Goal: Task Accomplishment & Management: Manage account settings

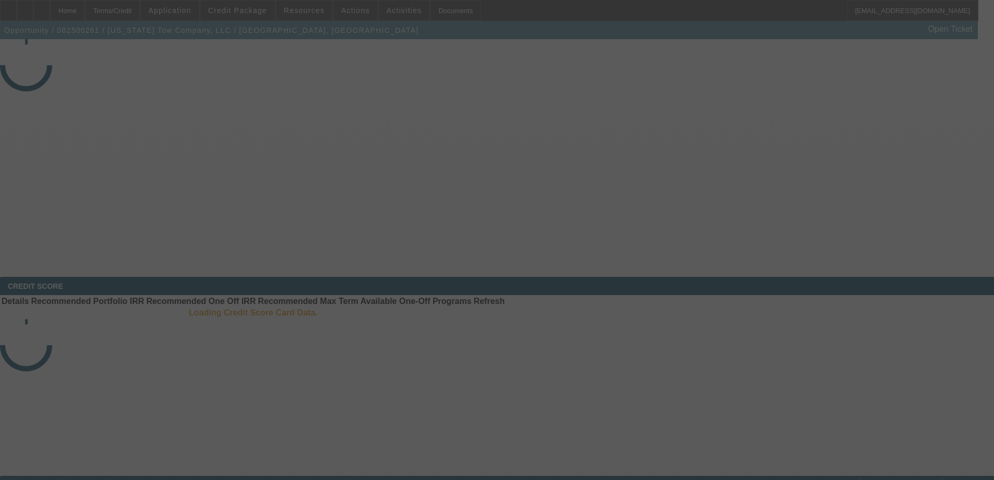
select select "3"
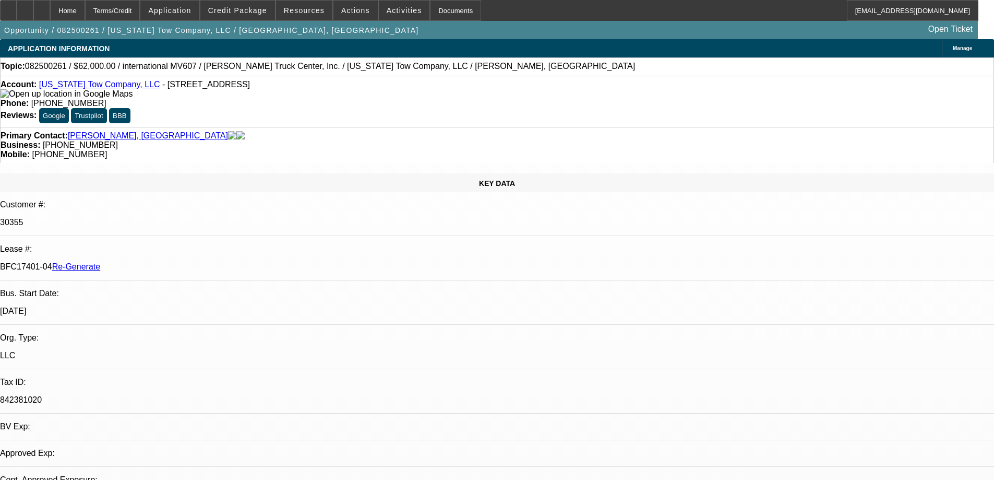
select select "0"
select select "2"
select select "0"
select select "6"
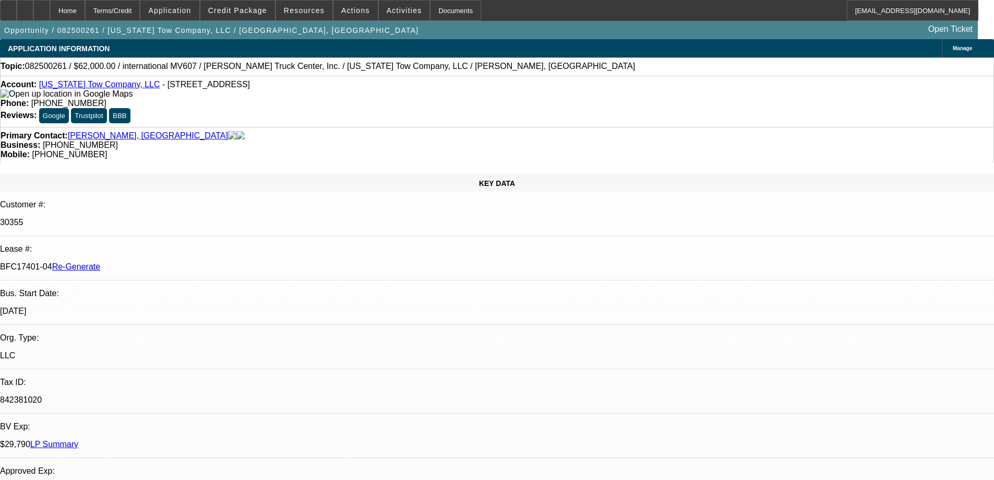
click at [308, 14] on span "Resources" at bounding box center [304, 10] width 41 height 8
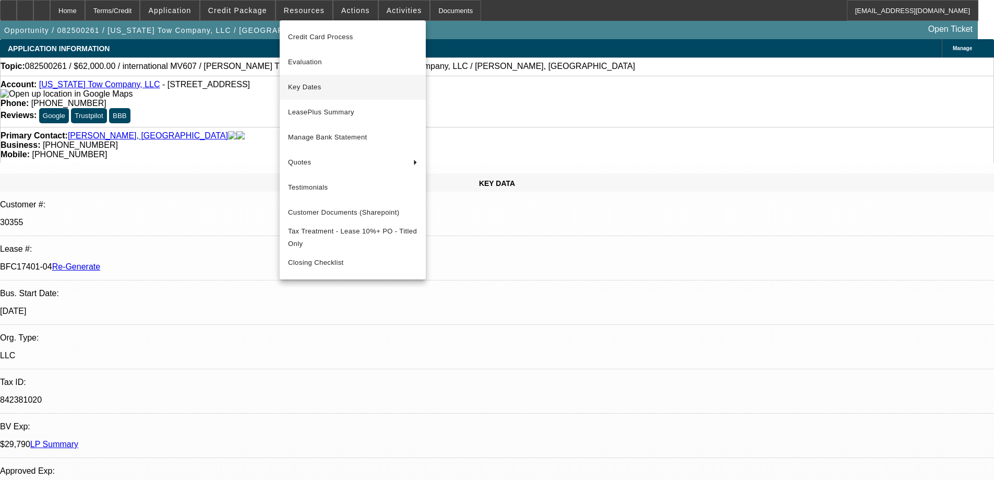
click at [309, 88] on span "Key Dates" at bounding box center [352, 87] width 129 height 13
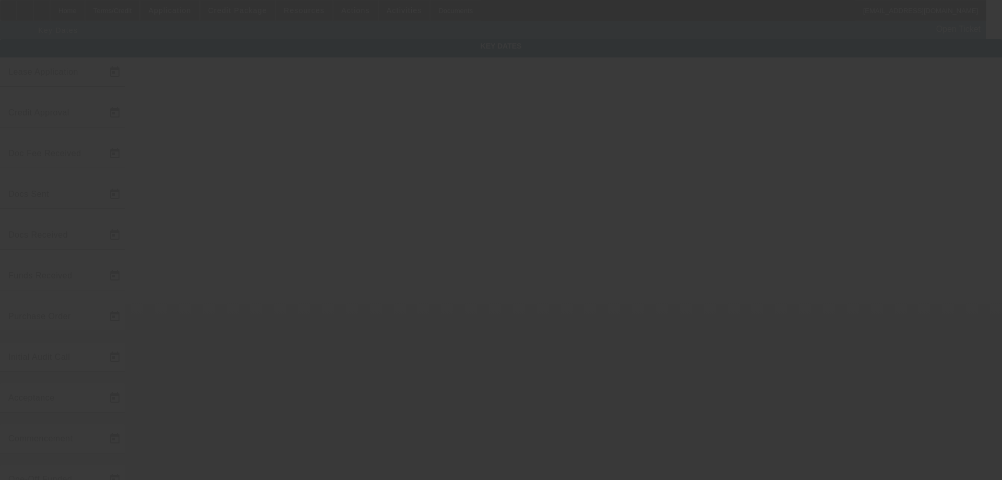
type input "8/11/2025"
type input "8/15/2025"
type input "8/25/2025"
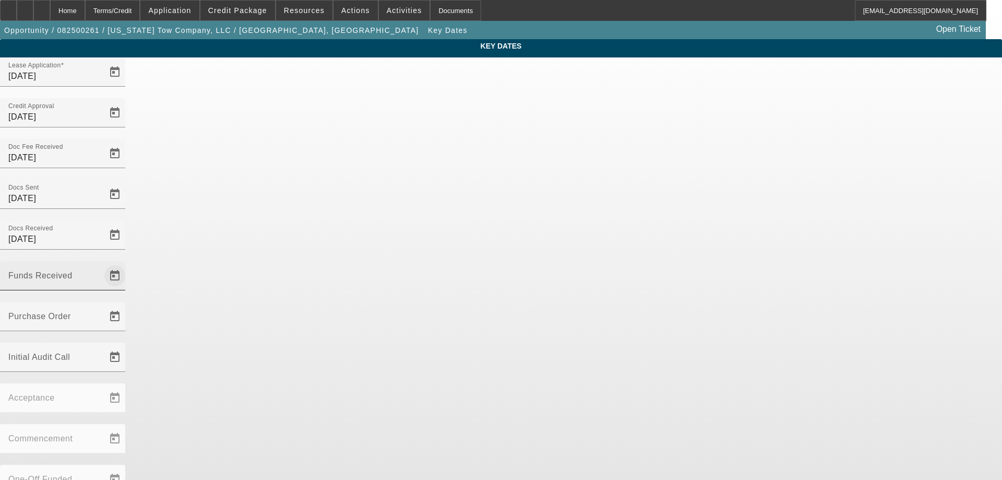
click at [127, 263] on span "Open calendar" at bounding box center [114, 275] width 25 height 25
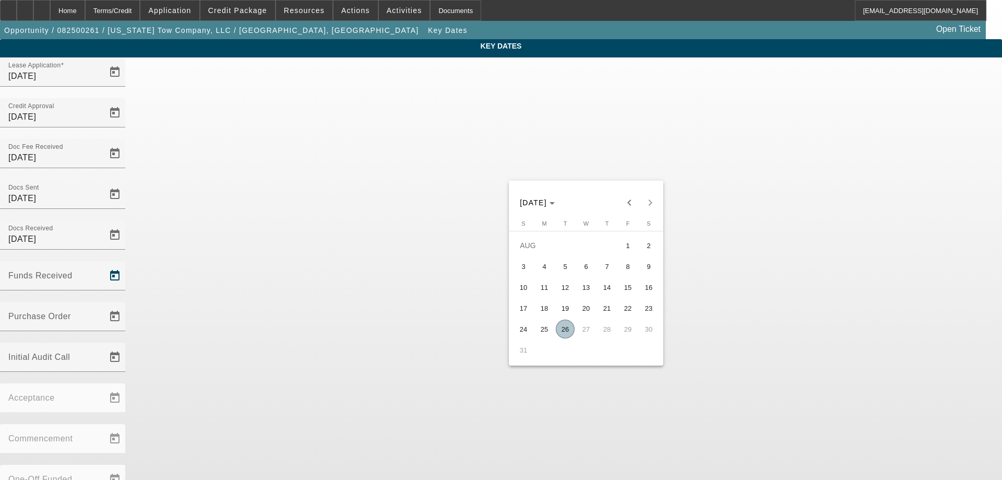
click at [570, 330] on span "26" at bounding box center [565, 328] width 19 height 19
type input "[DATE]"
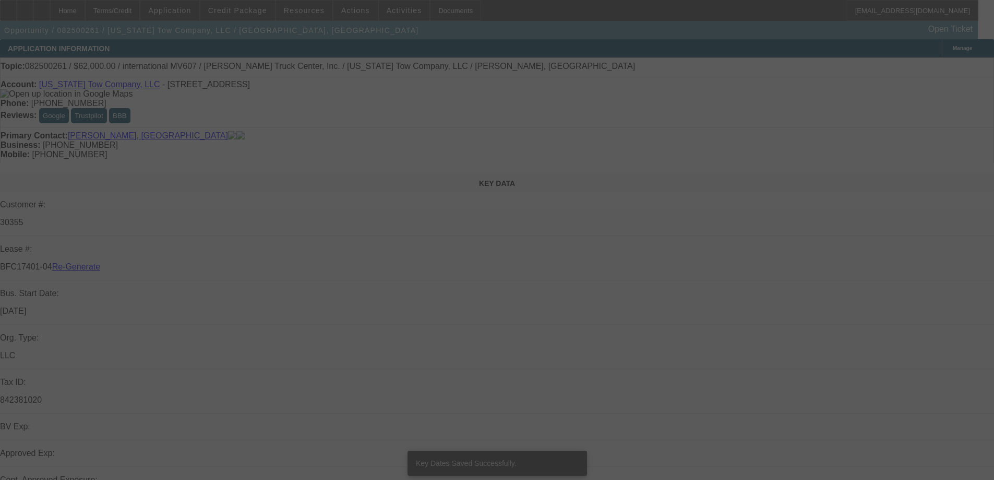
select select "3"
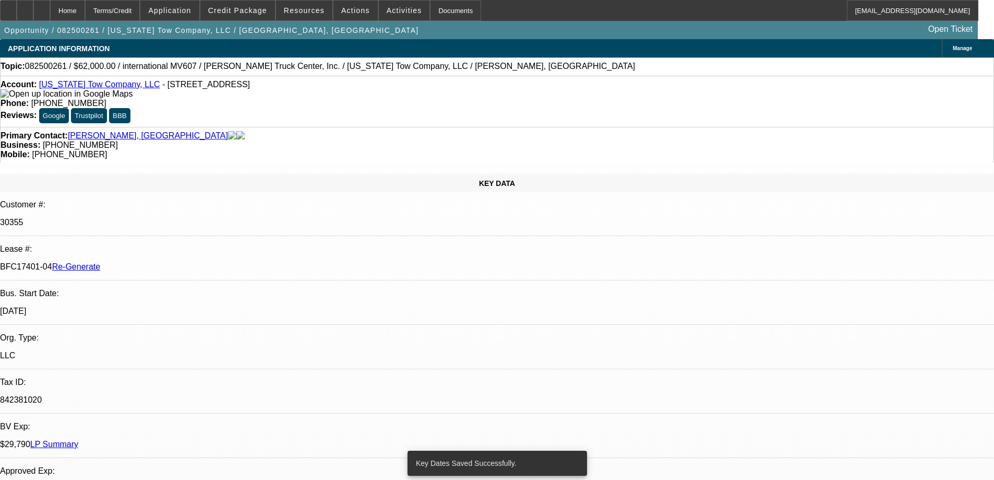
select select "0"
select select "2"
select select "0"
select select "6"
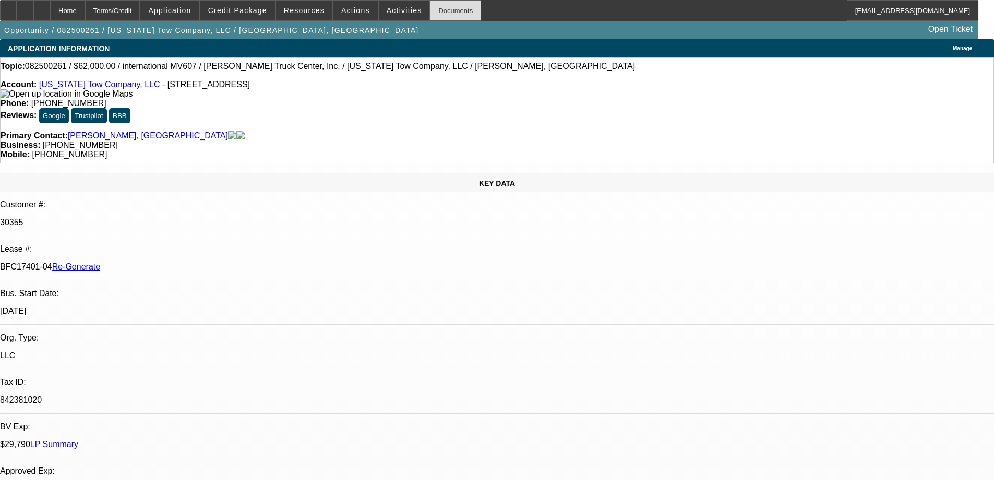
click at [435, 18] on div "Documents" at bounding box center [455, 10] width 51 height 21
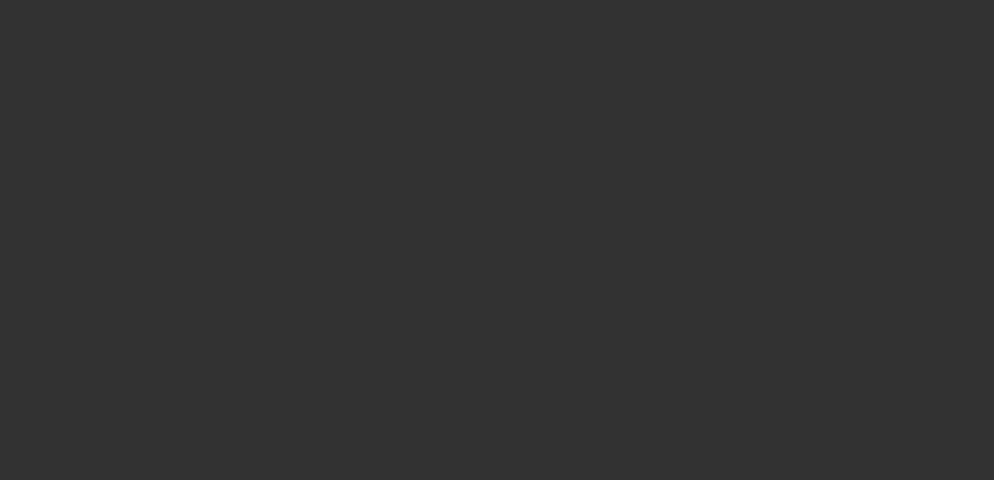
select select "3"
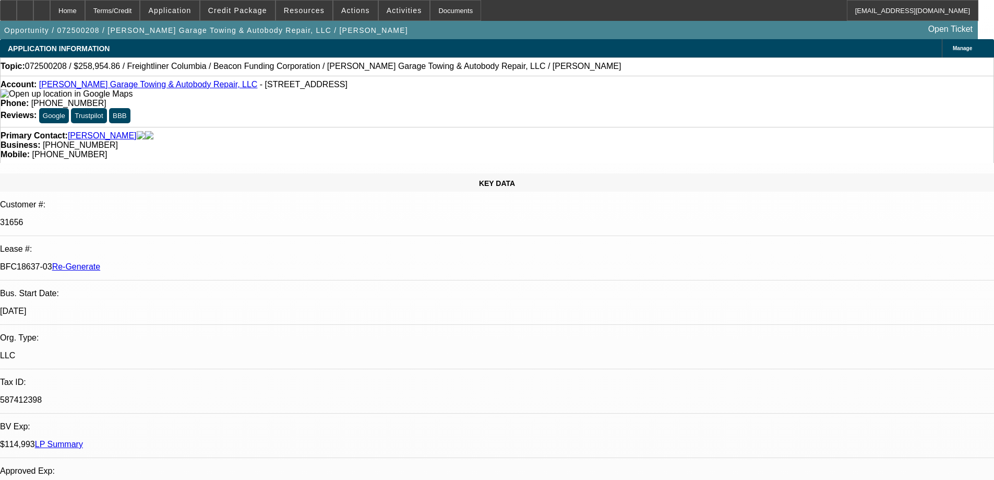
select select "0"
select select "2"
select select "0"
select select "6"
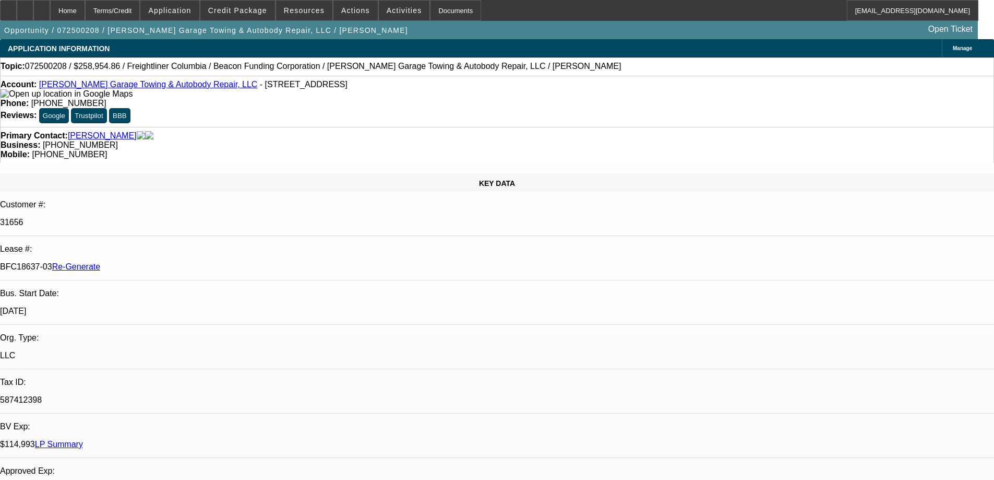
click at [341, 6] on span "Actions" at bounding box center [355, 10] width 29 height 8
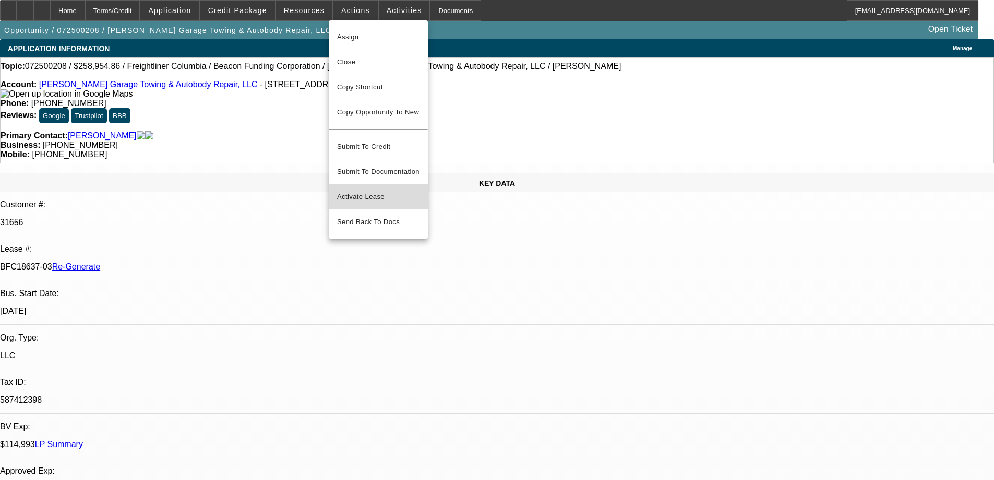
click at [344, 190] on span "Activate Lease" at bounding box center [378, 196] width 82 height 13
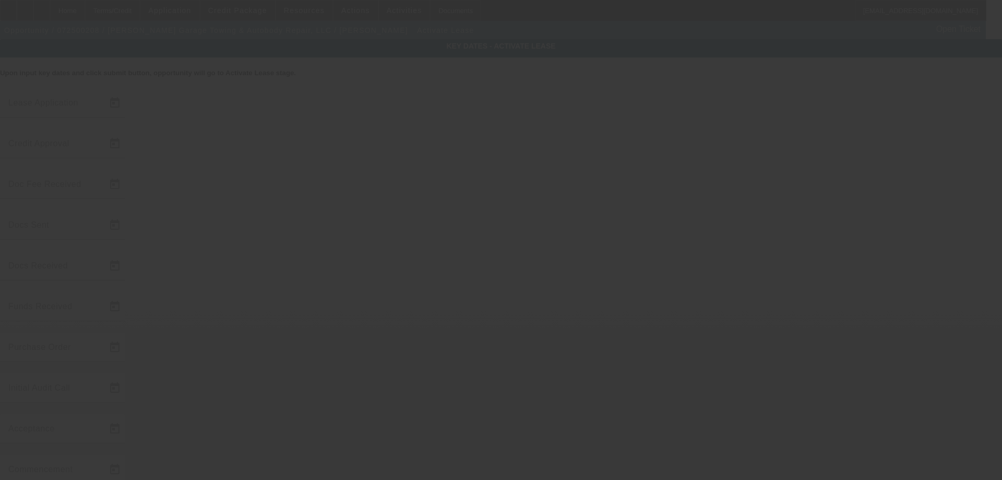
type input "7/10/2025"
type input "8/18/2025"
type input "[DATE]"
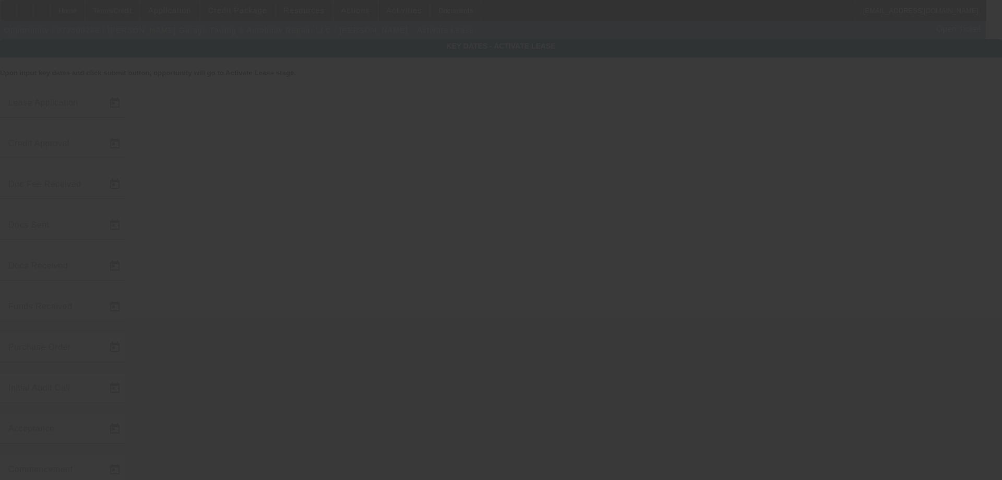
type input "[DATE]"
select select "3"
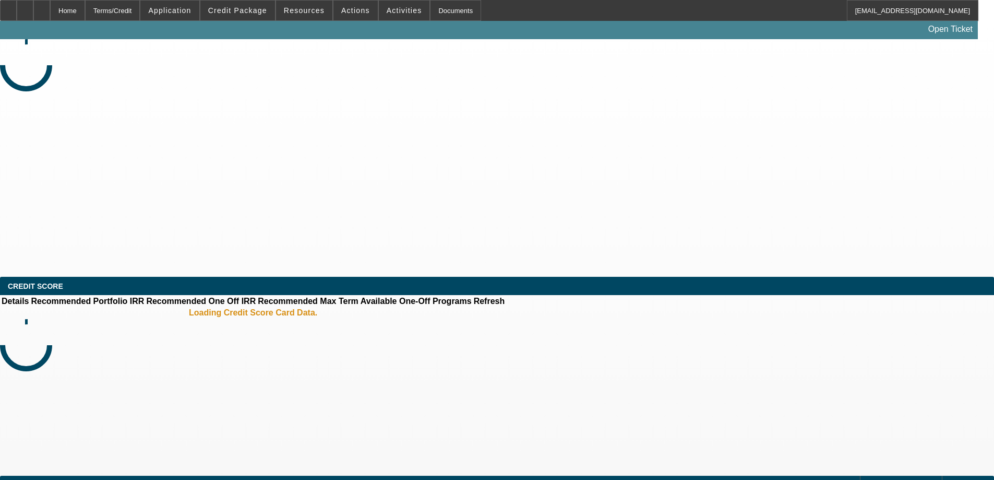
select select "0"
select select "0.1"
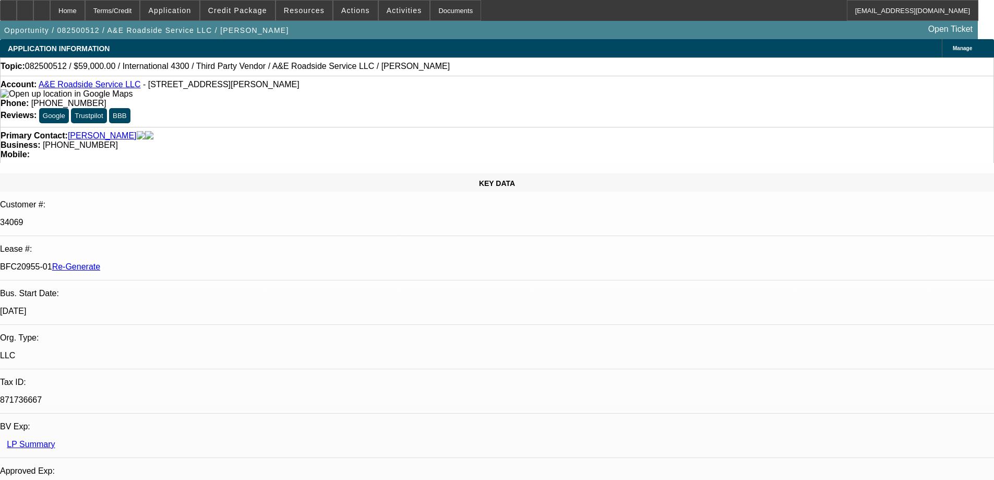
select select "1"
select select "4"
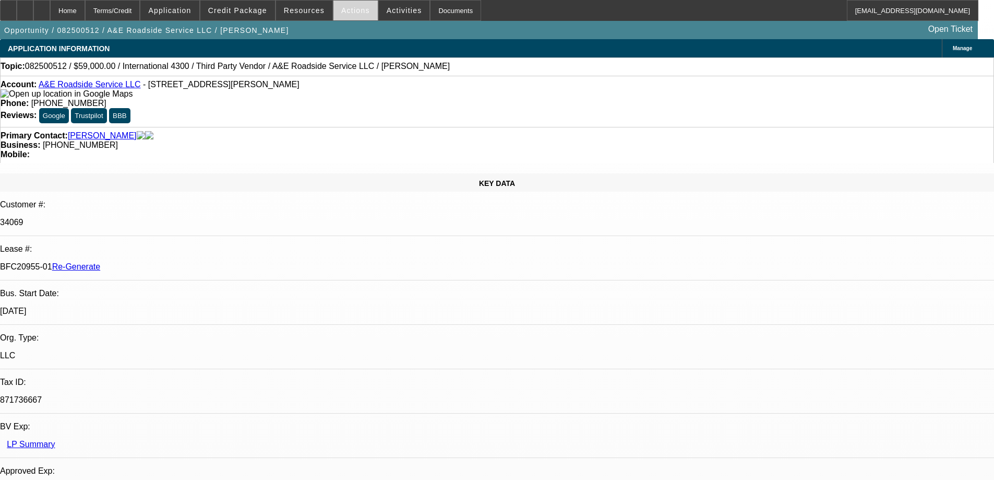
click at [343, 14] on span "Actions" at bounding box center [355, 10] width 29 height 8
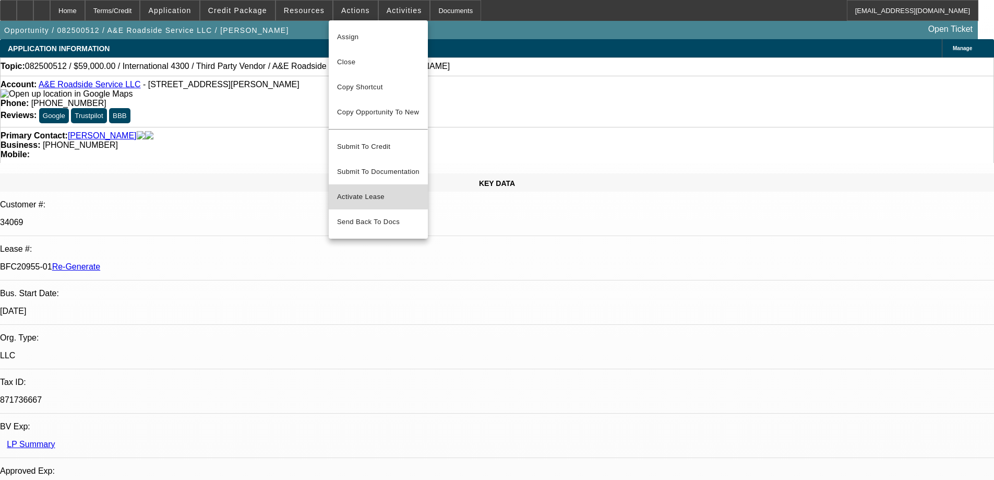
click at [362, 190] on span "Activate Lease" at bounding box center [378, 196] width 82 height 13
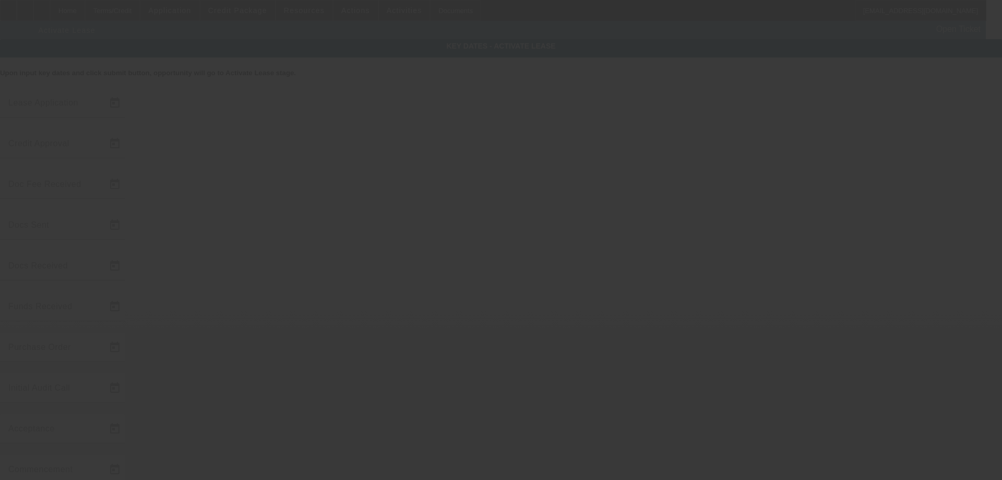
type input "8/19/2025"
type input "8/21/2025"
type input "8/22/2025"
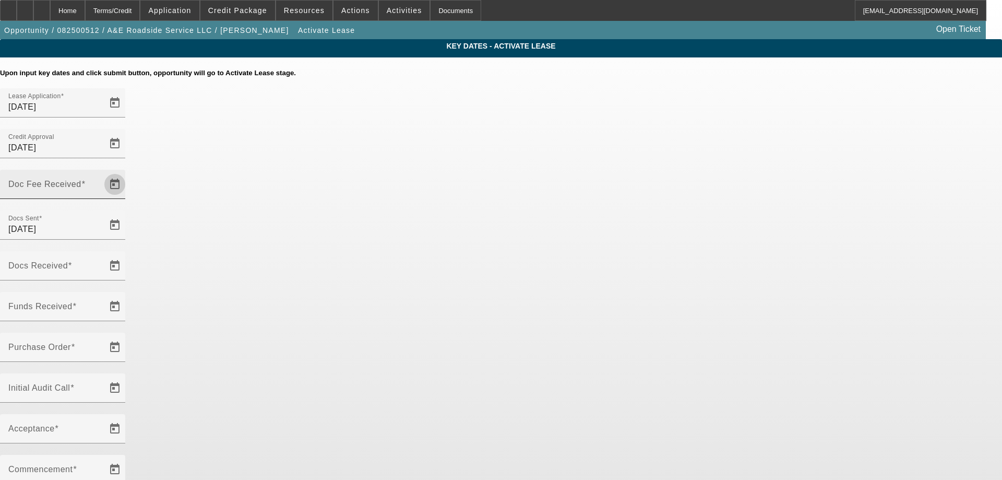
click at [127, 172] on span "Open calendar" at bounding box center [114, 184] width 25 height 25
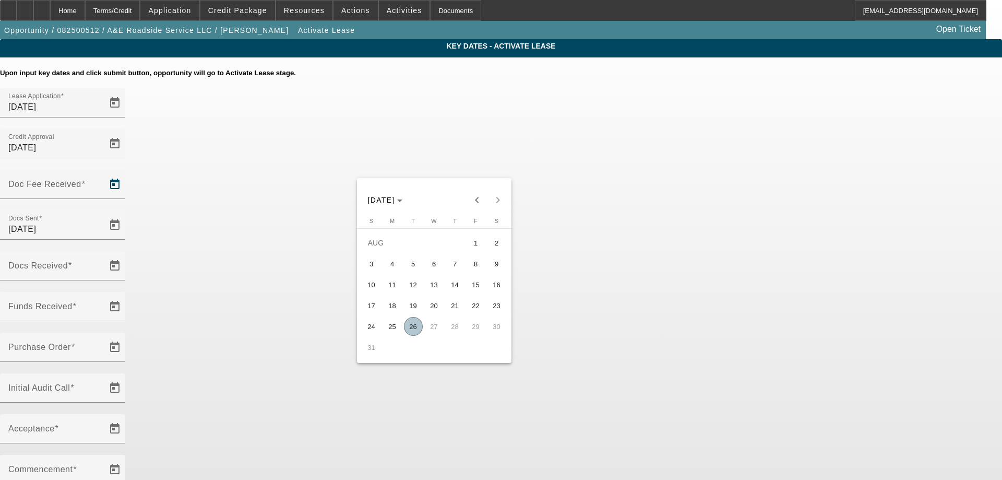
click at [398, 330] on span "25" at bounding box center [392, 326] width 19 height 19
type input "8/25/2025"
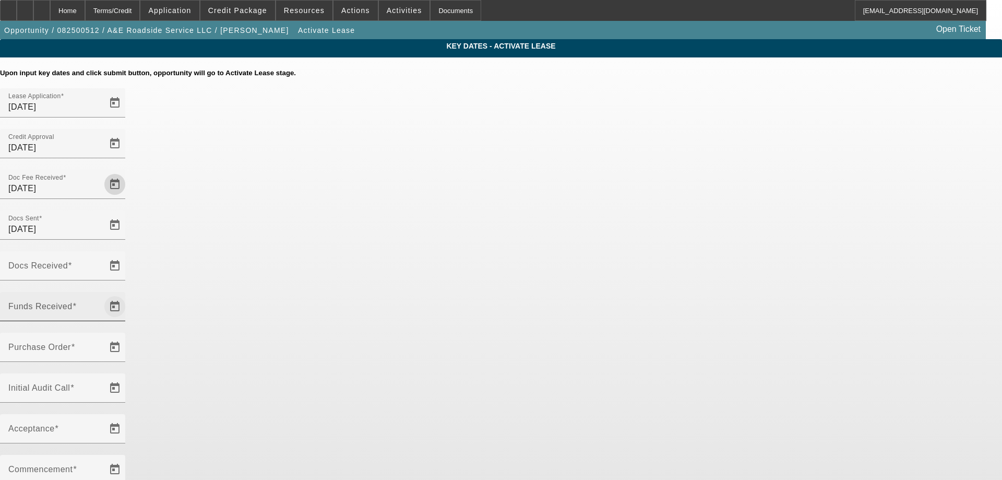
click at [127, 294] on span "Open calendar" at bounding box center [114, 306] width 25 height 25
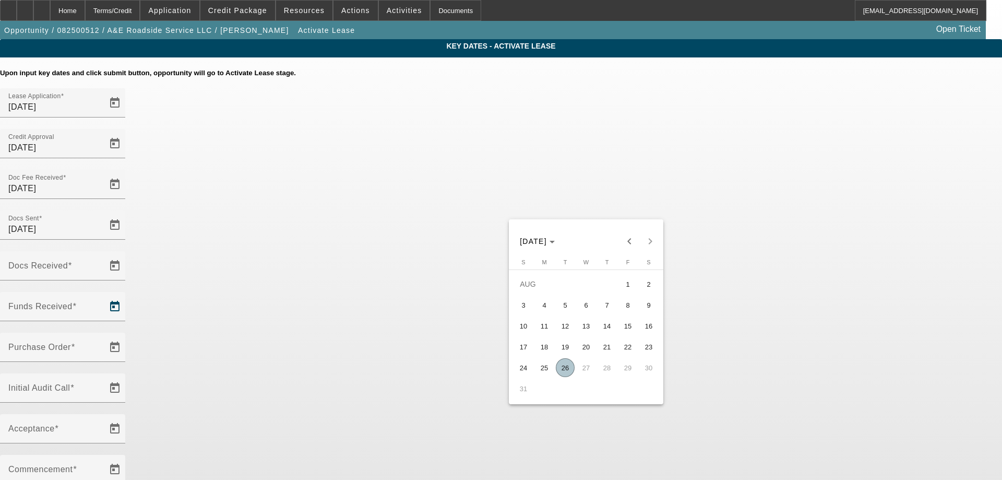
click at [539, 366] on span "25" at bounding box center [544, 367] width 19 height 19
type input "8/25/2025"
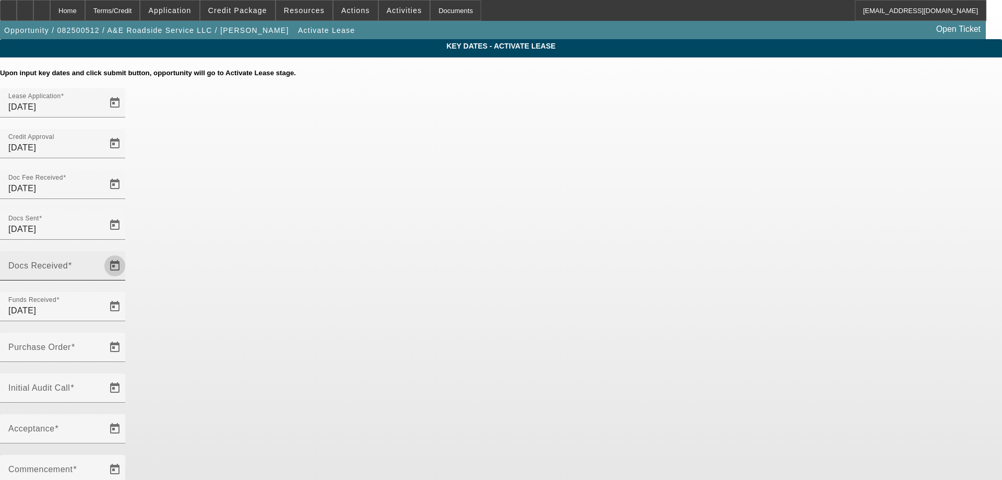
click at [127, 253] on span "Open calendar" at bounding box center [114, 265] width 25 height 25
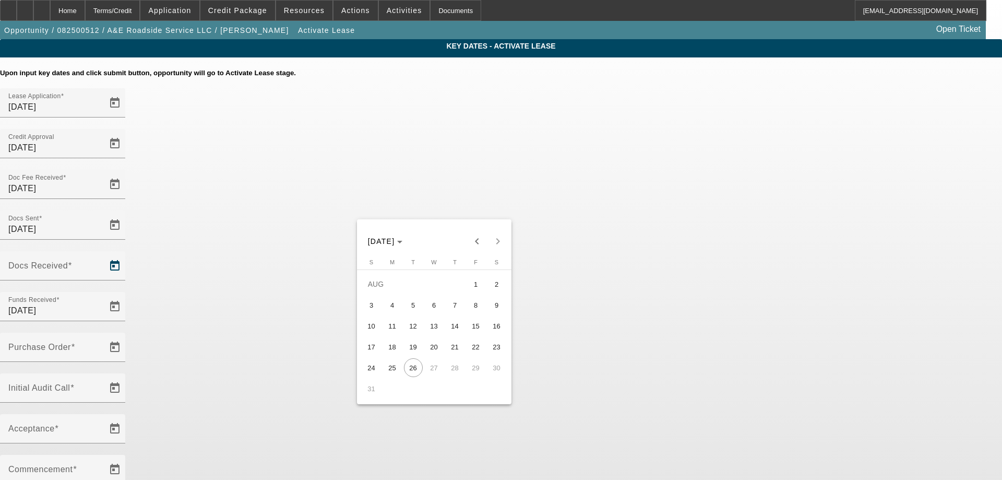
click at [396, 371] on span "25" at bounding box center [392, 367] width 19 height 19
type input "8/25/2025"
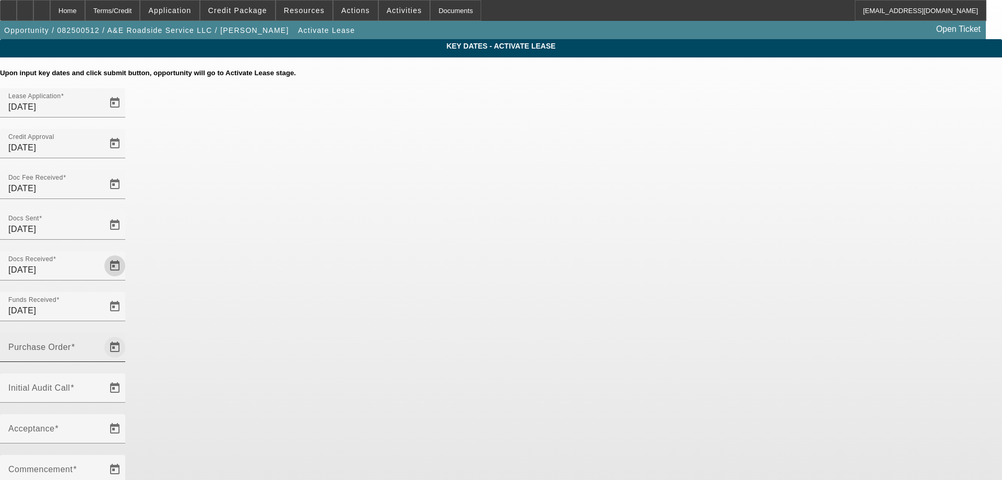
click at [127, 335] on span "Open calendar" at bounding box center [114, 347] width 25 height 25
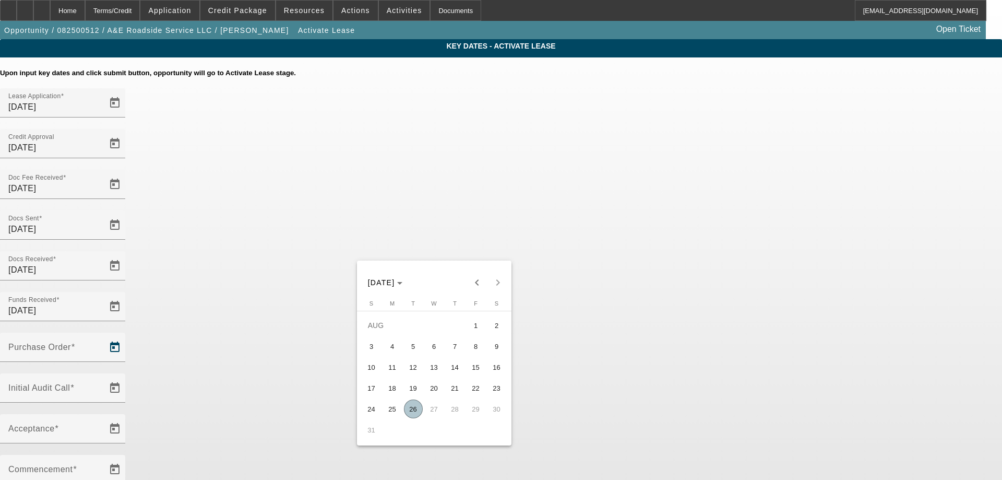
click at [414, 410] on span "26" at bounding box center [413, 408] width 19 height 19
type input "[DATE]"
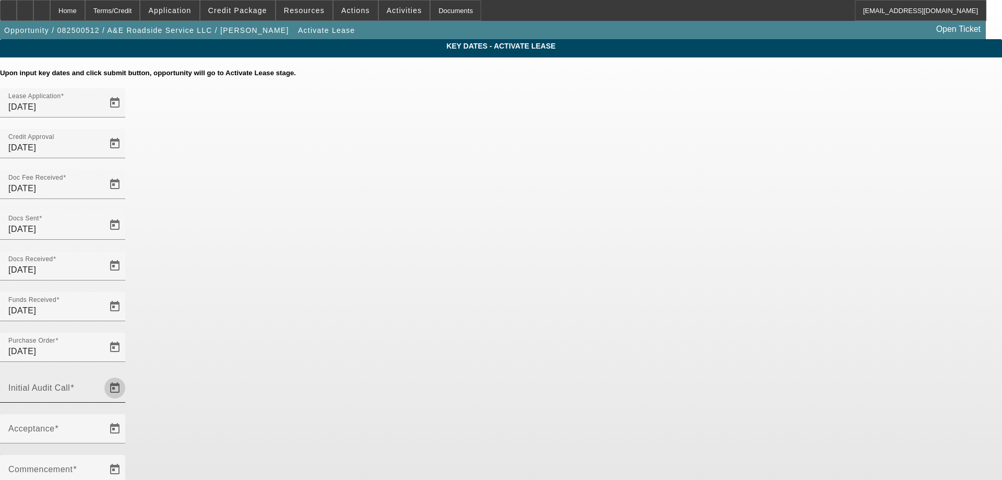
click at [127, 375] on span "Open calendar" at bounding box center [114, 387] width 25 height 25
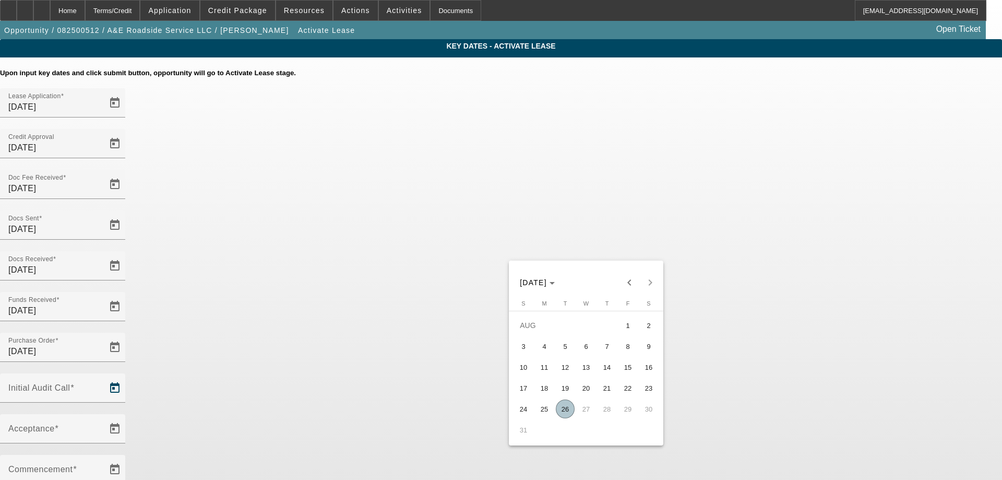
click at [567, 410] on span "26" at bounding box center [565, 408] width 19 height 19
type input "[DATE]"
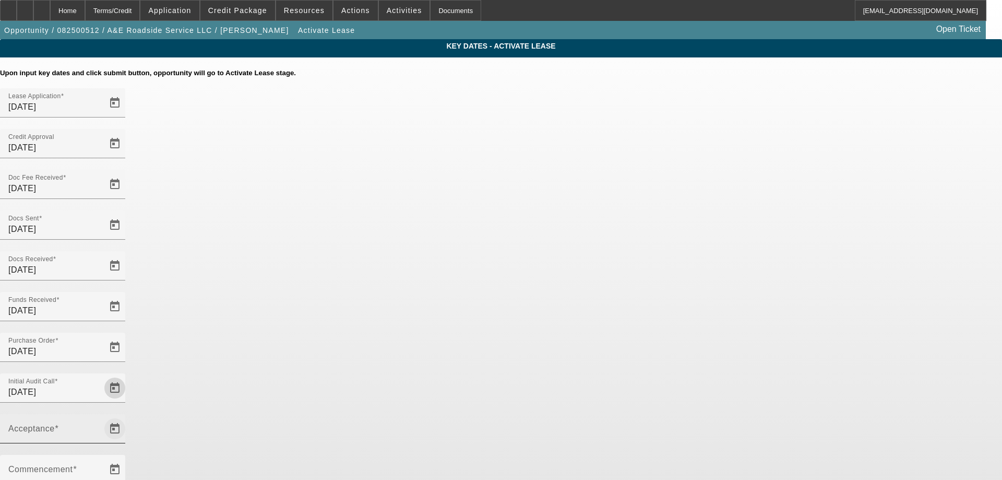
click at [127, 416] on span "Open calendar" at bounding box center [114, 428] width 25 height 25
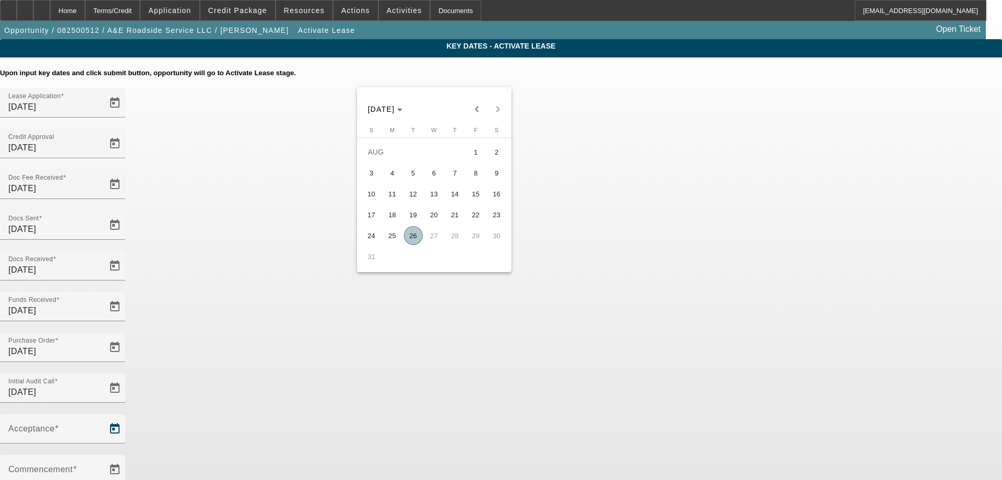
click at [419, 243] on span "26" at bounding box center [413, 235] width 19 height 19
type input "8/26/2025"
type input "9/1/2025"
type input "10/1/2025"
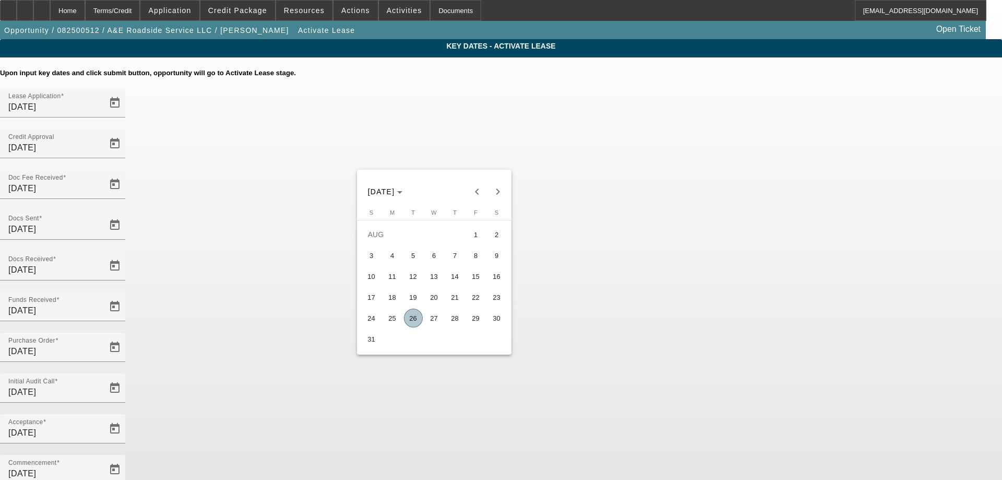
click at [441, 323] on span "27" at bounding box center [434, 317] width 19 height 19
type input "8/27/2025"
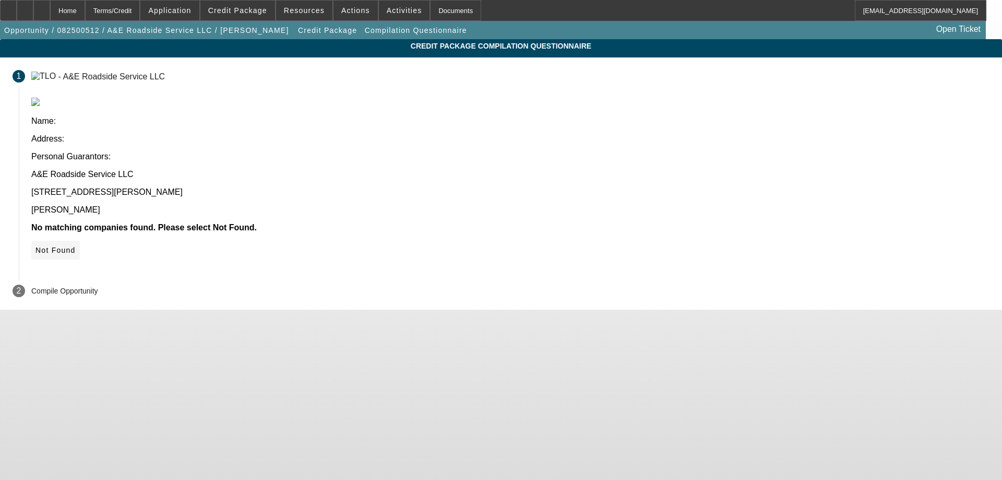
click at [76, 246] on span "Not Found" at bounding box center [55, 250] width 40 height 8
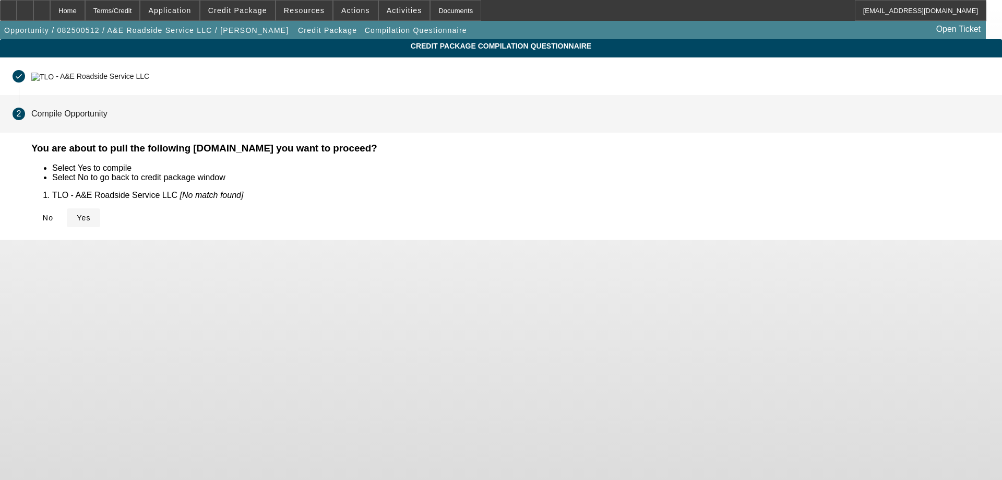
click at [91, 216] on span "Yes" at bounding box center [84, 217] width 14 height 8
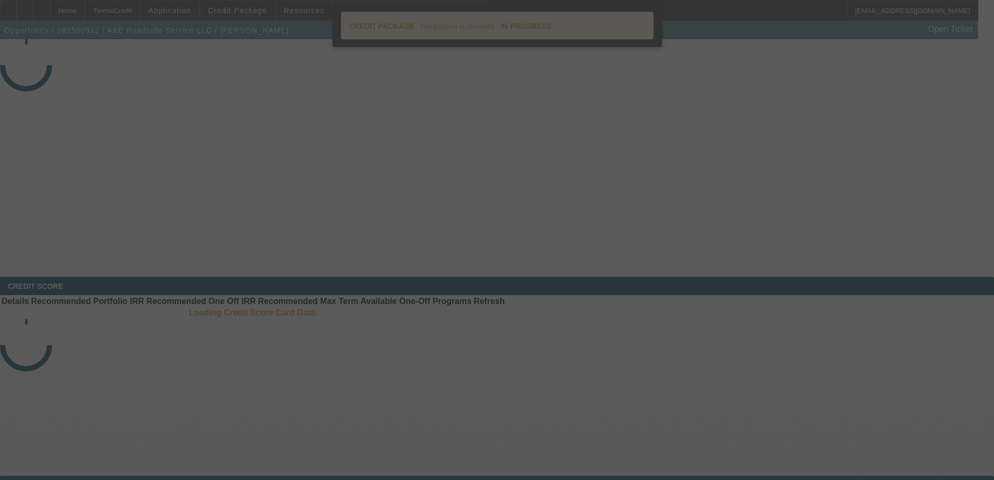
select select "4"
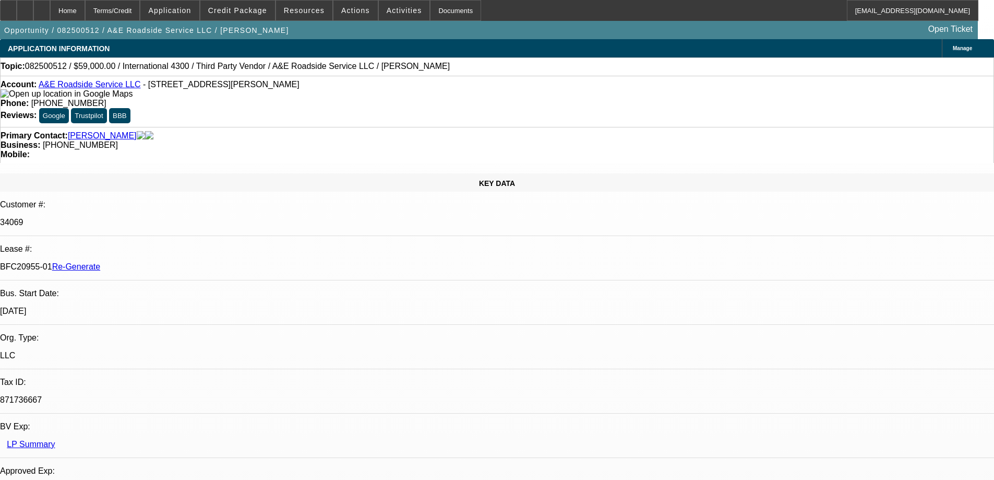
select select "0"
select select "0.1"
select select "4"
click at [245, 7] on span "Credit Package" at bounding box center [237, 10] width 59 height 8
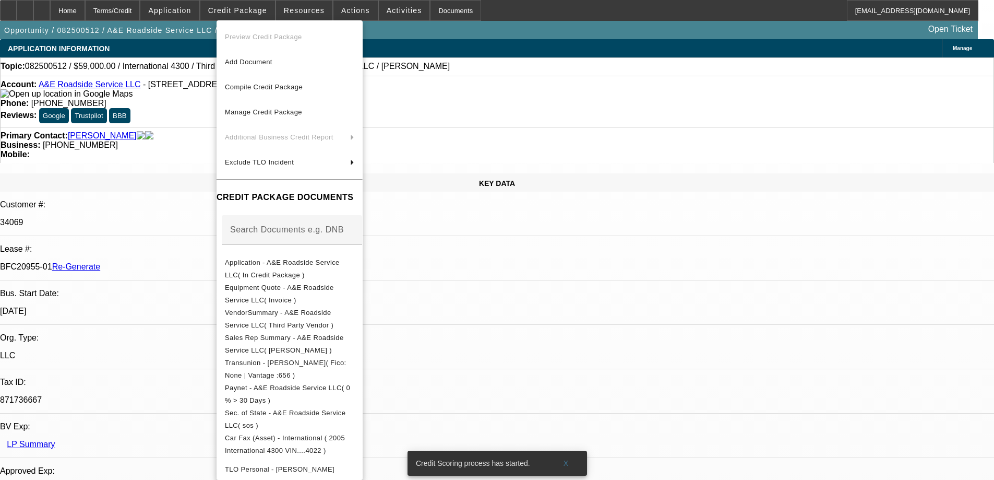
click at [257, 15] on div at bounding box center [497, 240] width 994 height 480
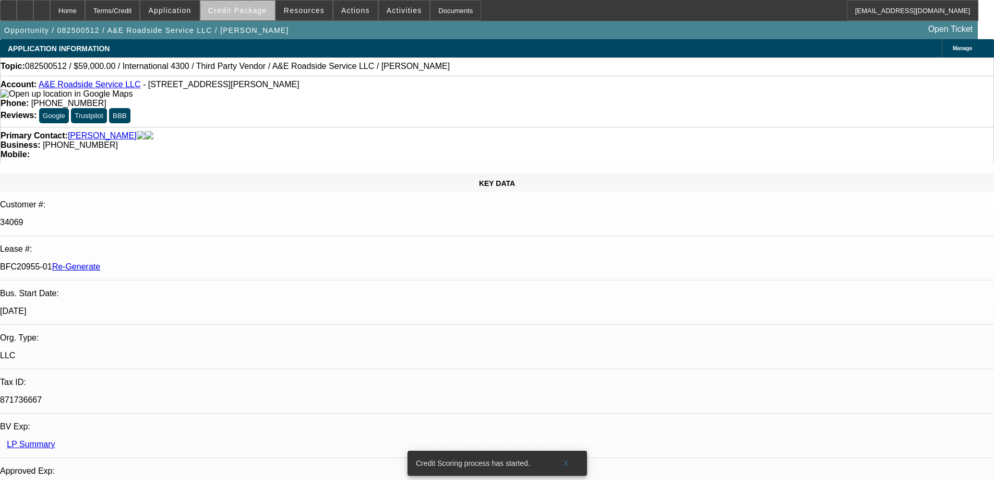
click at [257, 14] on span "Credit Package" at bounding box center [237, 10] width 59 height 8
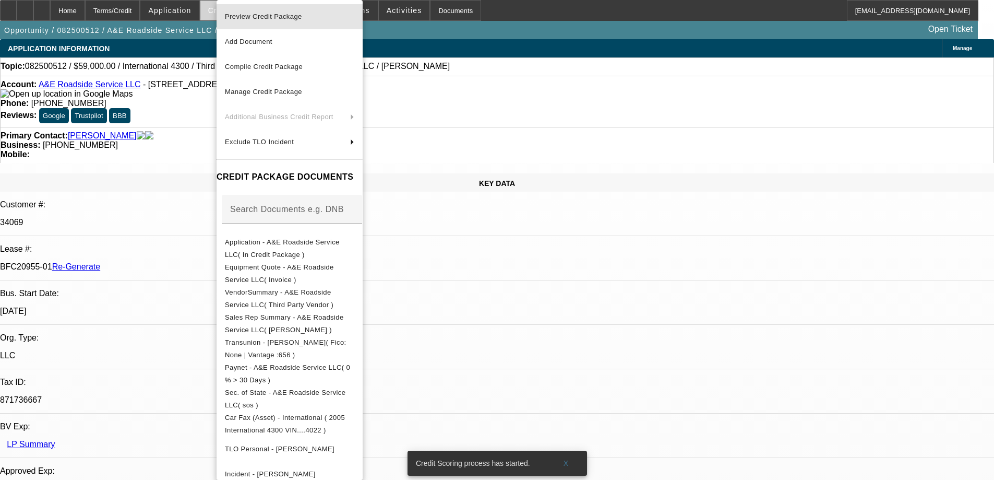
click at [257, 14] on span "Preview Credit Package" at bounding box center [263, 17] width 77 height 8
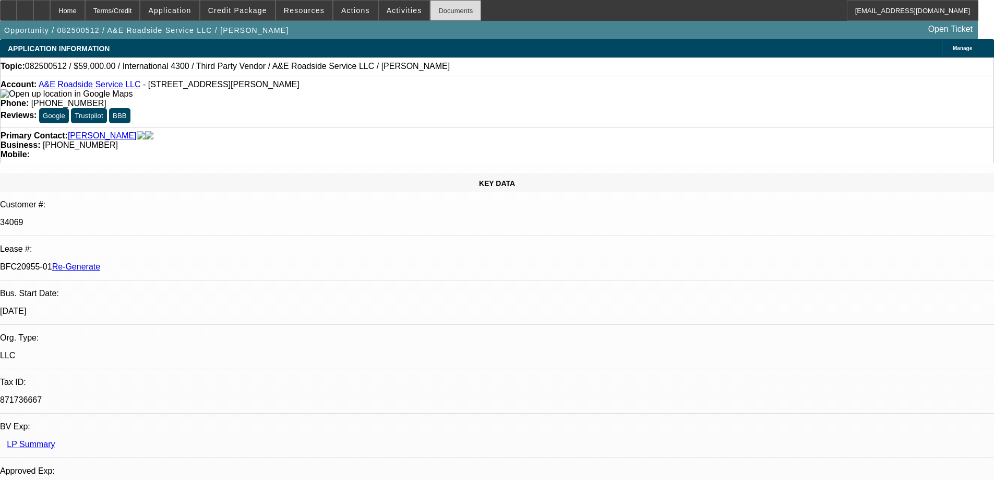
click at [432, 12] on div "Documents" at bounding box center [455, 10] width 51 height 21
click at [379, 10] on span at bounding box center [404, 10] width 51 height 25
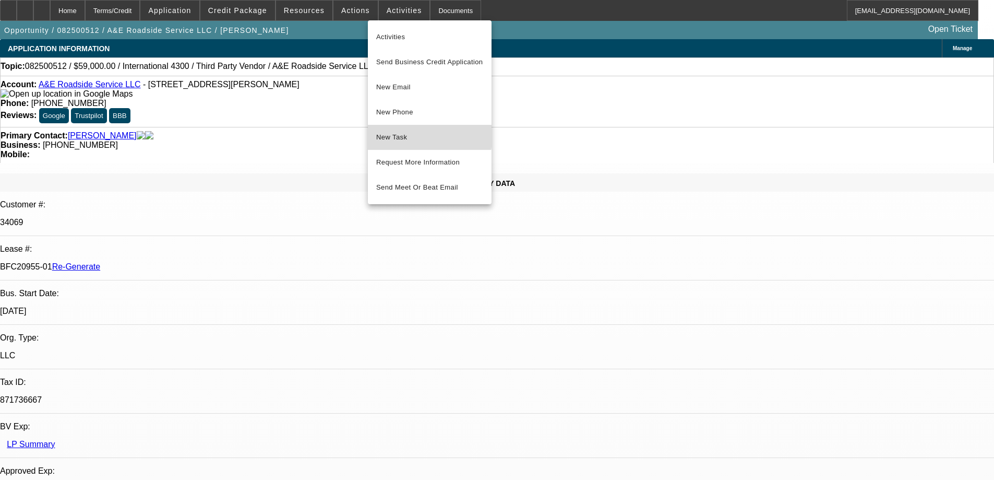
click at [376, 130] on button "New Task" at bounding box center [430, 137] width 124 height 25
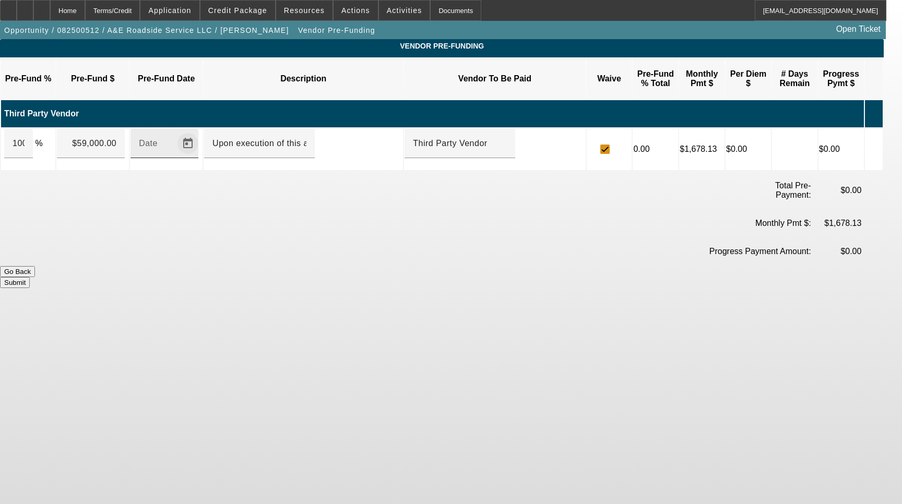
click at [200, 131] on span "Open calendar" at bounding box center [187, 143] width 25 height 25
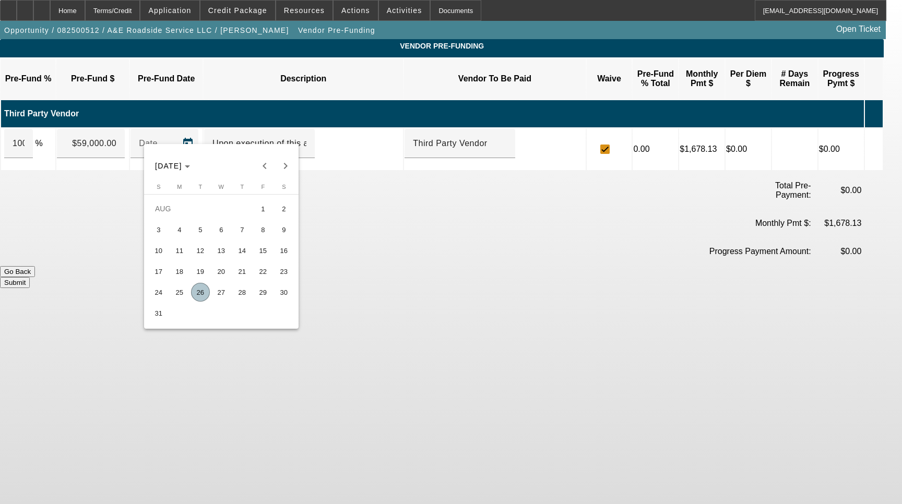
click at [193, 301] on span "26" at bounding box center [200, 292] width 19 height 19
type input "[DATE]"
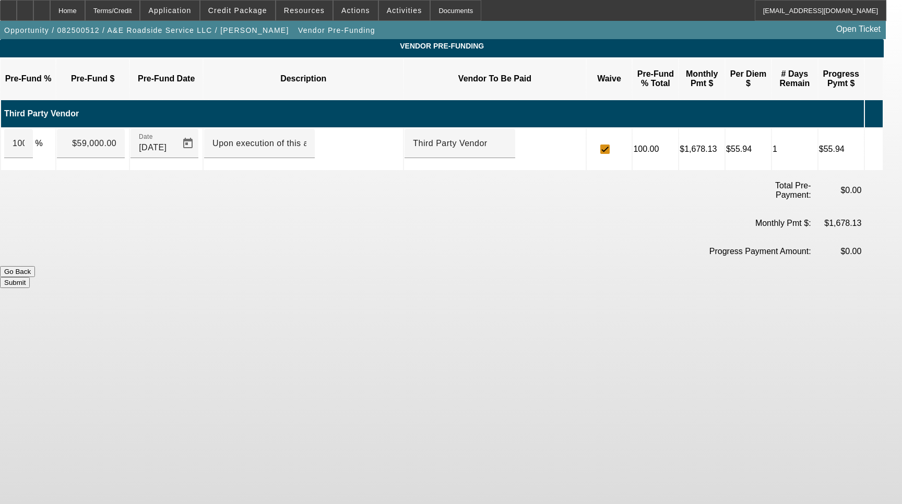
click at [30, 277] on button "Submit" at bounding box center [15, 282] width 30 height 11
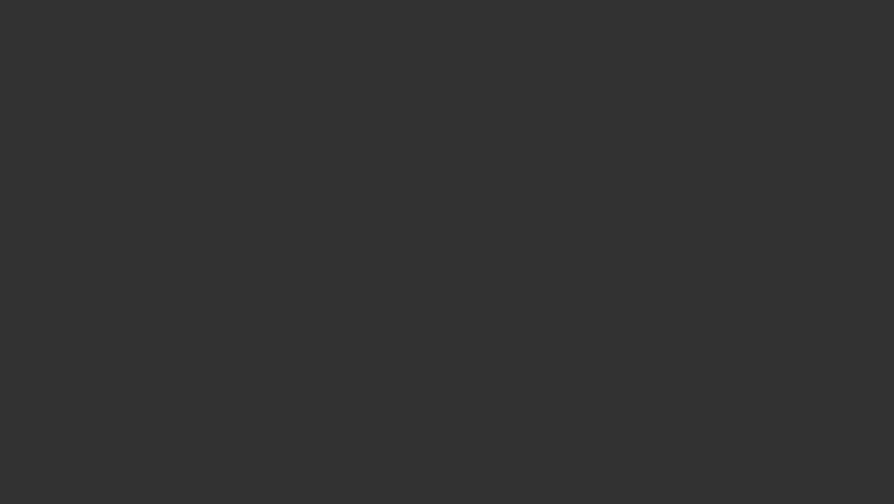
select select "4"
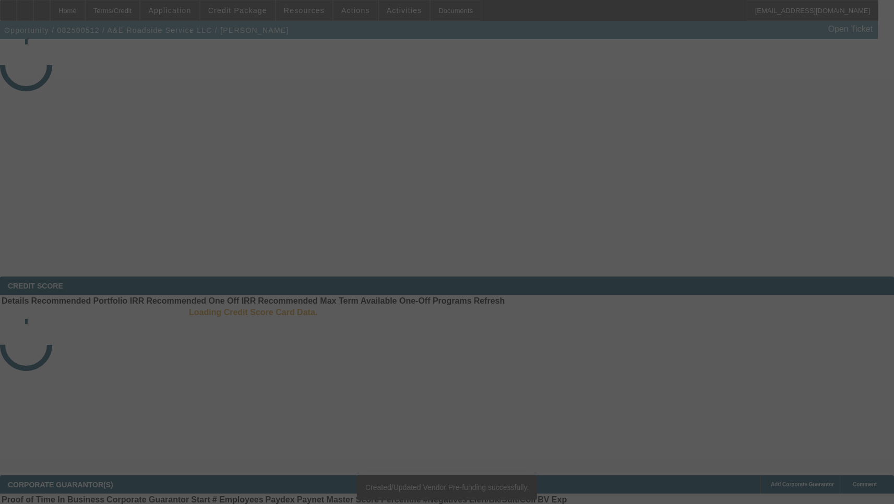
select select "0"
select select "0.1"
select select "4"
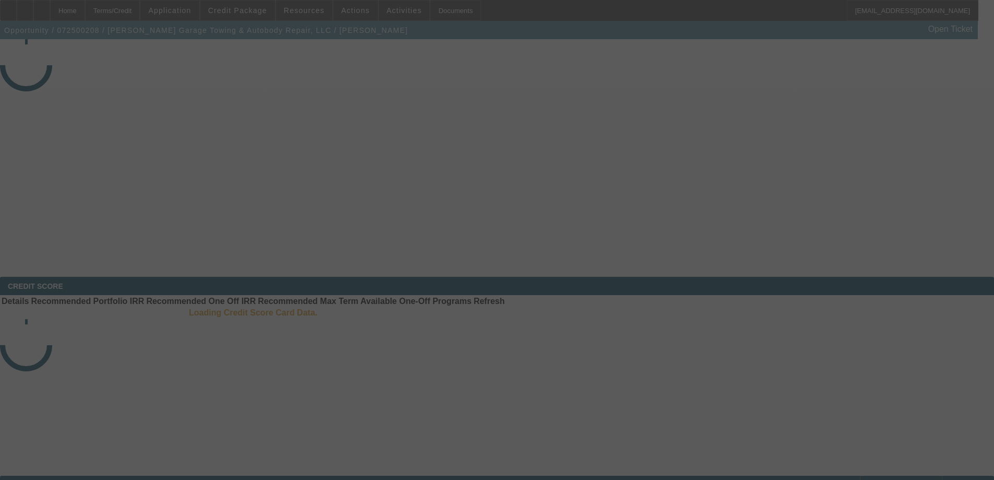
select select "3"
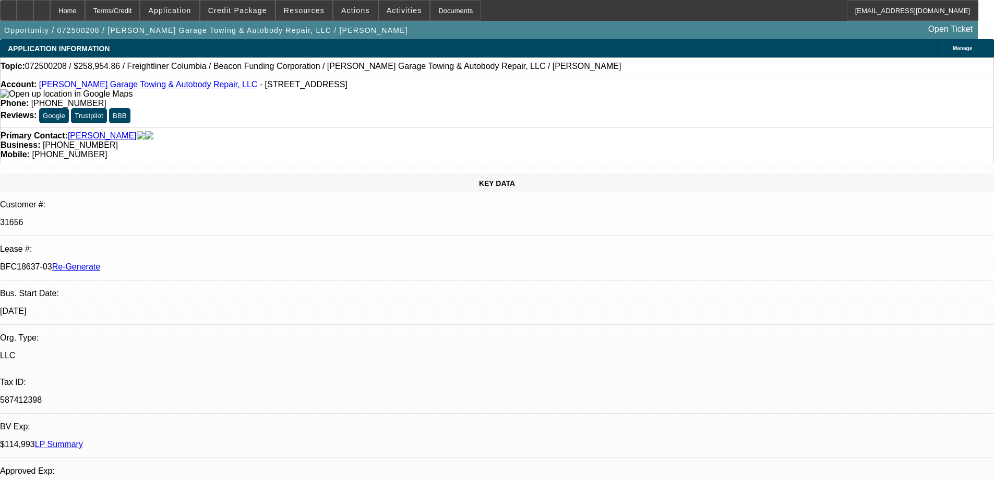
select select "0"
select select "1"
select select "2"
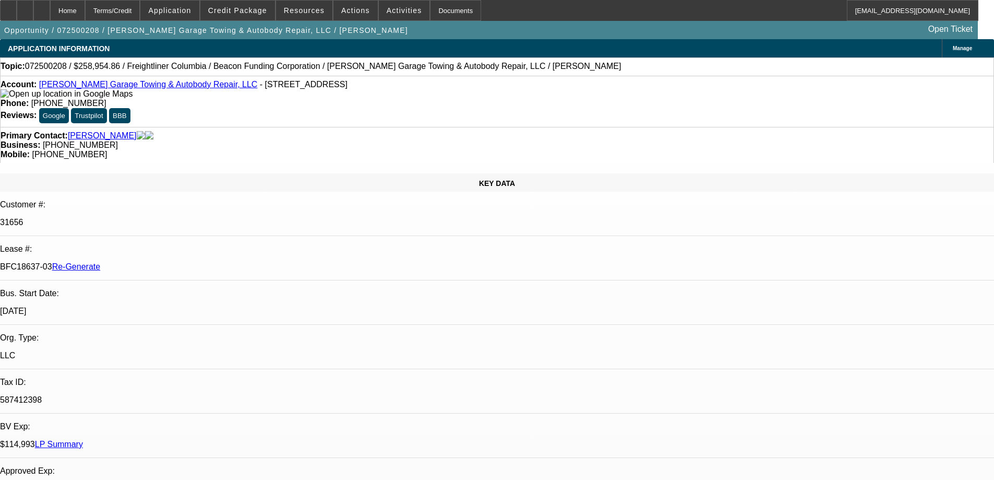
select select "6"
click at [341, 9] on span "Actions" at bounding box center [355, 10] width 29 height 8
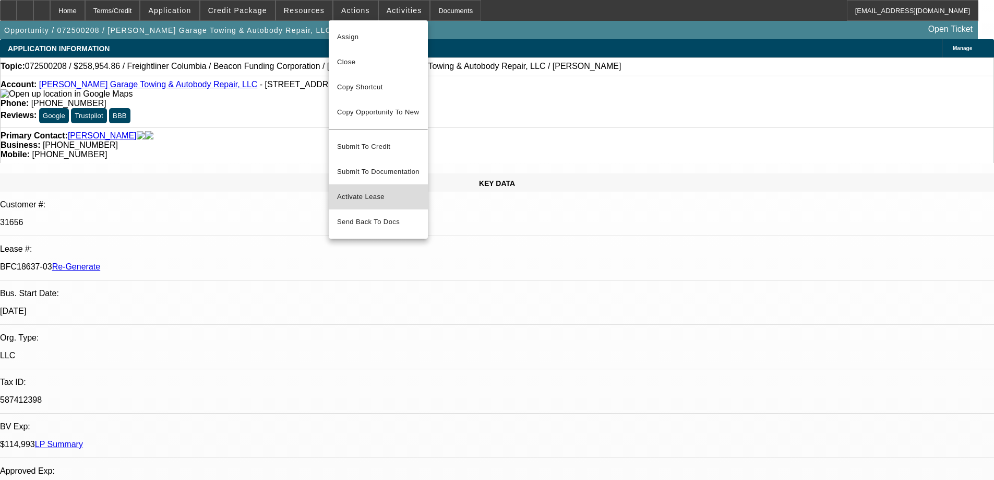
click at [354, 191] on span "Activate Lease" at bounding box center [378, 196] width 82 height 13
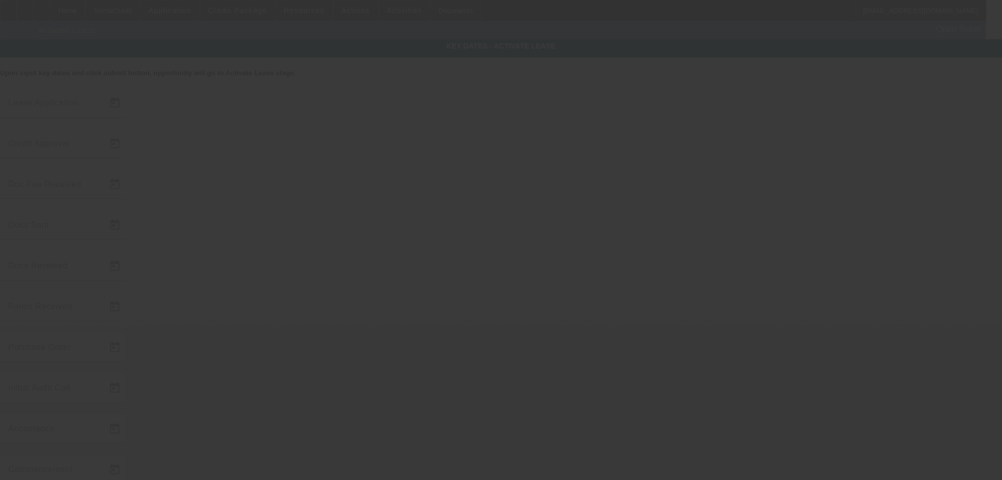
type input "7/10/2025"
type input "8/18/2025"
type input "8/22/2025"
type input "8/19/2025"
type input "8/22/2025"
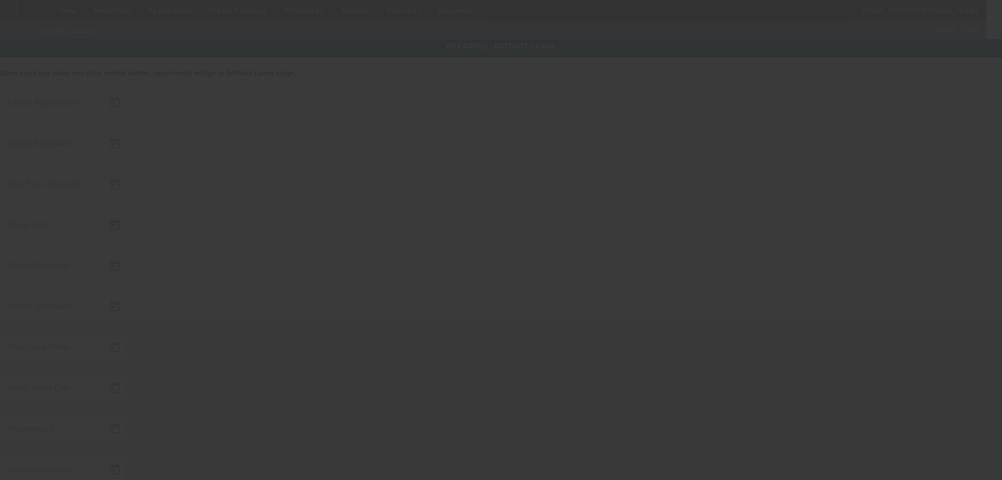
type input "8/22/2025"
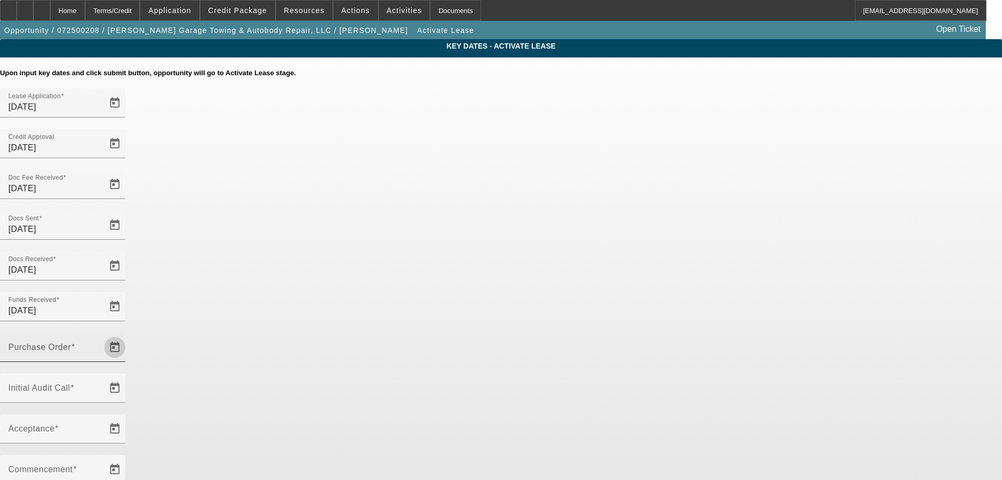
click at [127, 335] on span "Open calendar" at bounding box center [114, 347] width 25 height 25
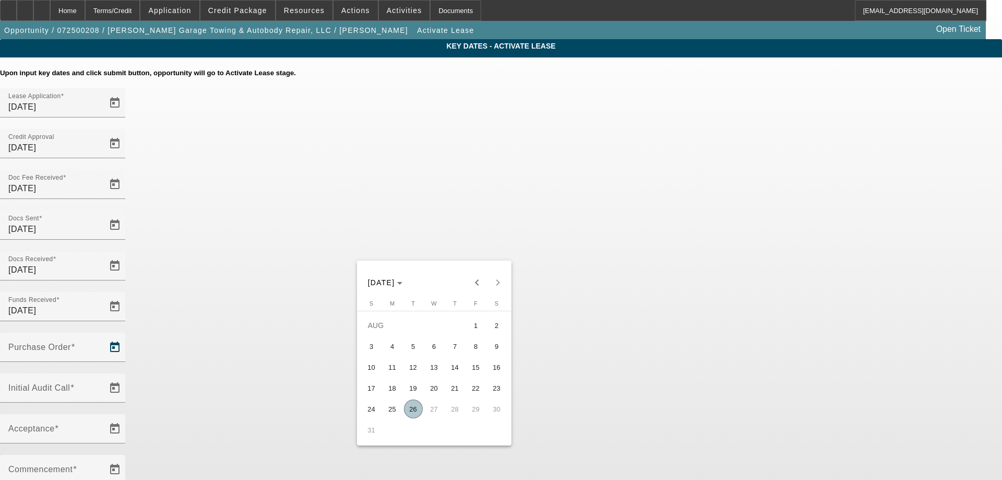
click at [413, 410] on span "26" at bounding box center [413, 408] width 19 height 19
type input "[DATE]"
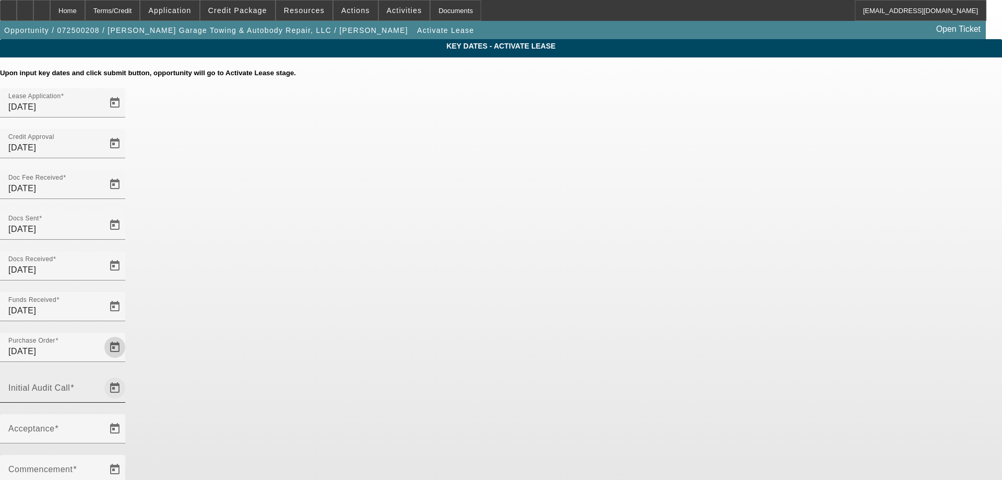
click at [127, 375] on span "Open calendar" at bounding box center [114, 387] width 25 height 25
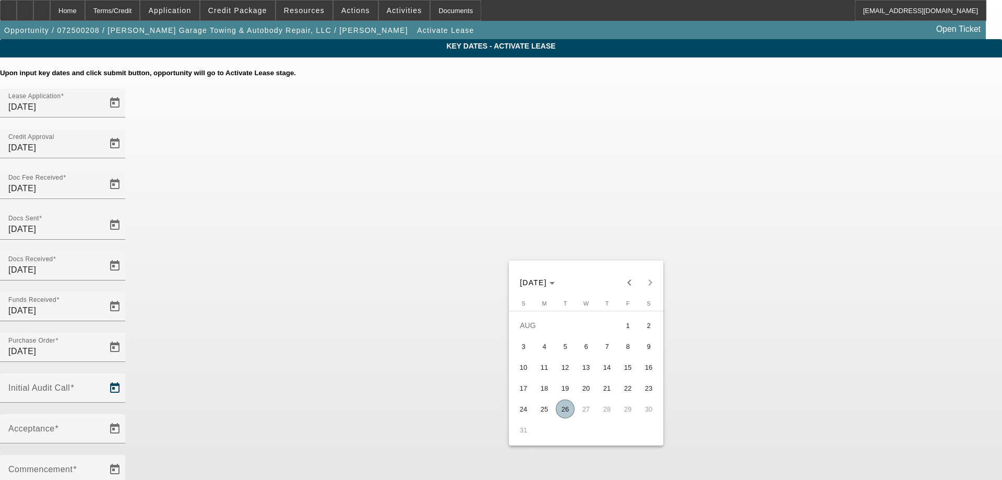
drag, startPoint x: 557, startPoint y: 416, endPoint x: 518, endPoint y: 315, distance: 109.0
click at [557, 414] on span "26" at bounding box center [565, 408] width 19 height 19
type input "[DATE]"
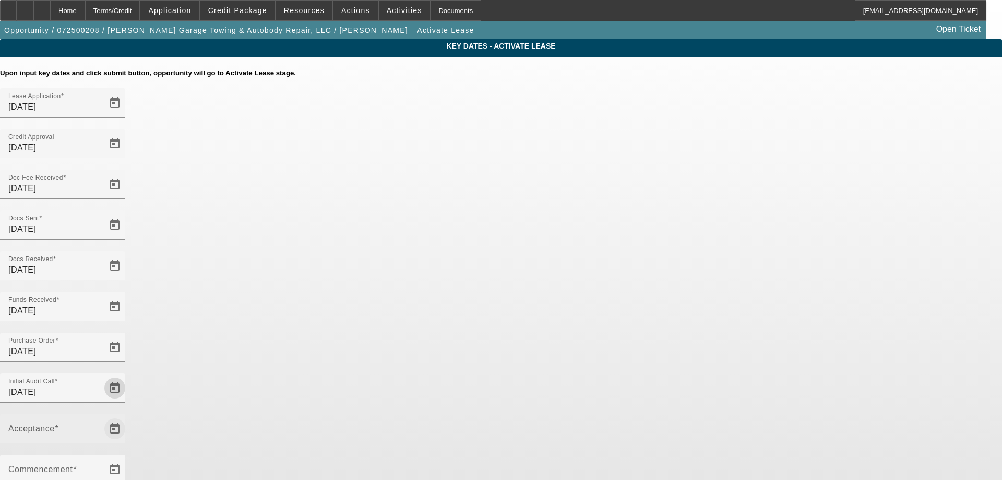
click at [127, 416] on span "Open calendar" at bounding box center [114, 428] width 25 height 25
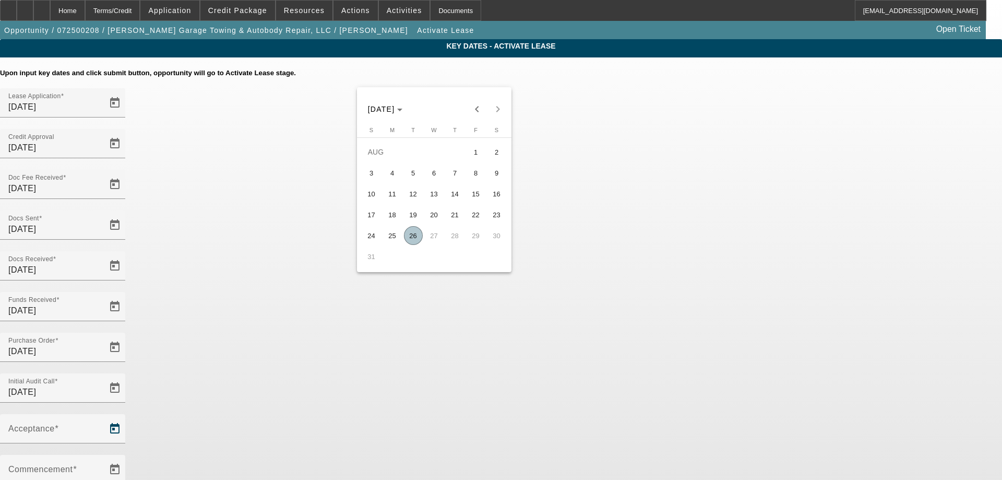
click at [415, 238] on span "26" at bounding box center [413, 235] width 19 height 19
type input "[DATE]"
type input "9/1/2025"
type input "10/1/2025"
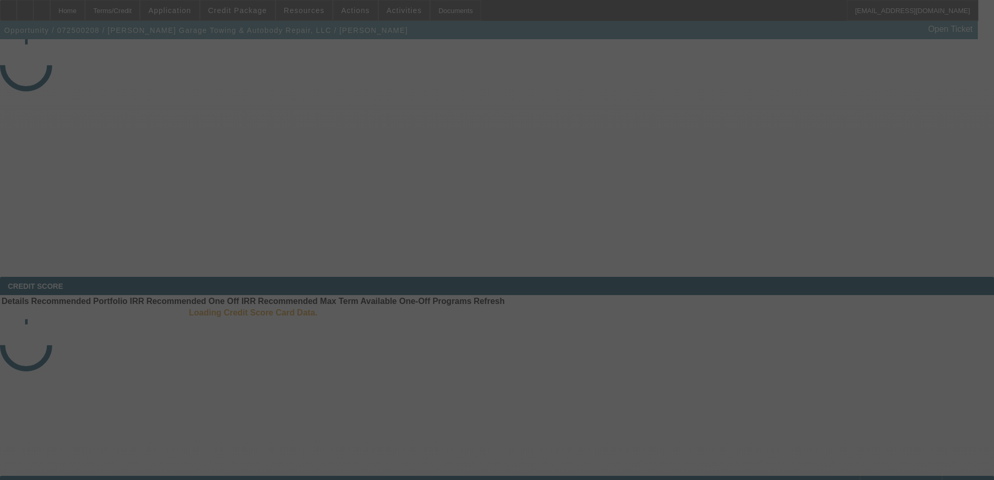
select select "4"
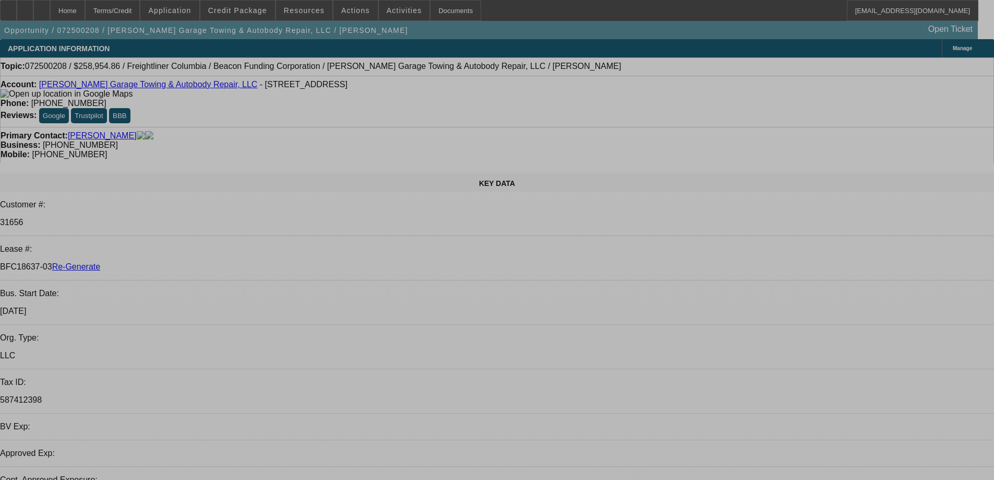
select select "0"
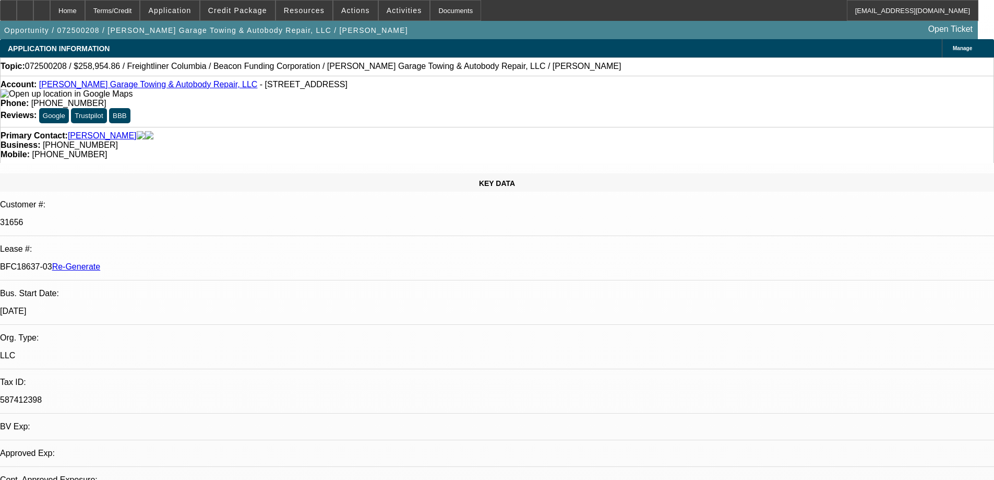
select select "2"
select select "0"
select select "6"
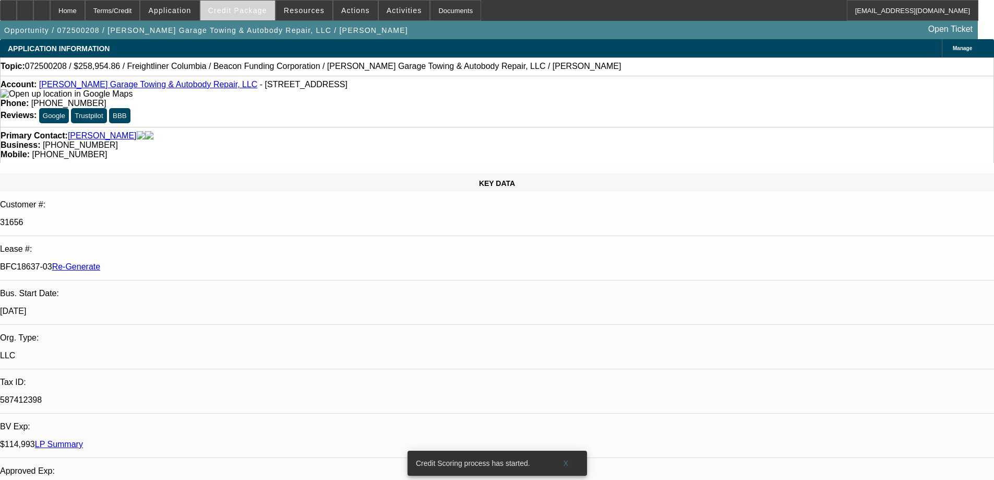
click at [257, 13] on span "Credit Package" at bounding box center [237, 10] width 59 height 8
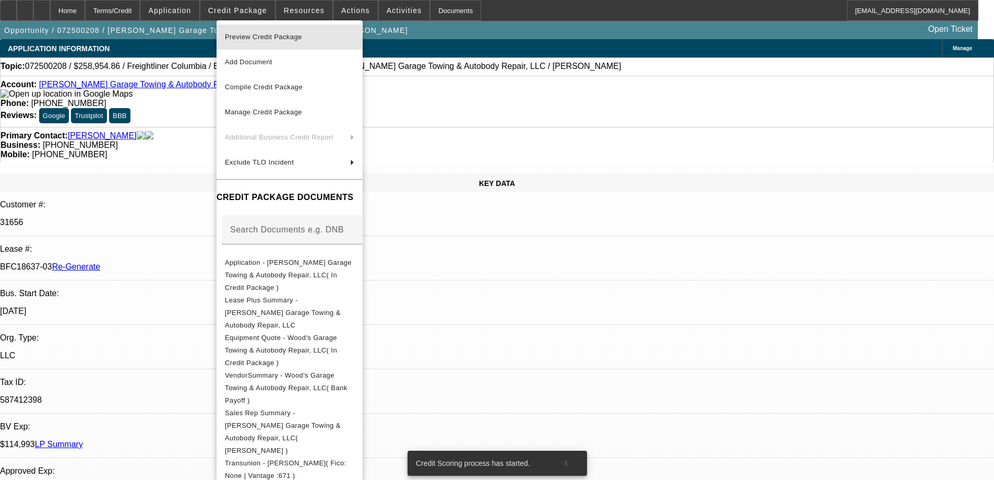
click at [259, 34] on span "Preview Credit Package" at bounding box center [263, 37] width 77 height 8
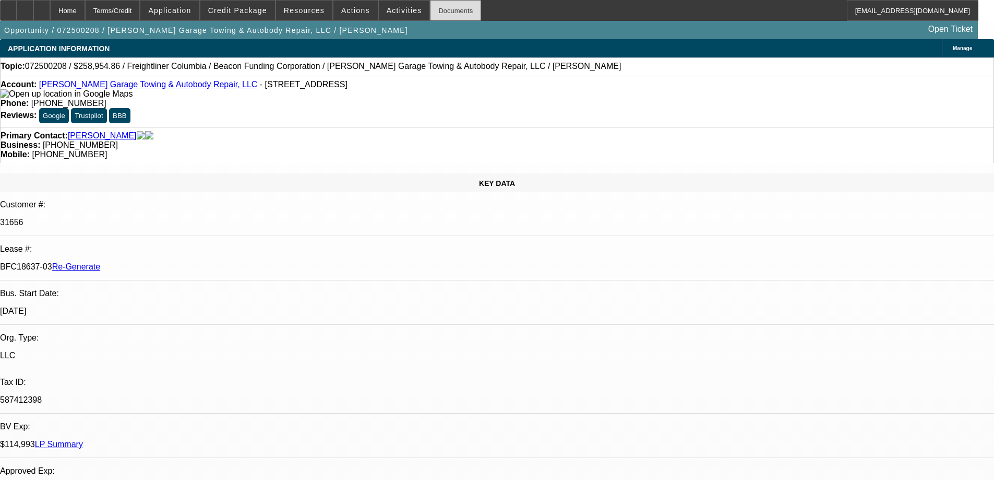
click at [437, 12] on div "Documents" at bounding box center [455, 10] width 51 height 21
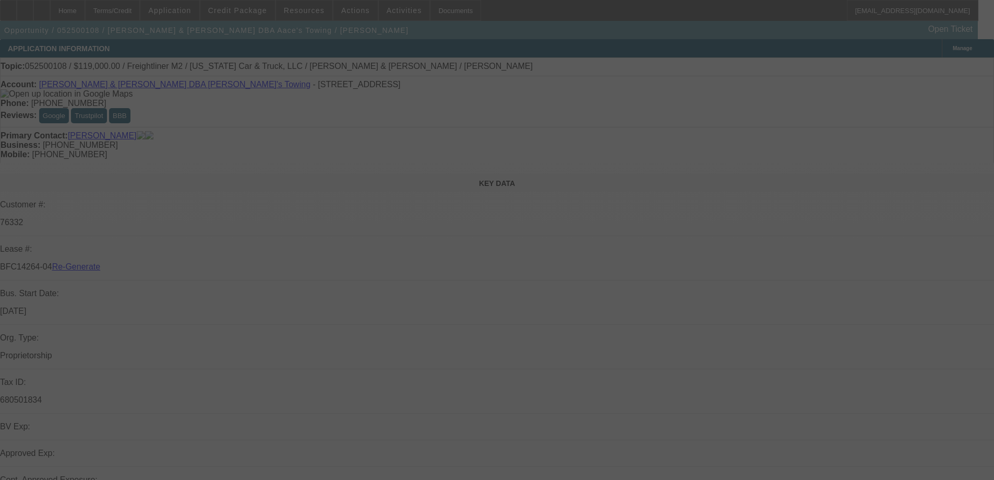
select select "3"
select select "0"
select select "2"
select select "0.1"
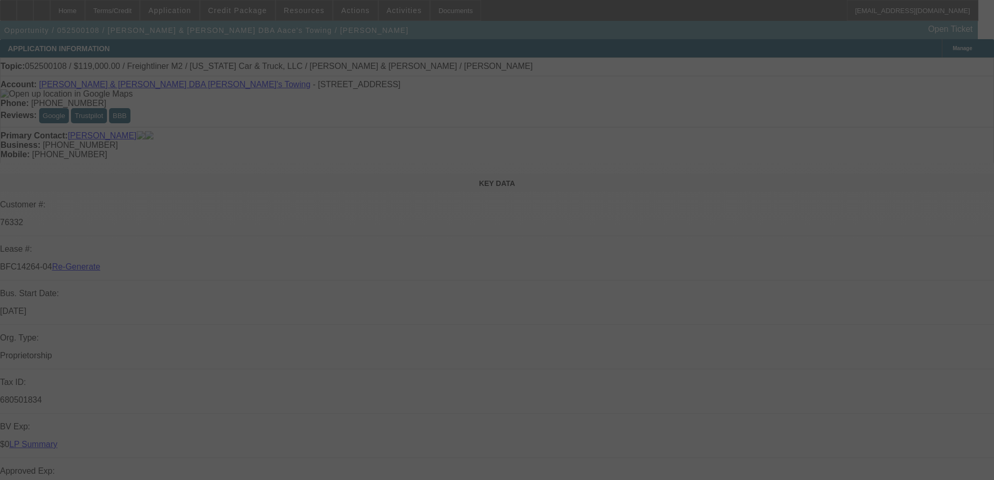
select select "4"
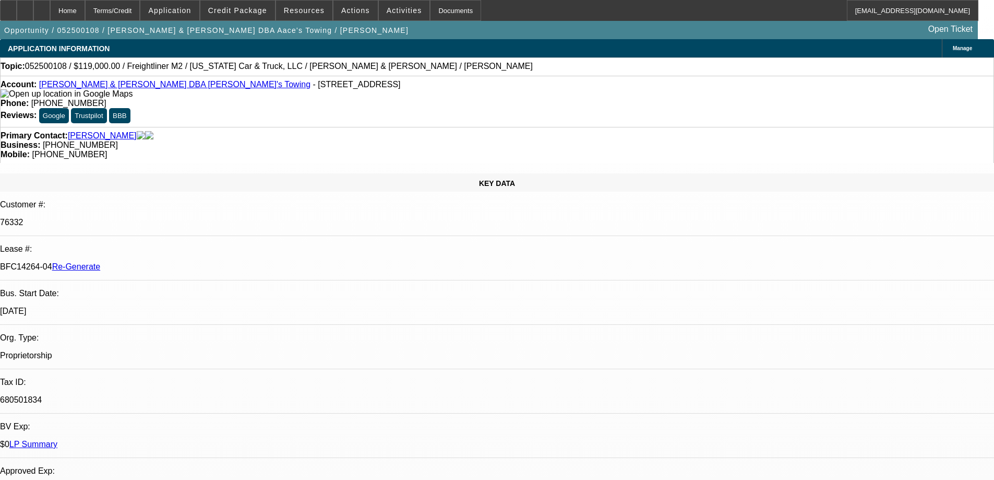
click at [253, 4] on span at bounding box center [237, 10] width 75 height 25
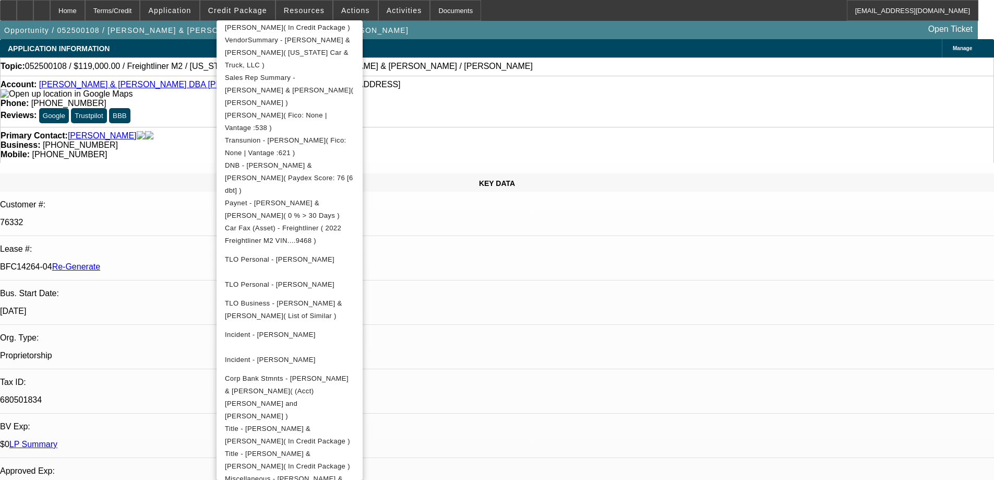
scroll to position [313, 0]
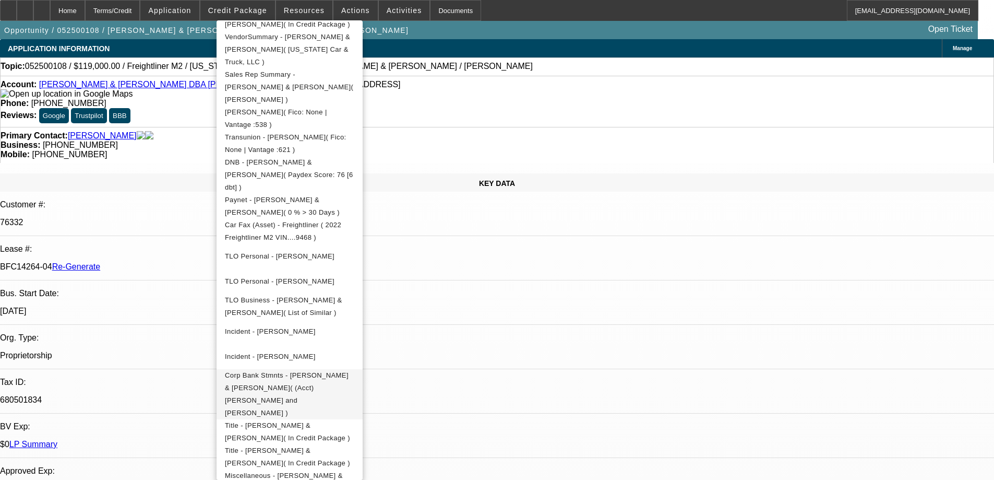
click at [308, 371] on span "Corp Bank Stmnts - [PERSON_NAME] & [PERSON_NAME]( (Acct) [PERSON_NAME] and [PER…" at bounding box center [287, 393] width 124 height 45
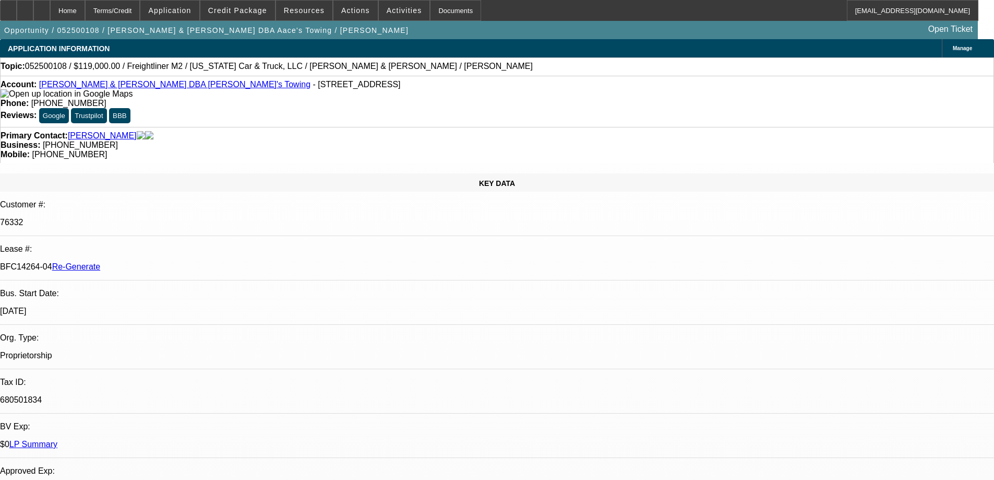
click at [311, 14] on span "Resources" at bounding box center [304, 10] width 41 height 8
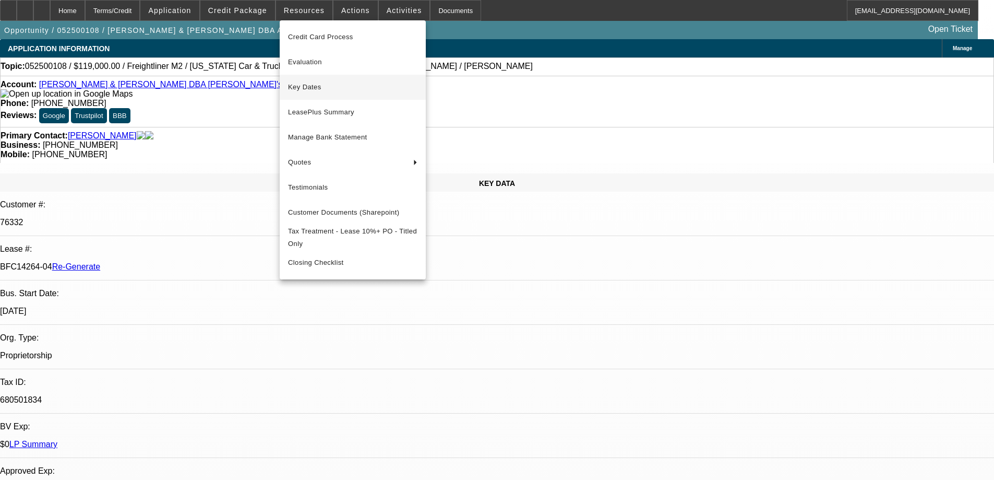
click at [307, 89] on span "Key Dates" at bounding box center [352, 87] width 129 height 13
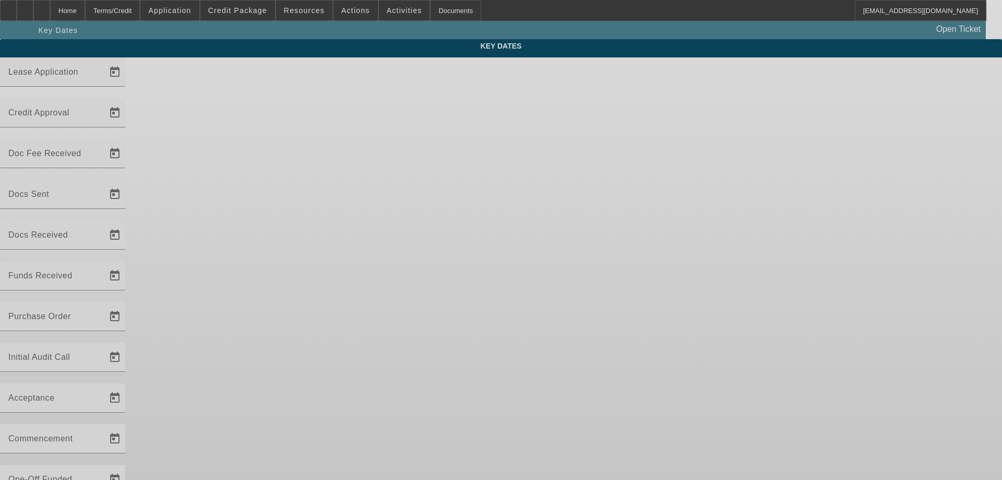
type input "5/5/2025"
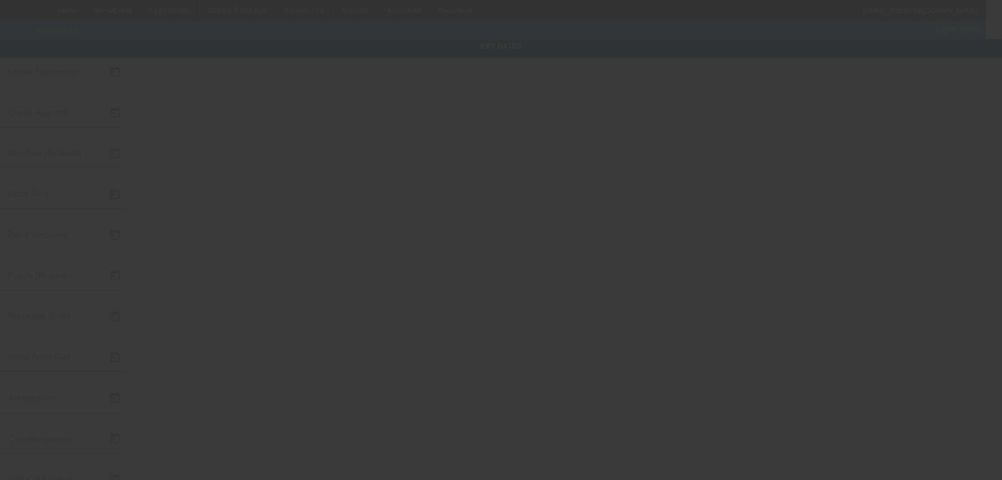
type input "8/13/2025"
type input "[DATE]"
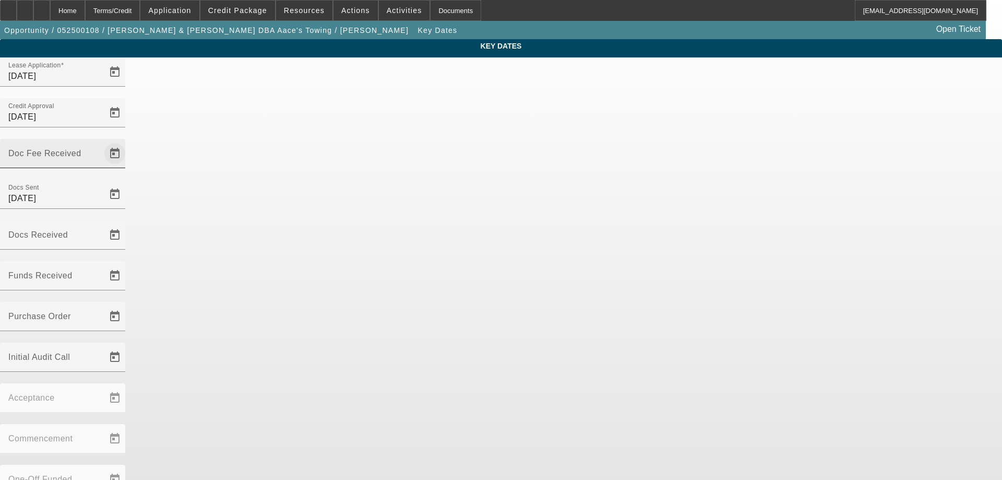
click at [127, 141] on span "Open calendar" at bounding box center [114, 153] width 25 height 25
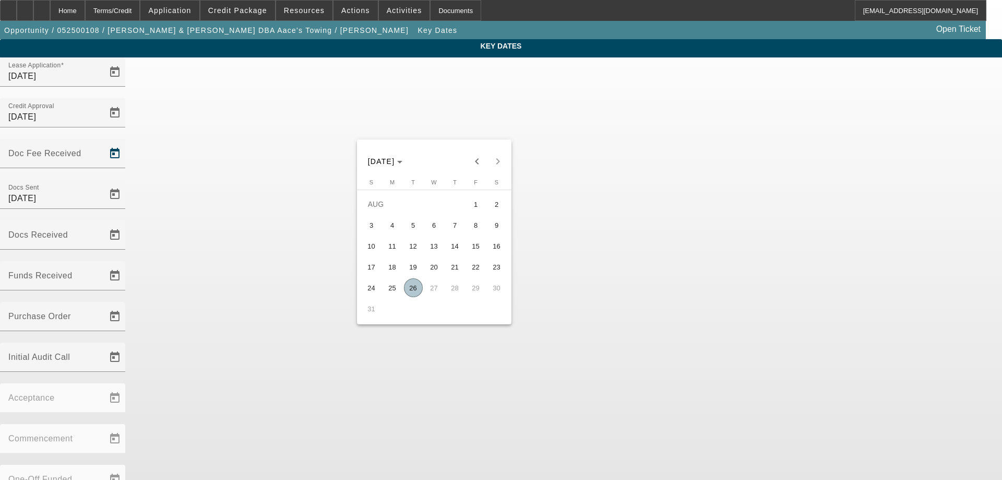
click at [456, 273] on span "21" at bounding box center [455, 266] width 19 height 19
type input "[DATE]"
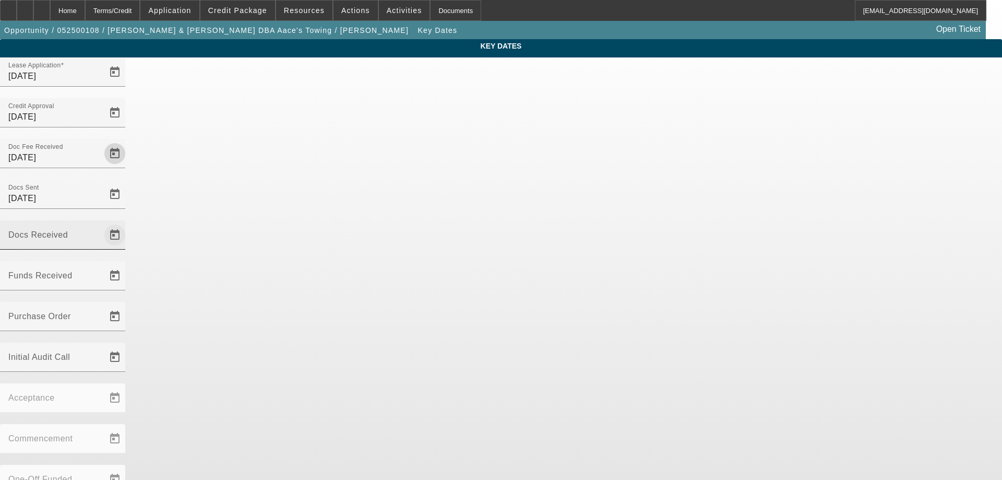
click at [127, 222] on span "Open calendar" at bounding box center [114, 234] width 25 height 25
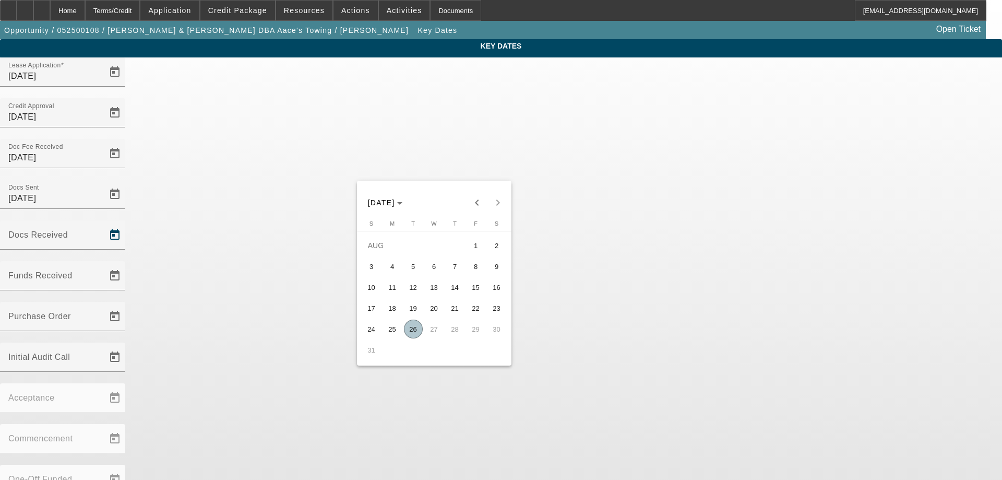
click at [412, 333] on span "26" at bounding box center [413, 328] width 19 height 19
type input "[DATE]"
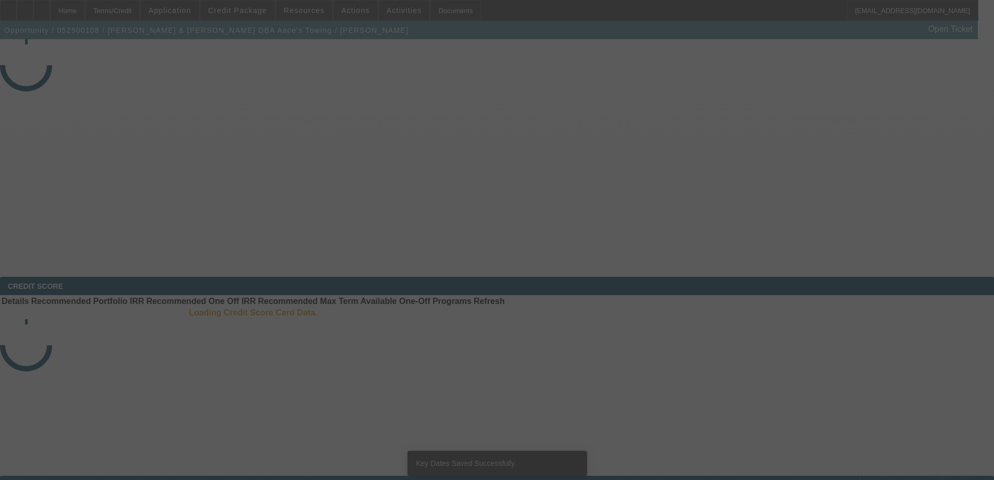
select select "3"
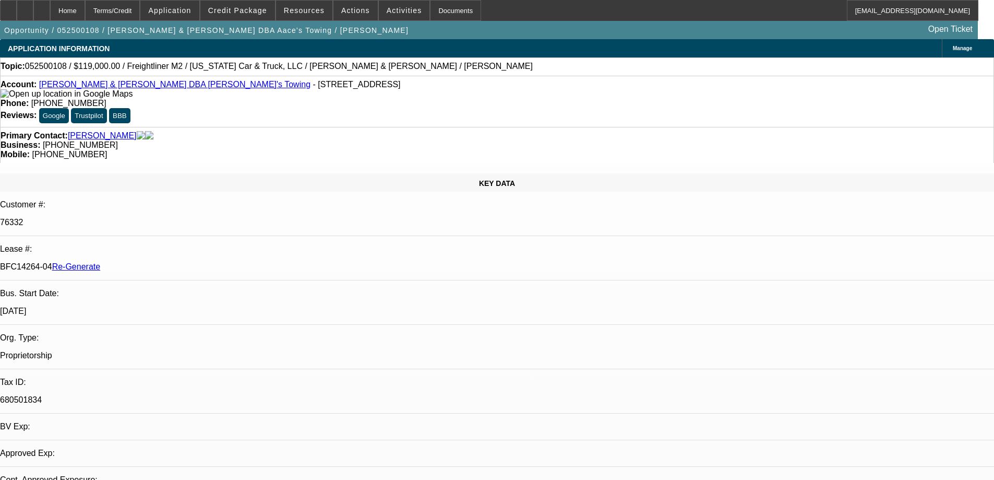
select select "0"
select select "2"
select select "0.1"
select select "4"
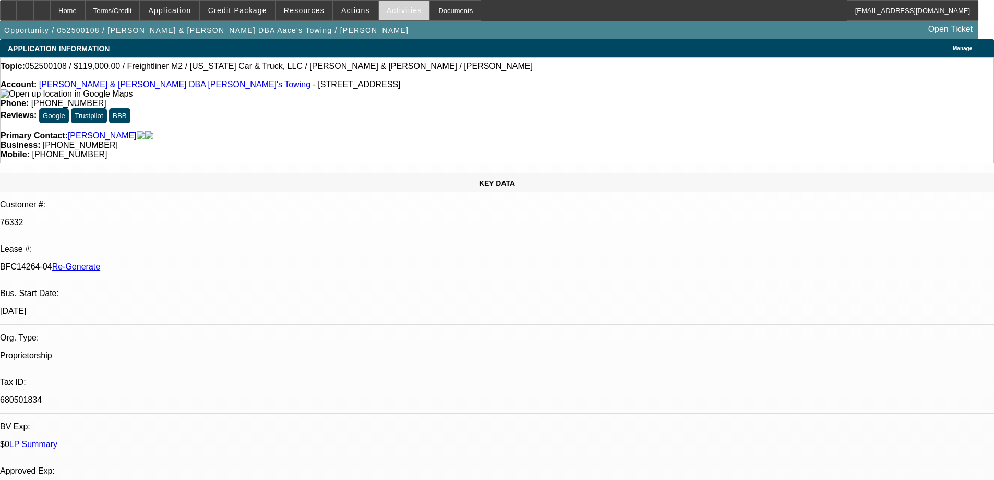
click at [387, 13] on span "Activities" at bounding box center [404, 10] width 35 height 8
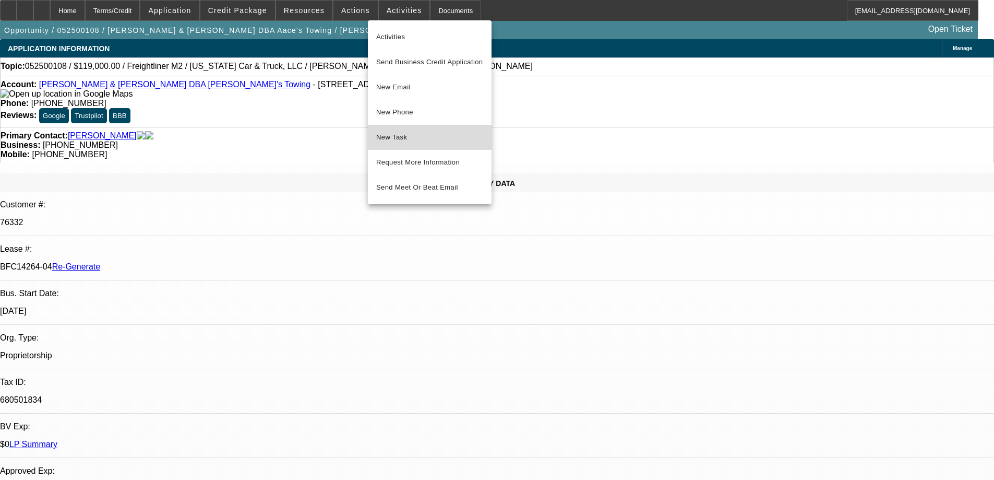
click at [407, 136] on span "New Task" at bounding box center [429, 137] width 107 height 13
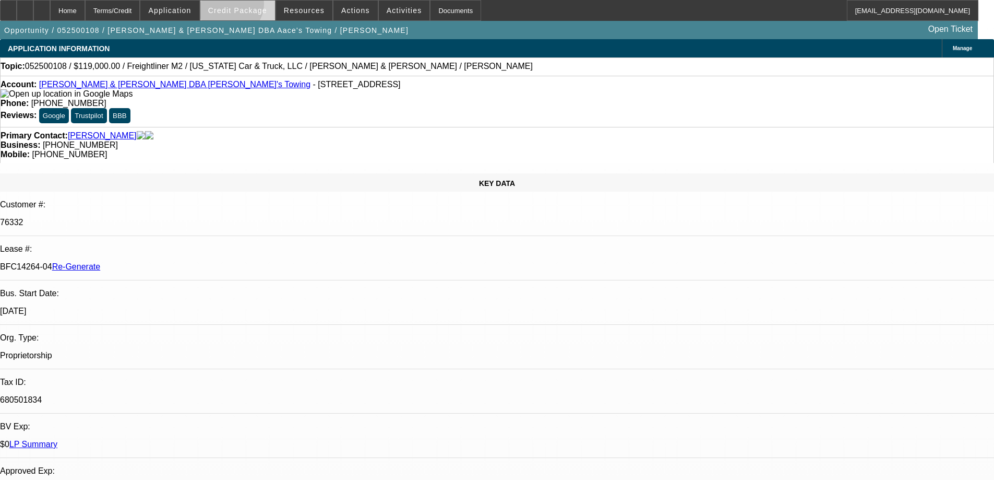
click at [246, 6] on span "Credit Package" at bounding box center [237, 10] width 59 height 8
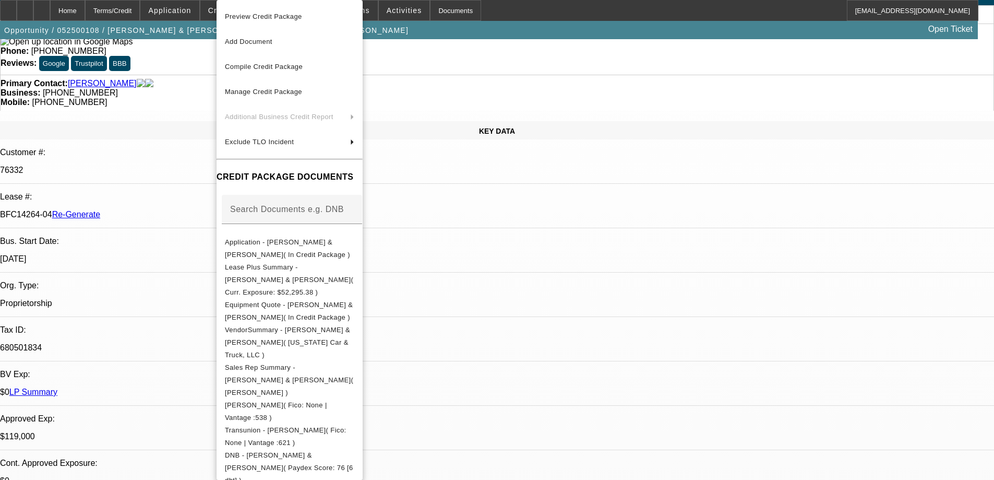
click at [566, 15] on div at bounding box center [497, 240] width 994 height 480
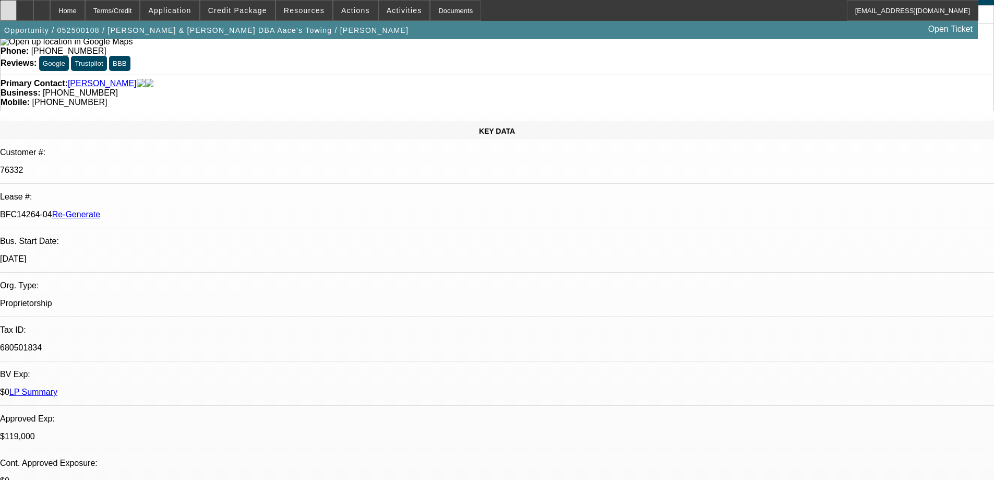
click at [13, 9] on div at bounding box center [8, 10] width 17 height 21
click at [437, 10] on div "Documents" at bounding box center [455, 10] width 51 height 21
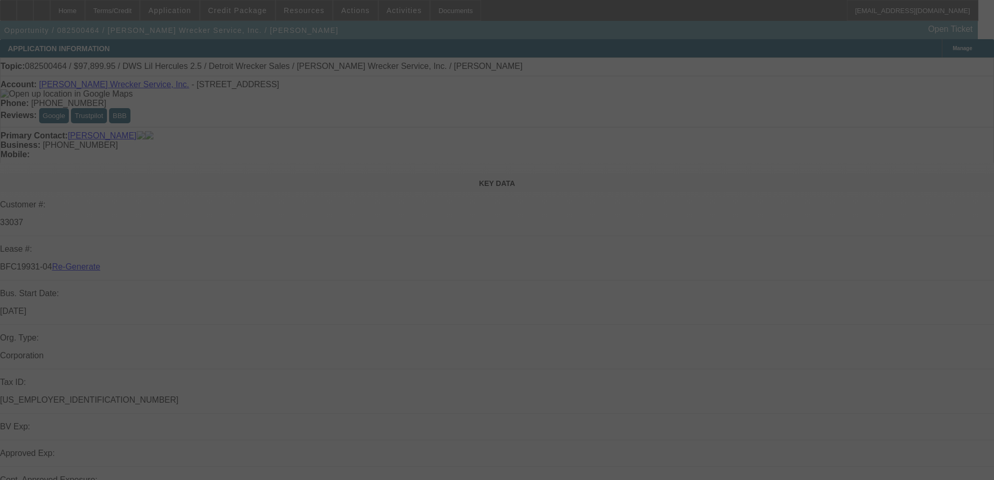
select select "3"
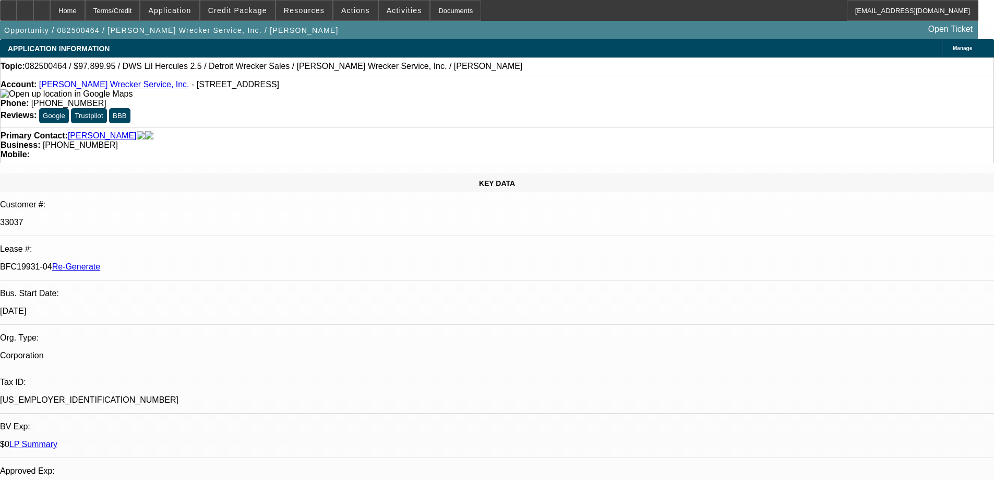
select select "0"
select select "2"
select select "0"
select select "6"
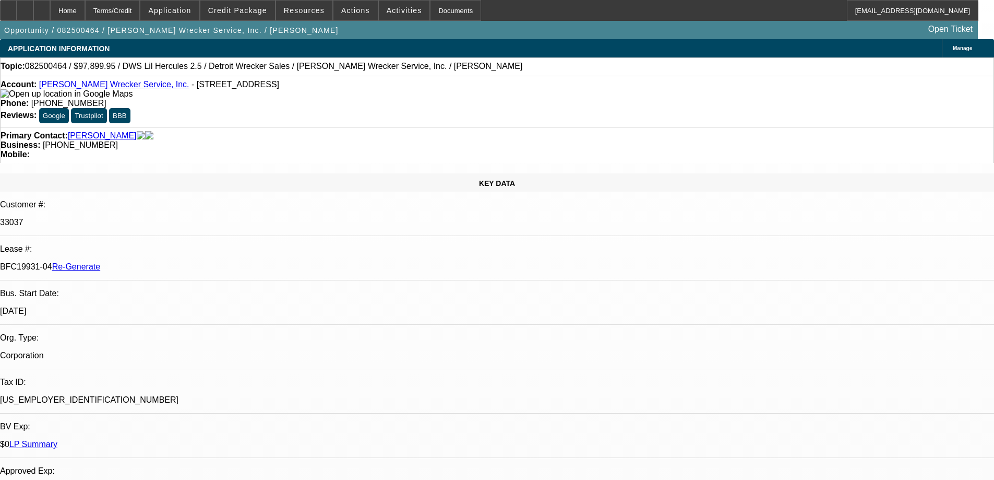
click at [247, 13] on span "Credit Package" at bounding box center [237, 10] width 59 height 8
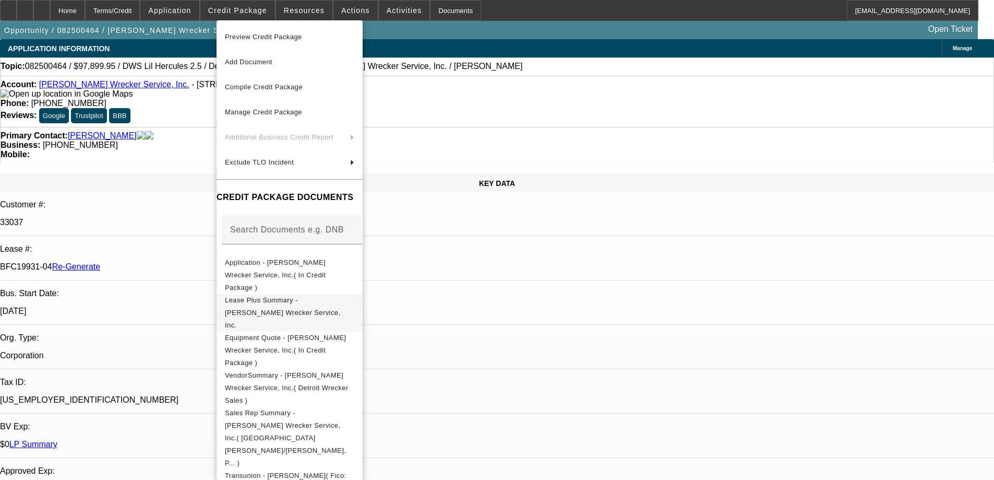
scroll to position [261, 0]
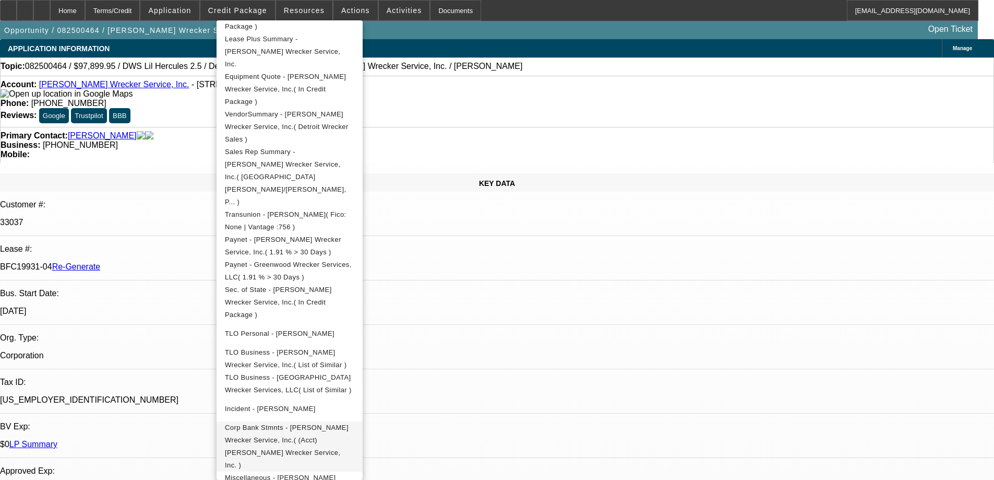
click at [289, 423] on span "Corp Bank Stmnts - Hix Wrecker Service, Inc.( (Acct) Hix Wrecker Service, Inc. )" at bounding box center [287, 445] width 124 height 45
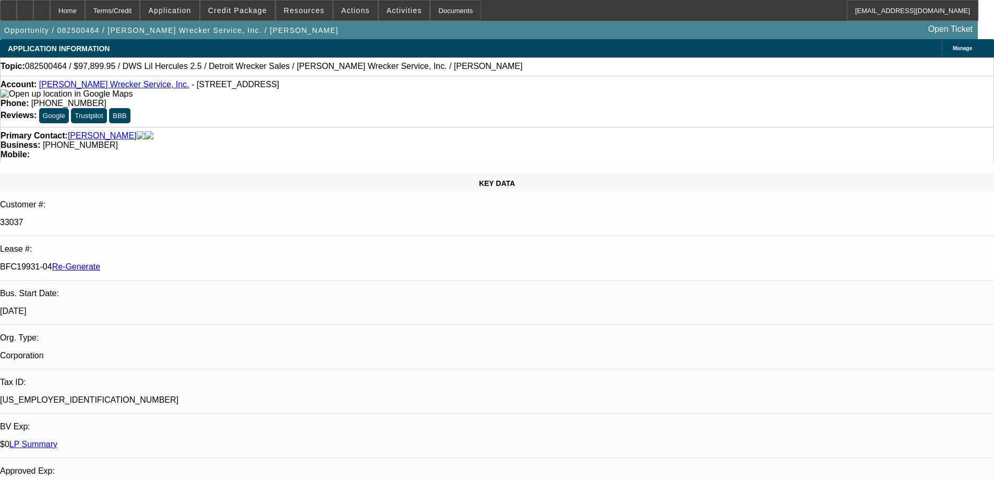
click at [305, 11] on span "Resources" at bounding box center [304, 10] width 41 height 8
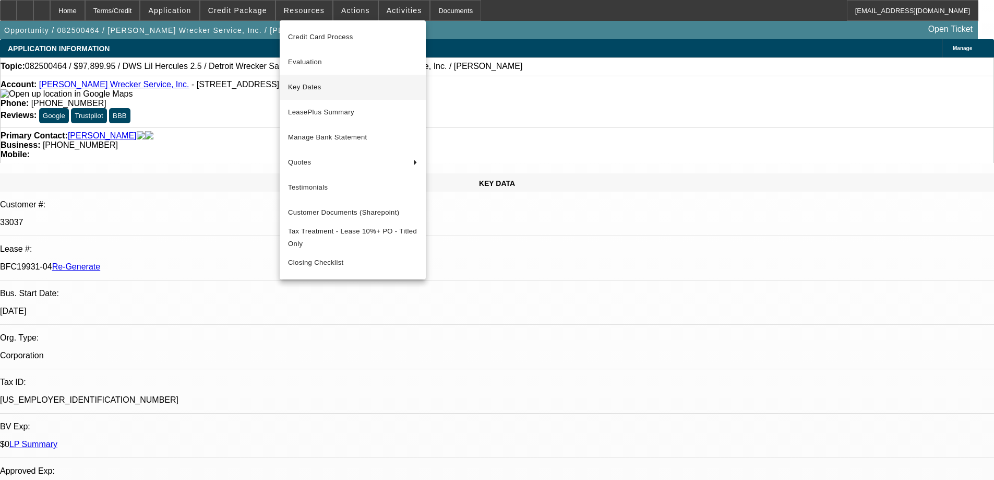
click at [309, 92] on span "Key Dates" at bounding box center [352, 87] width 129 height 13
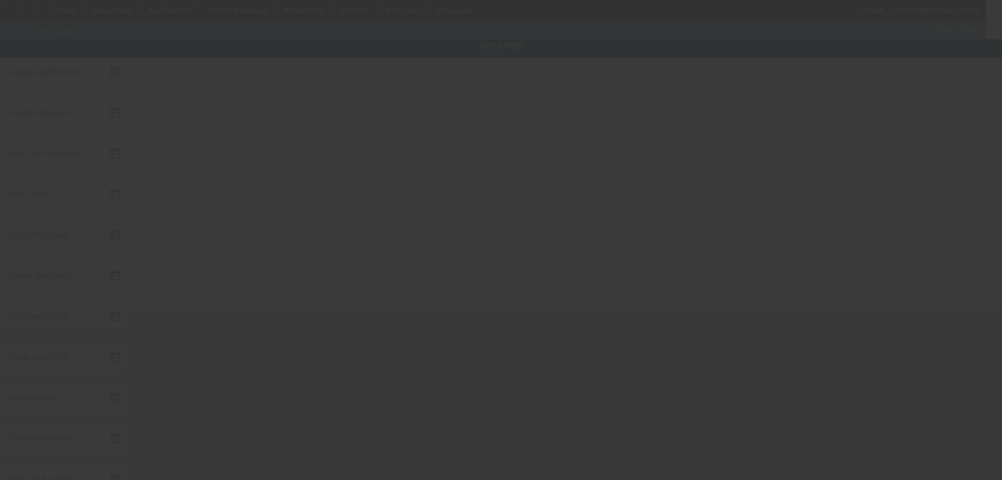
type input "8/18/2025"
type input "8/20/2025"
type input "8/21/2025"
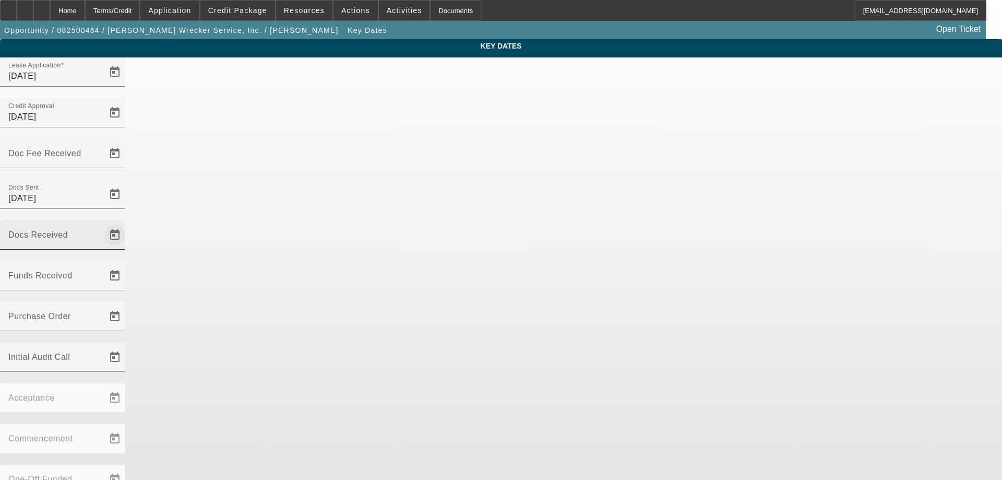
click at [127, 222] on span "Open calendar" at bounding box center [114, 234] width 25 height 25
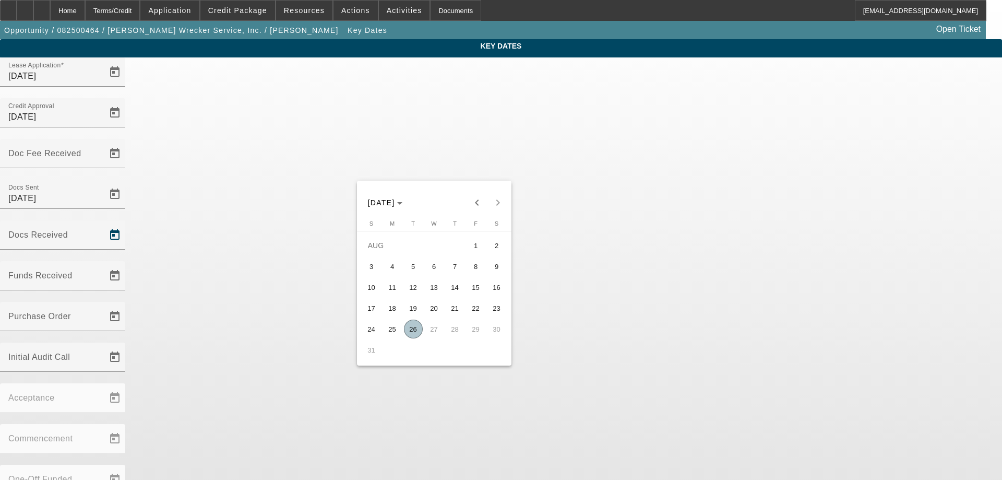
click at [413, 330] on span "26" at bounding box center [413, 328] width 19 height 19
type input "8/26/2025"
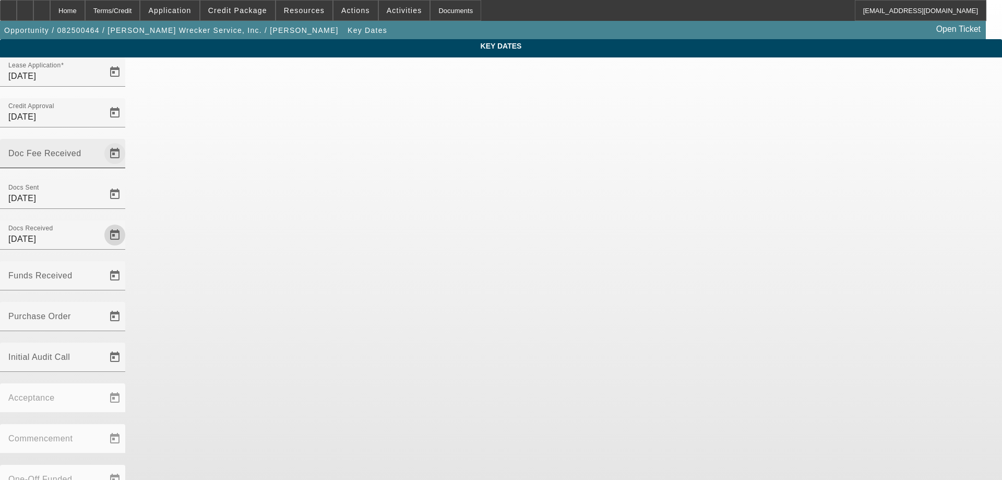
click at [127, 141] on span "Open calendar" at bounding box center [114, 153] width 25 height 25
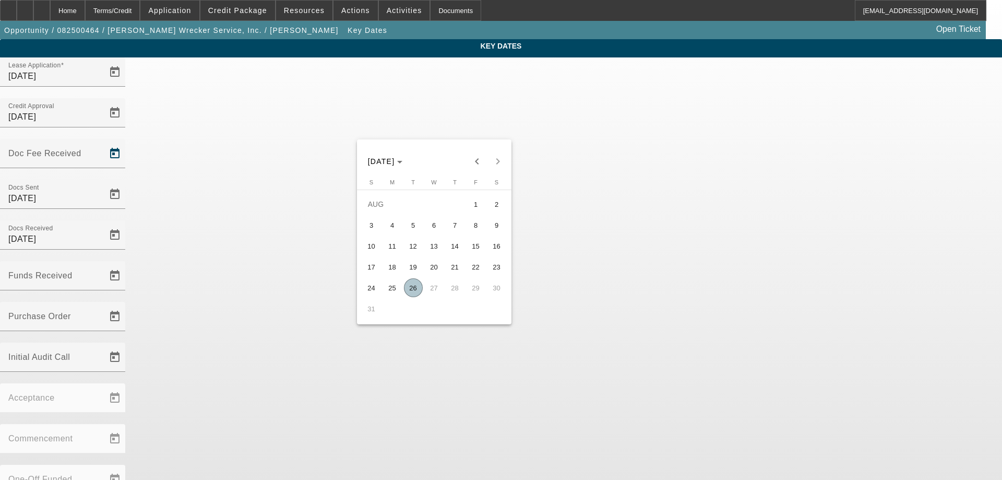
click at [422, 287] on span "26" at bounding box center [413, 287] width 19 height 19
type input "[DATE]"
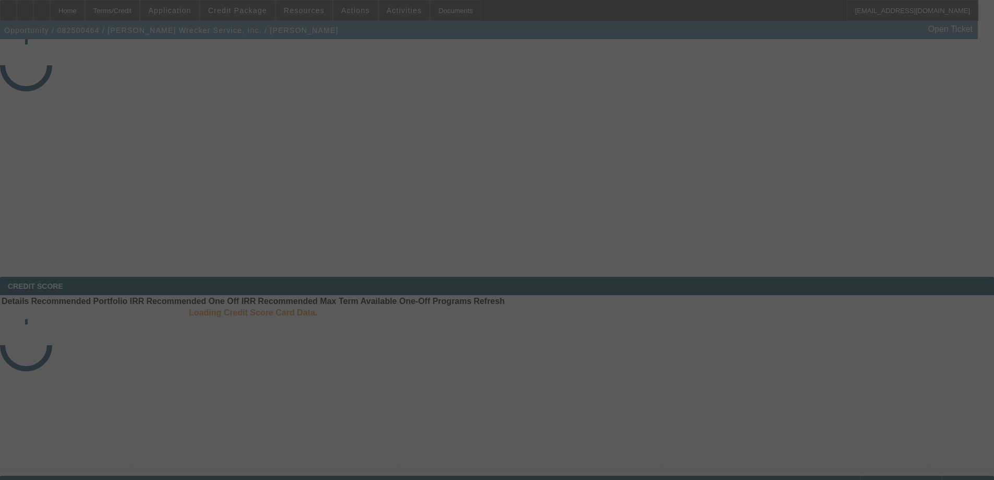
select select "3"
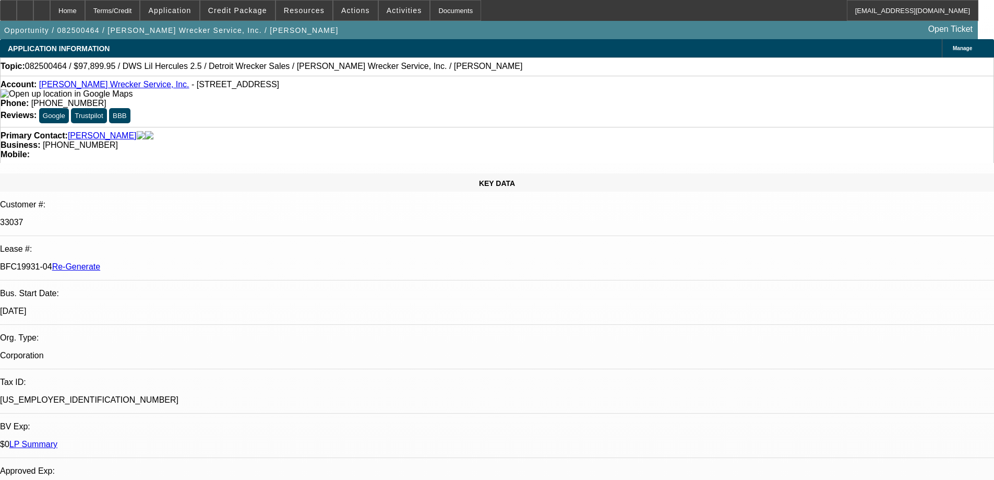
select select "0"
select select "2"
select select "0"
select select "6"
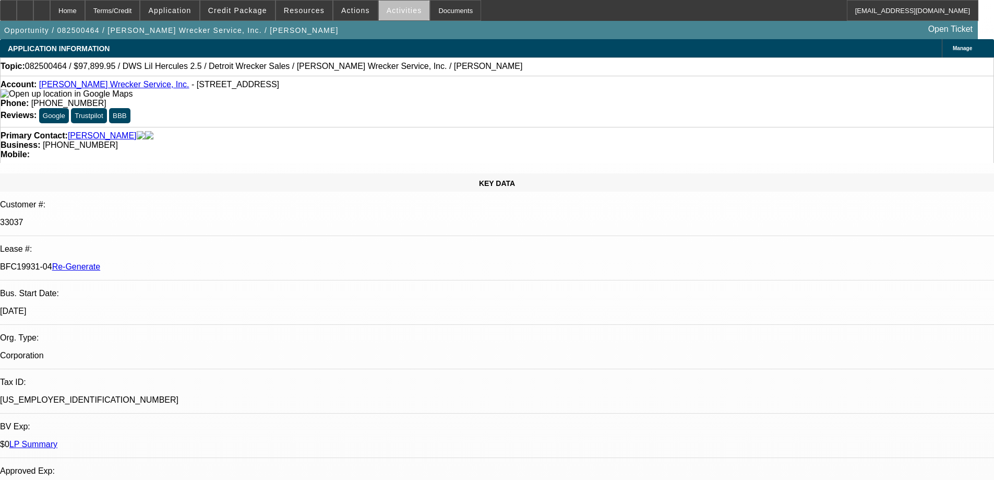
click at [395, 17] on span at bounding box center [404, 10] width 51 height 25
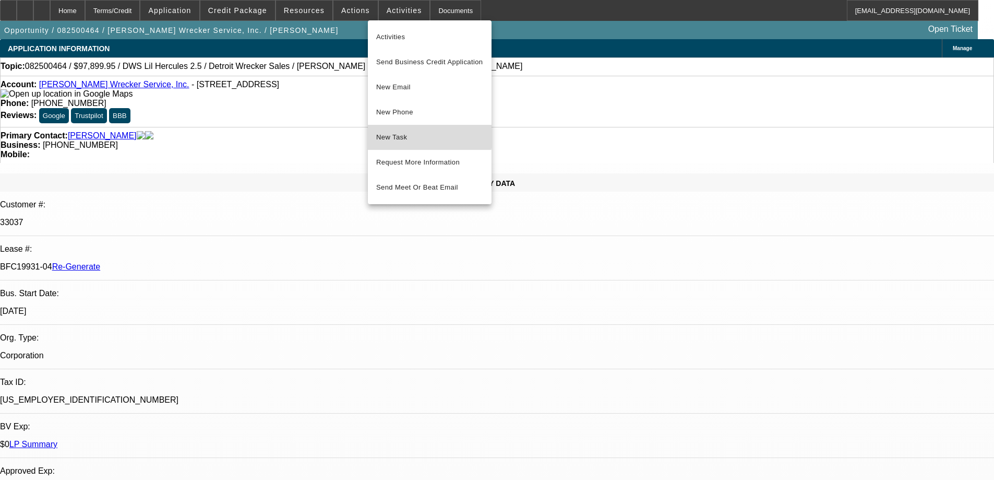
click at [391, 130] on button "New Task" at bounding box center [430, 137] width 124 height 25
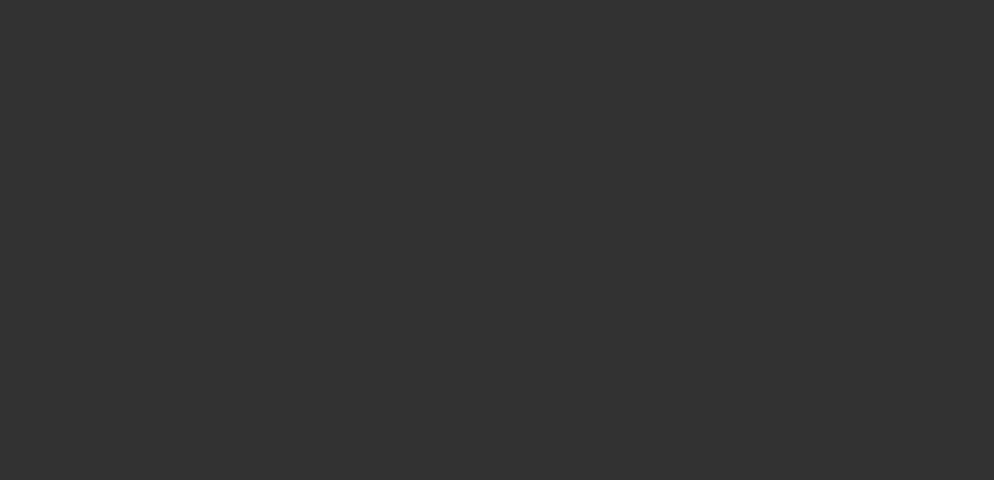
select select "3"
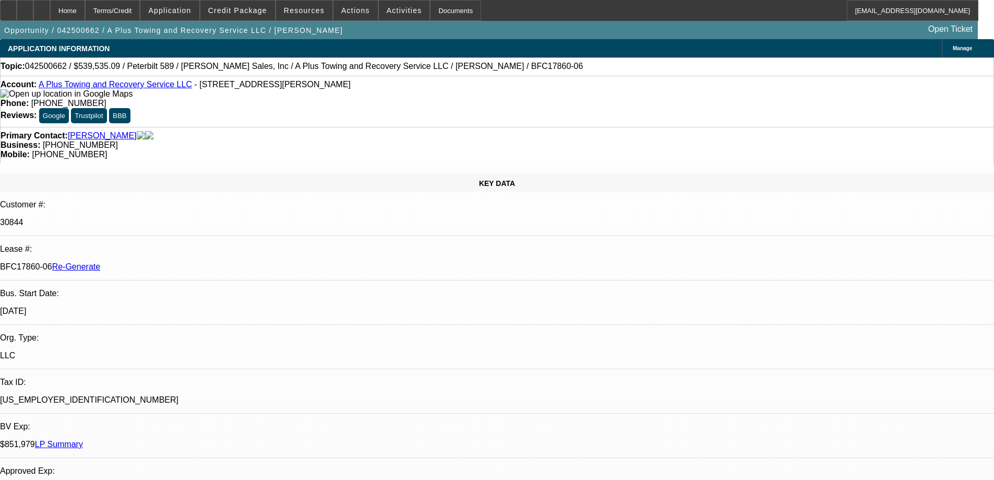
select select "0"
select select "2"
select select "0"
select select "6"
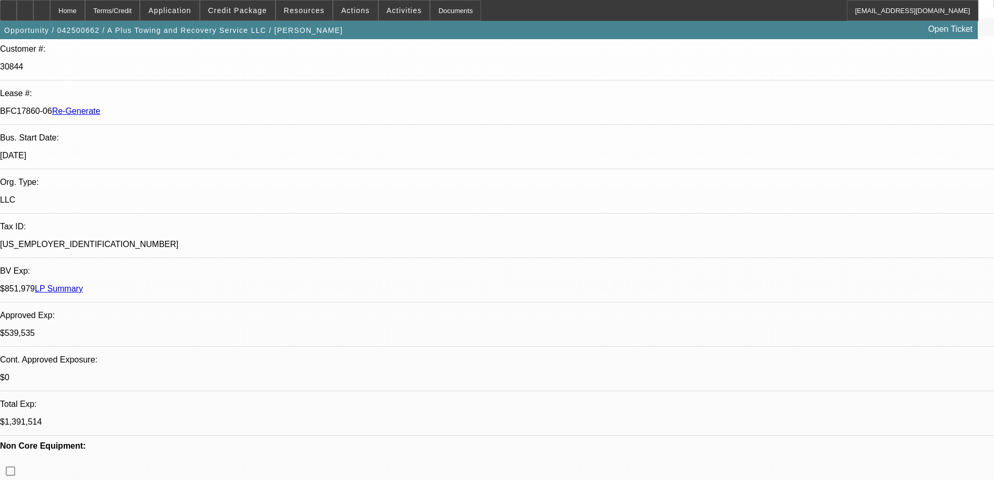
scroll to position [157, 0]
click at [430, 12] on div "Documents" at bounding box center [455, 10] width 51 height 21
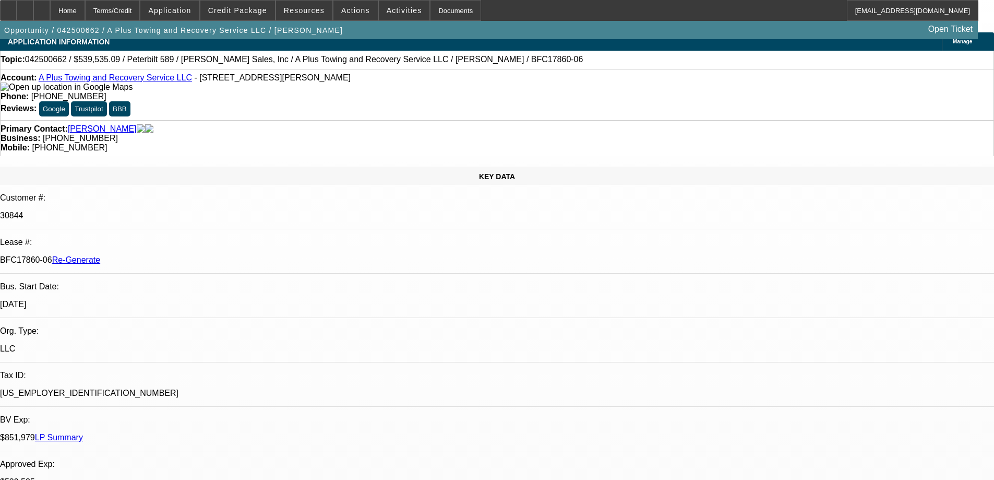
scroll to position [0, 0]
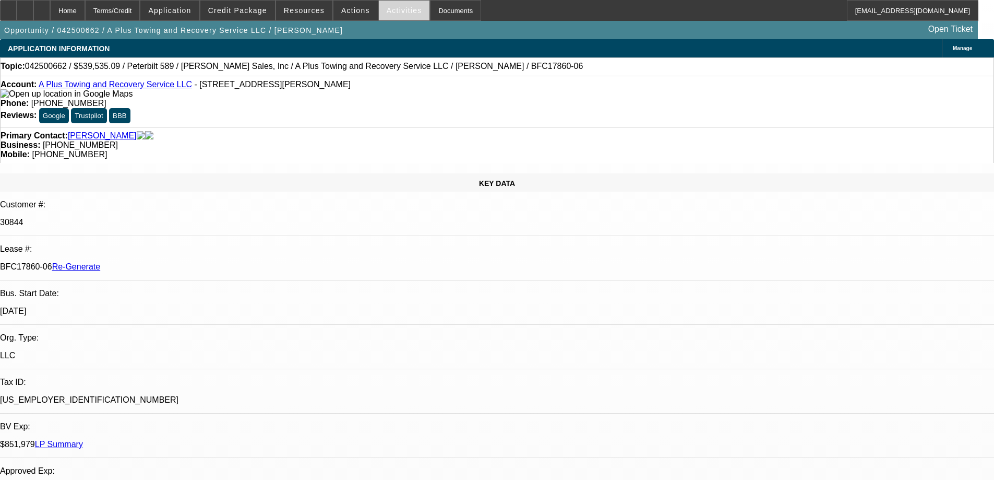
click at [392, 10] on span "Activities" at bounding box center [404, 10] width 35 height 8
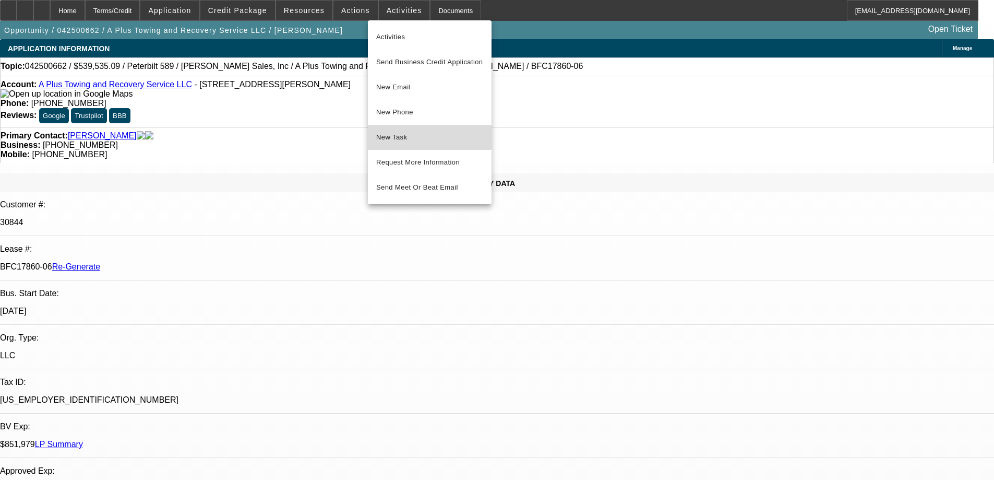
click at [411, 135] on span "New Task" at bounding box center [429, 137] width 107 height 13
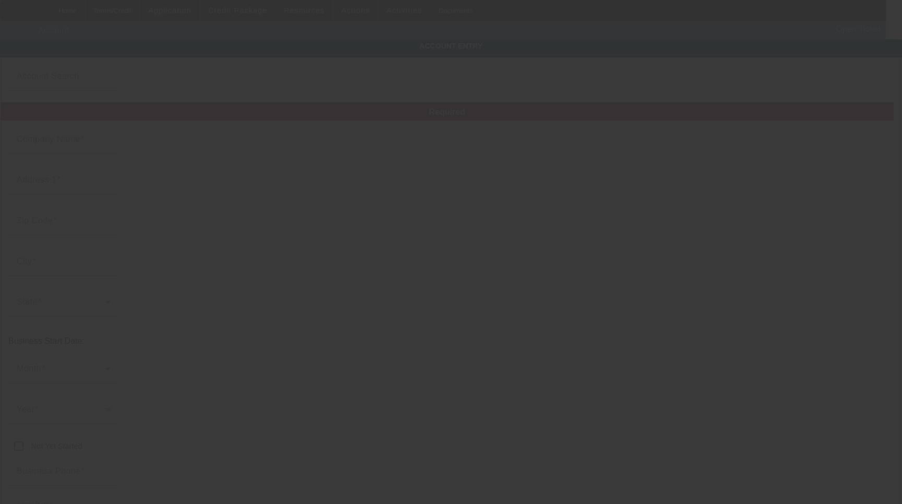
type input "A Plus Towing and Recovery Service LLC"
type input "[STREET_ADDRESS][PERSON_NAME]"
type input "38012"
type input "[GEOGRAPHIC_DATA]"
type input "[PHONE_NUMBER]"
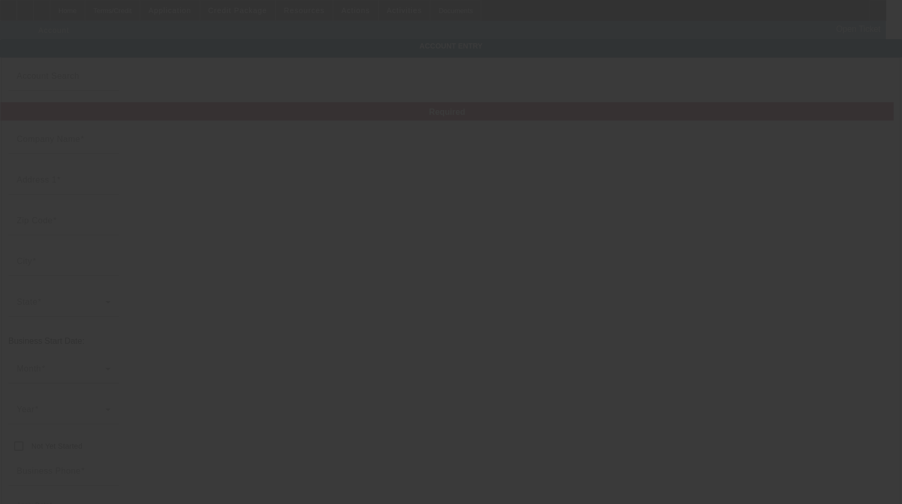
type input "[EMAIL_ADDRESS][DOMAIN_NAME]"
type input "[PERSON_NAME]"
type input "[US_EMPLOYER_IDENTIFICATION_NUMBER]"
type input "http://Aplustowingtn.Com"
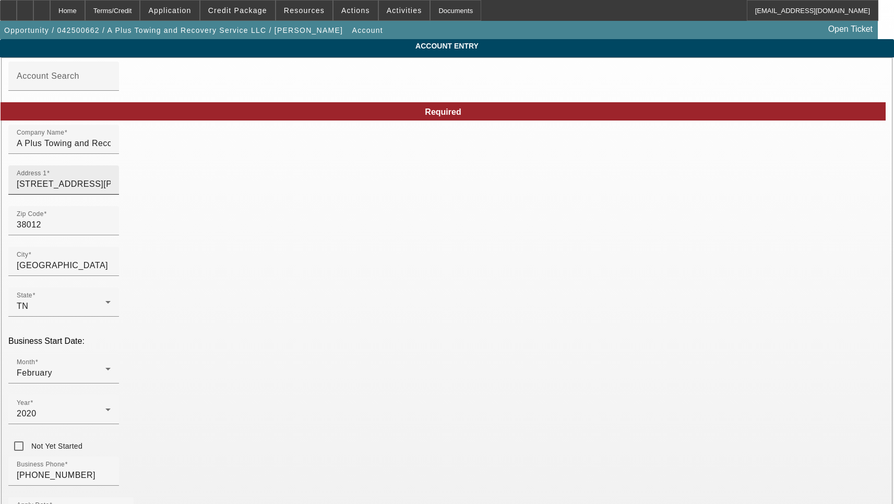
type input "4/25/2025"
click at [111, 190] on input "[STREET_ADDRESS][PERSON_NAME]" at bounding box center [64, 184] width 94 height 13
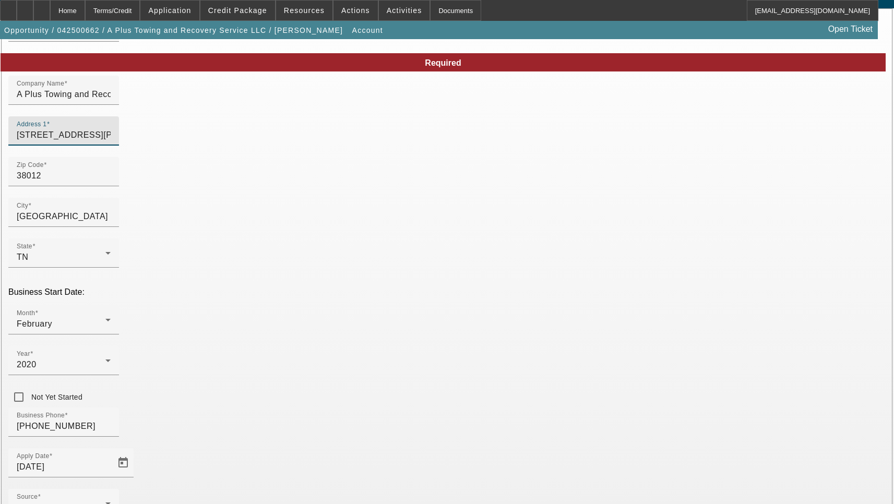
scroll to position [111, 0]
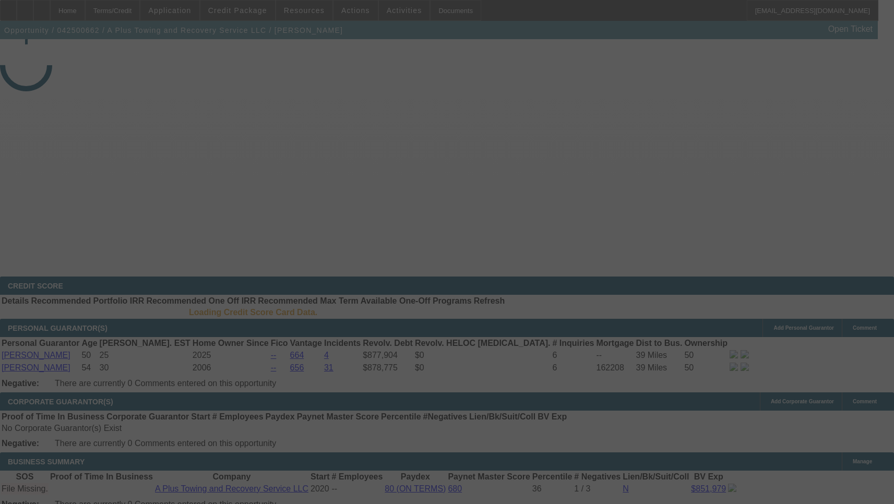
select select "3"
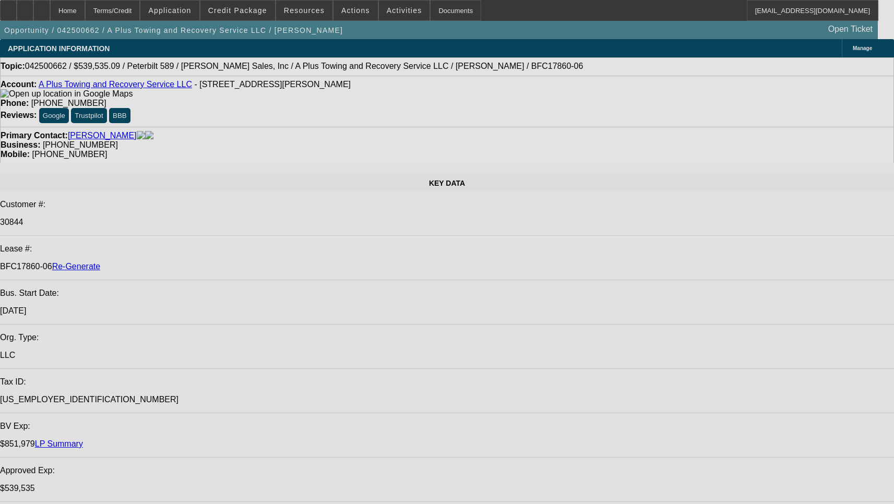
select select "0"
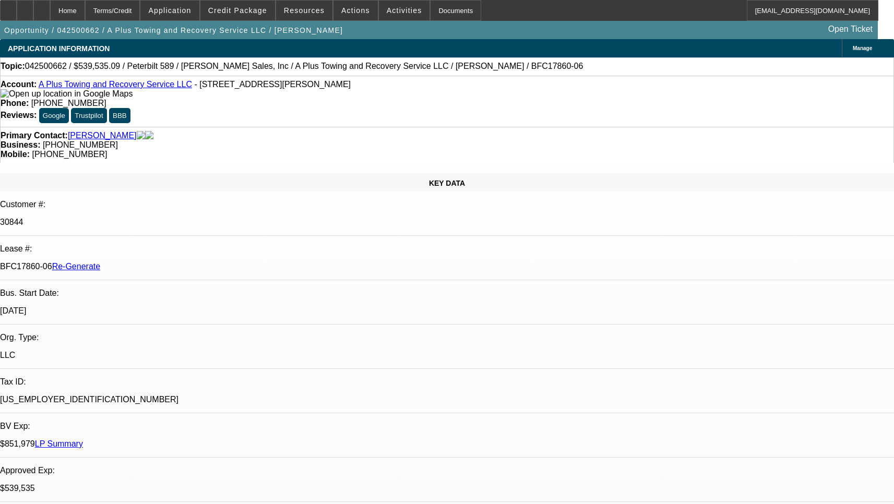
select select "2"
select select "0"
select select "6"
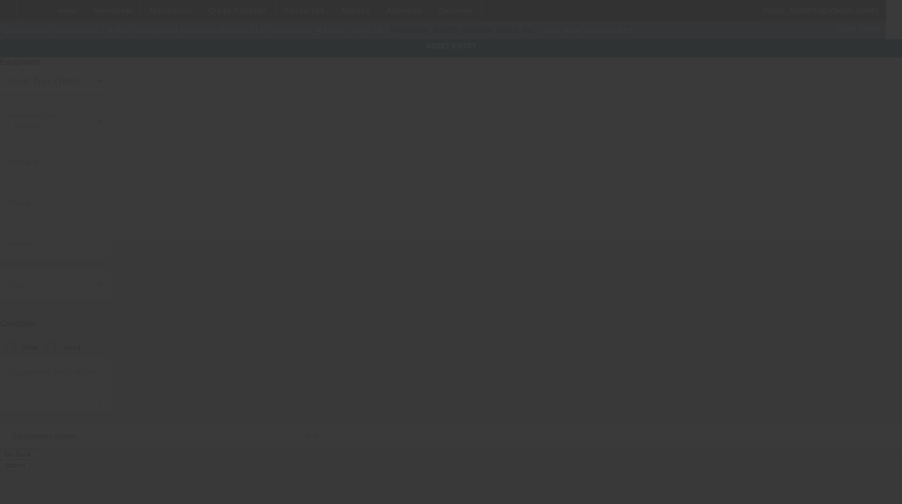
type input "Peterbilt"
type input "589"
radio input "true"
type input "[STREET_ADDRESS][PERSON_NAME]"
type input "[GEOGRAPHIC_DATA]"
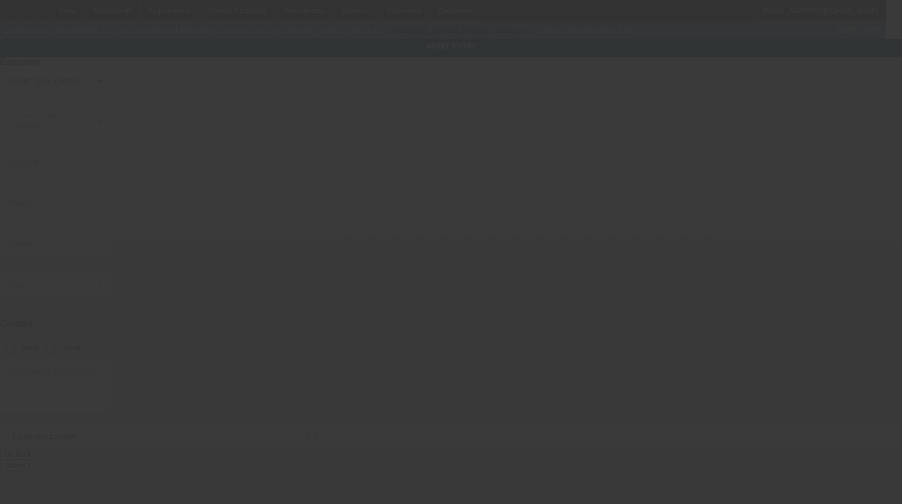
type input "38012"
type input "[PERSON_NAME]"
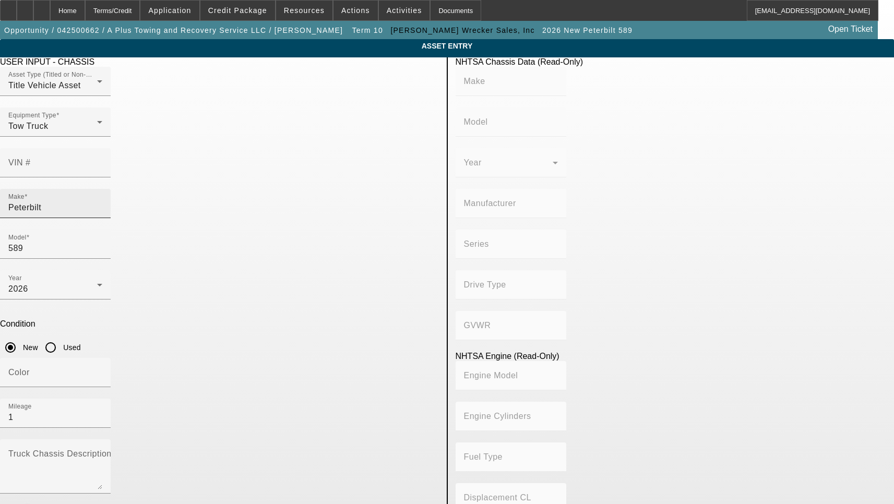
click at [102, 201] on input "Peterbilt" at bounding box center [55, 207] width 94 height 13
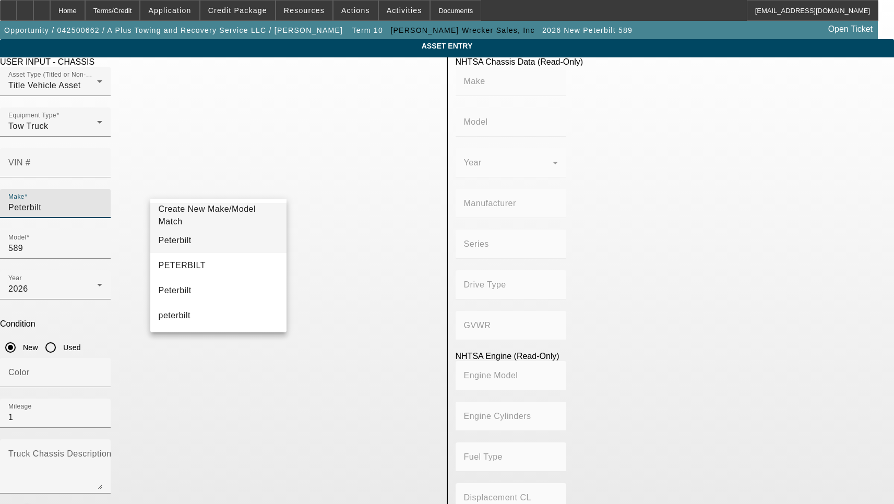
click at [194, 240] on mat-option "Peterbilt" at bounding box center [218, 240] width 137 height 25
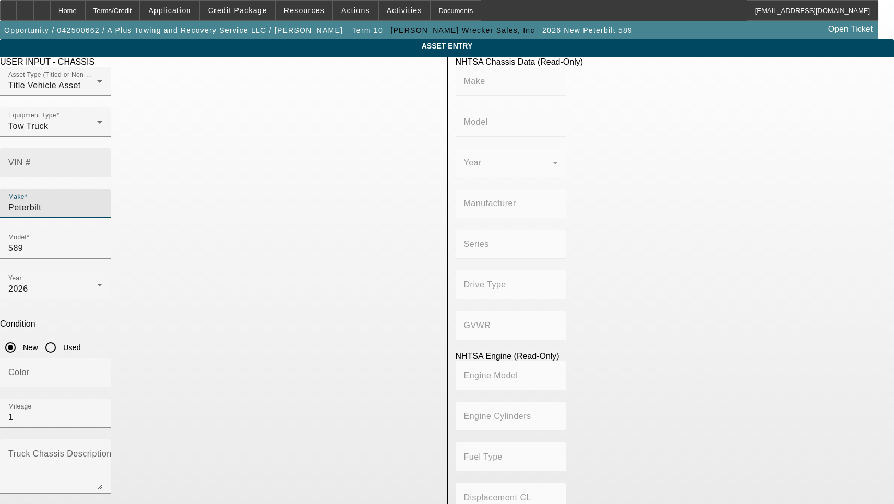
click at [102, 161] on input "VIN #" at bounding box center [55, 167] width 94 height 13
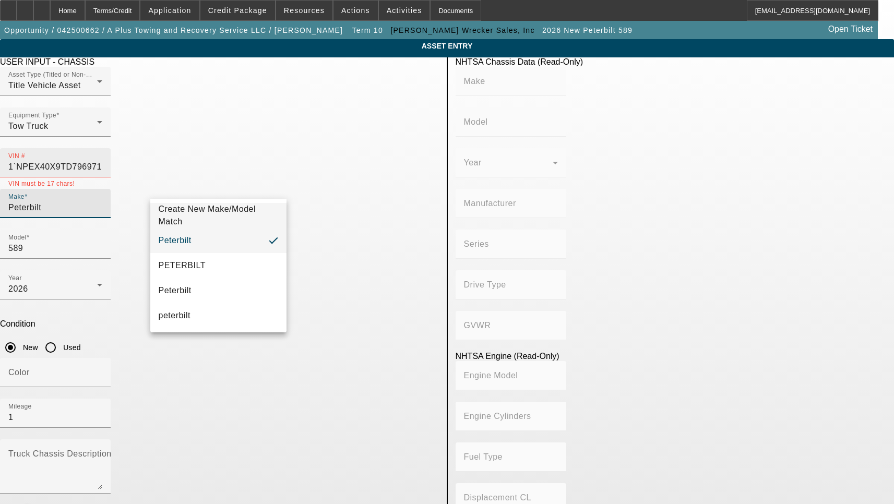
click at [102, 161] on input "1`NPEX40X9TD796971" at bounding box center [55, 167] width 94 height 13
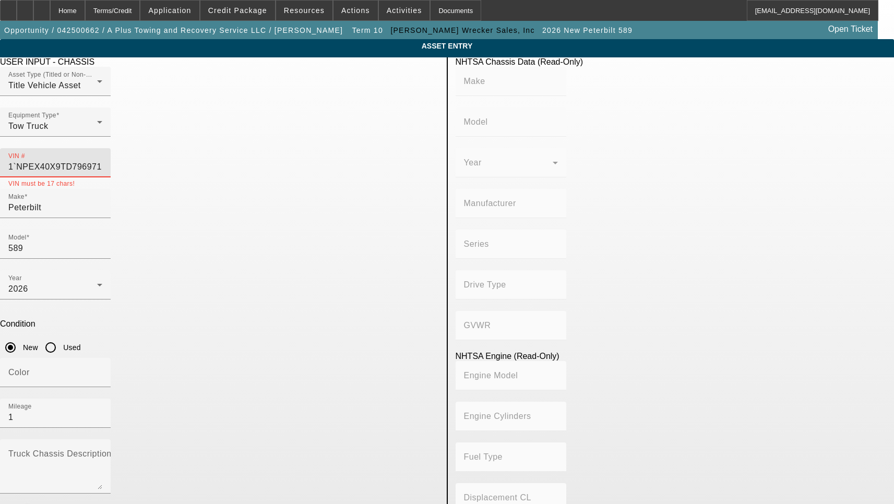
type input "[US_VEHICLE_IDENTIFICATION_NUMBER]"
type input "PETERBILT"
type input "589"
type input "PETERBILT MOTORS COMPANY"
type input "Class 8: 33,001 lb and above (14,969 kg and above)"
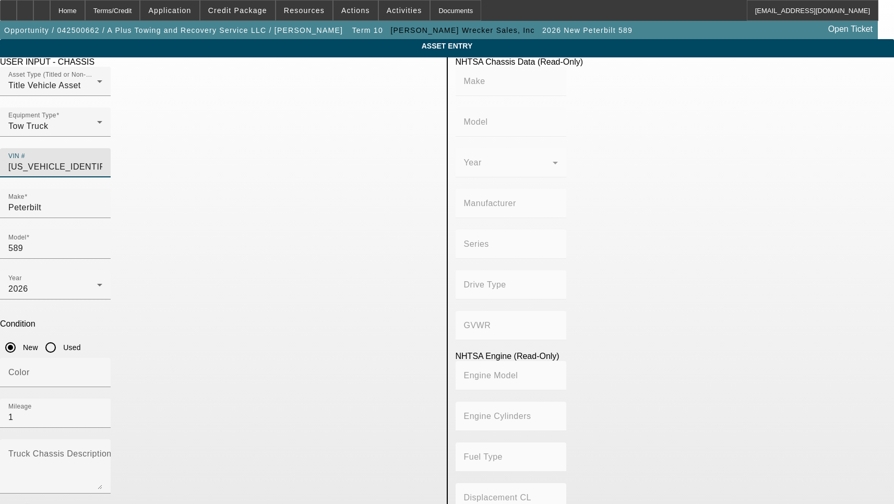
type input "ISX/ISX15/X15"
type input "6"
type input "Diesel"
type input "909.25378701151"
type input "14.9"
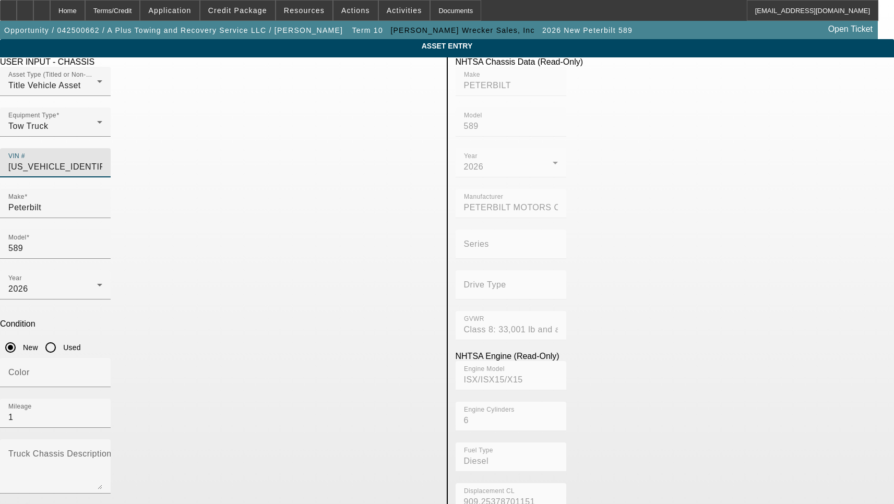
type input "[US_VEHICLE_IDENTIFICATION_NUMBER]"
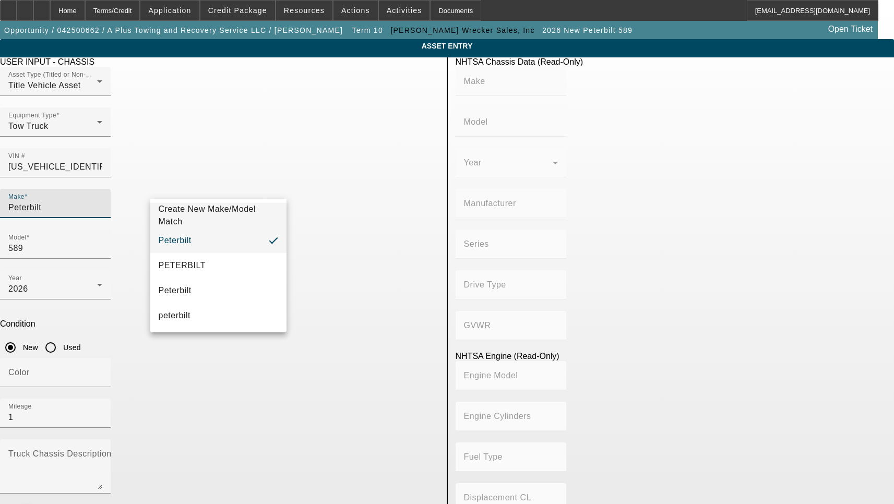
type input "PETERBILT"
type input "589"
type input "PETERBILT MOTORS COMPANY"
type input "Class 8: 33,001 lb and above (14,969 kg and above)"
type input "ISX/ISX15/X15"
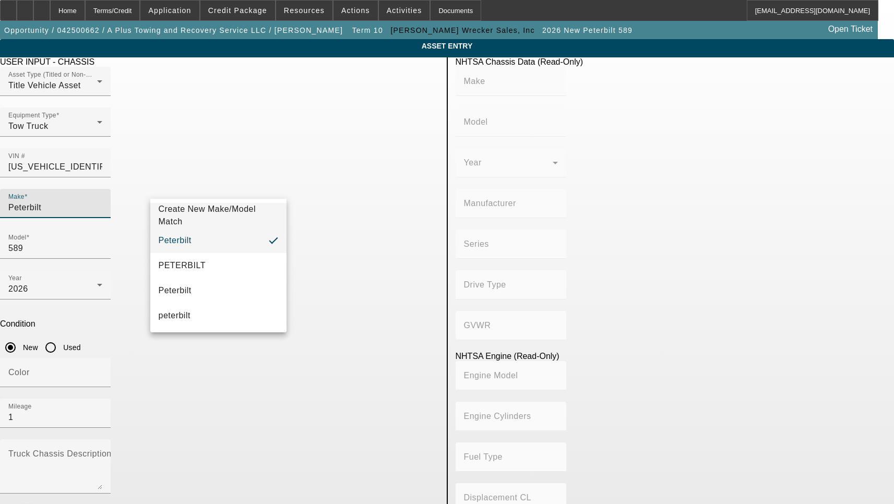
type input "6"
type input "Diesel"
type input "909.25378701151"
type input "14.9"
click at [204, 241] on mat-option "Peterbilt" at bounding box center [218, 240] width 137 height 25
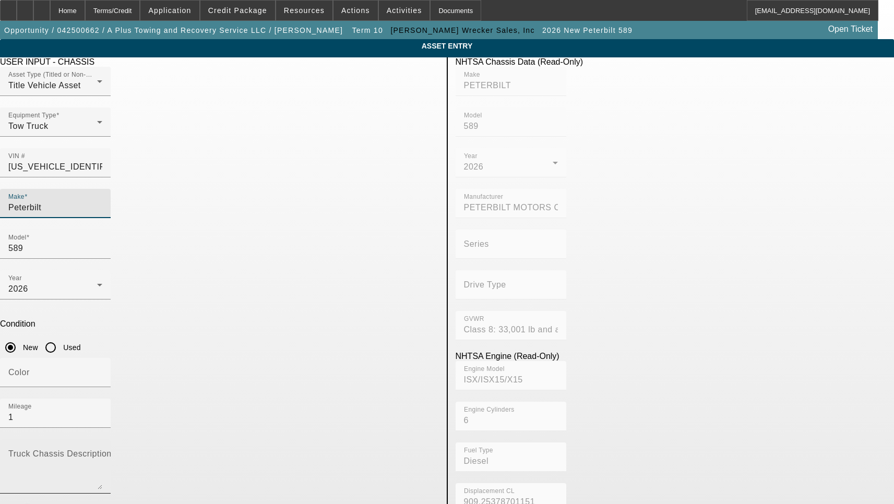
click at [102, 452] on textarea "Truck Chassis Description (Describe the truck chassis only)" at bounding box center [55, 471] width 94 height 38
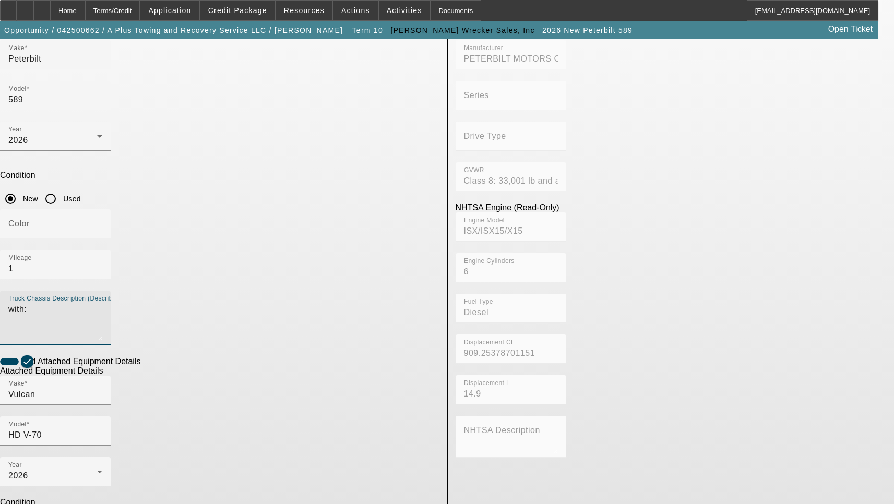
scroll to position [157, 0]
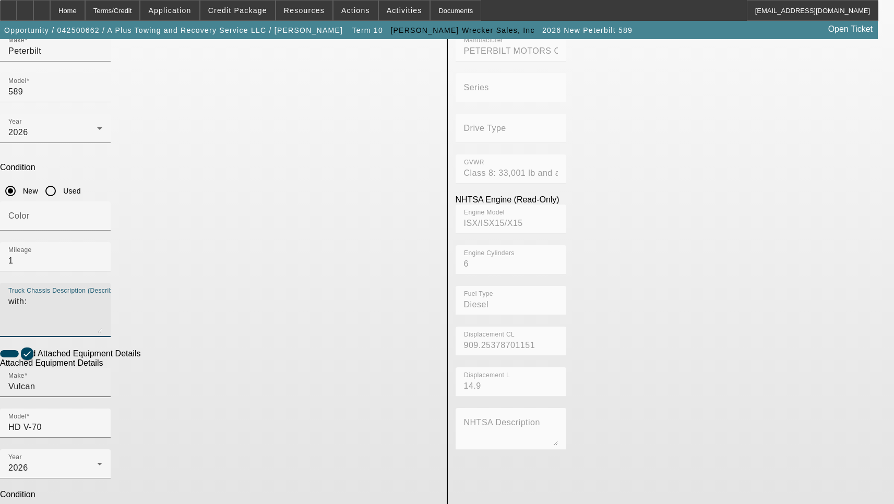
type textarea "with:"
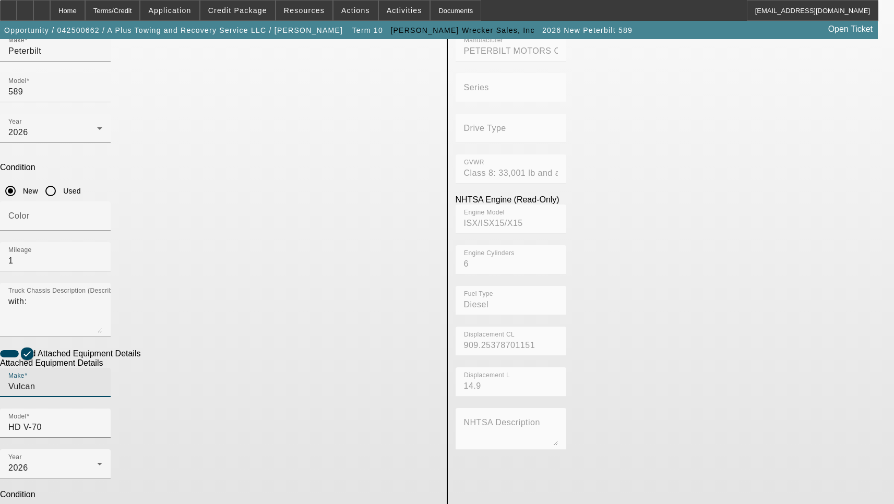
click at [102, 380] on input "Vulcan" at bounding box center [55, 386] width 94 height 13
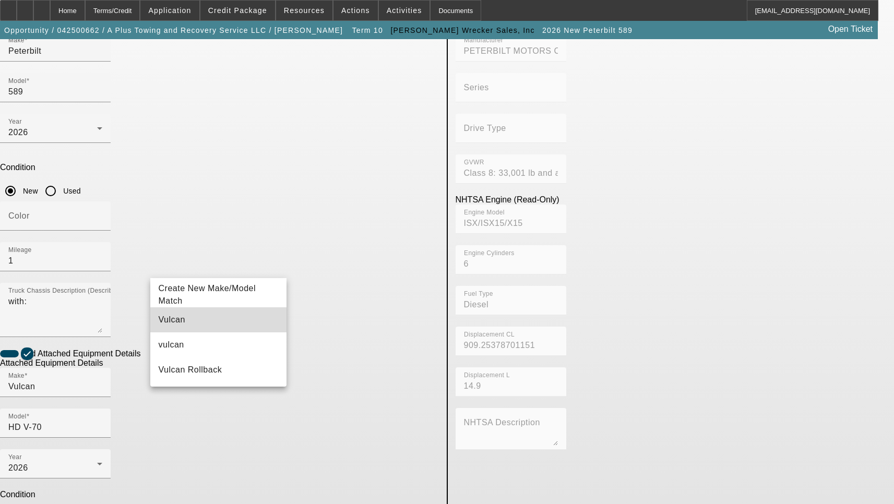
click at [198, 313] on mat-option "Vulcan" at bounding box center [218, 319] width 137 height 25
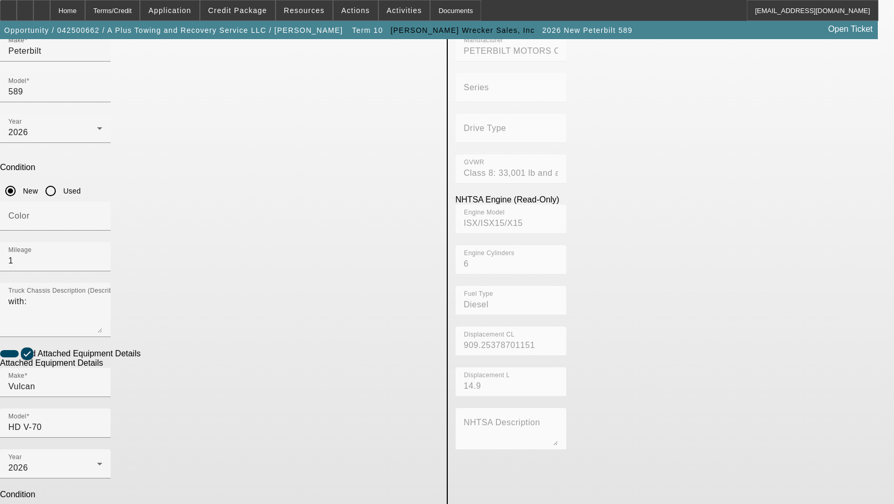
checkbox input "false"
type input "V701E252567"
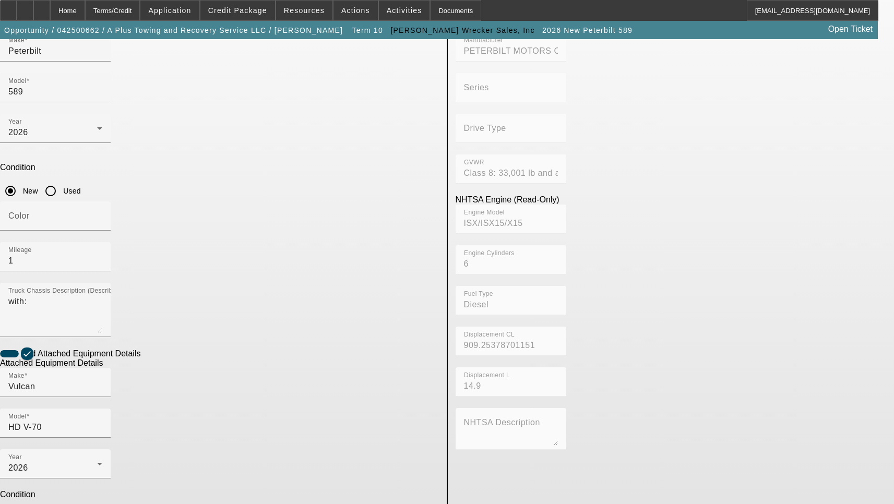
scroll to position [0, 0]
drag, startPoint x: 231, startPoint y: 414, endPoint x: 159, endPoint y: 389, distance: 75.6
type textarea "Tow Rating 80,000 lbs."
drag, startPoint x: 253, startPoint y: 416, endPoint x: 138, endPoint y: 391, distance: 117.4
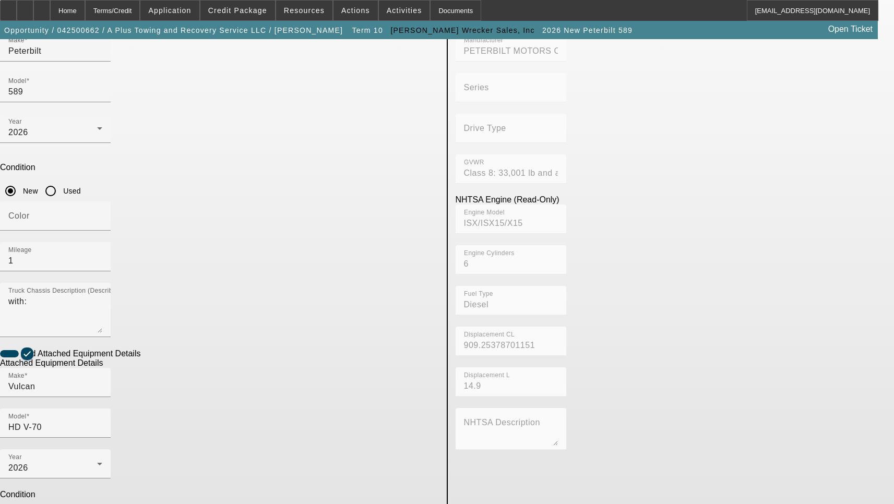
click at [138, 391] on app-asset-collateral-manage "ASSET ENTRY Delete asset USER INPUT - CHASSIS Asset Type (Titled or Non-Titled)…" at bounding box center [447, 289] width 894 height 812
type textarea "Includes all options, attachments and accessories"
click at [102, 462] on div "2026" at bounding box center [55, 468] width 94 height 13
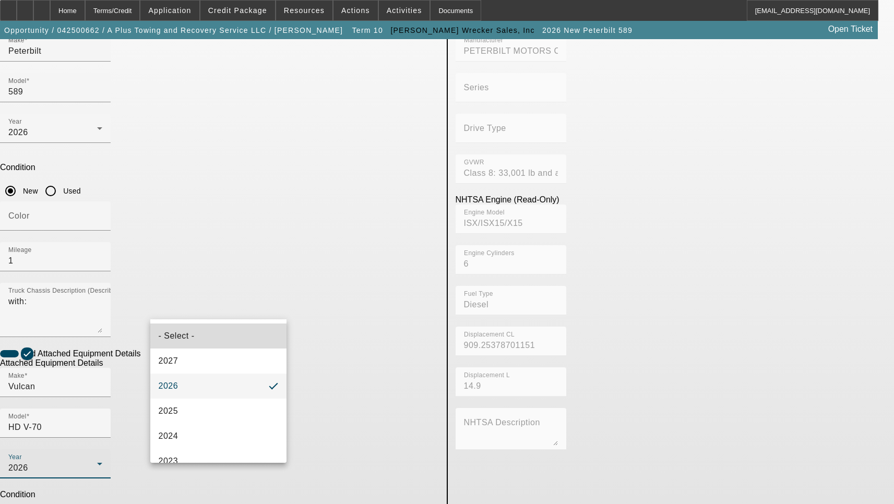
click at [241, 336] on mat-option "- Select -" at bounding box center [218, 336] width 137 height 25
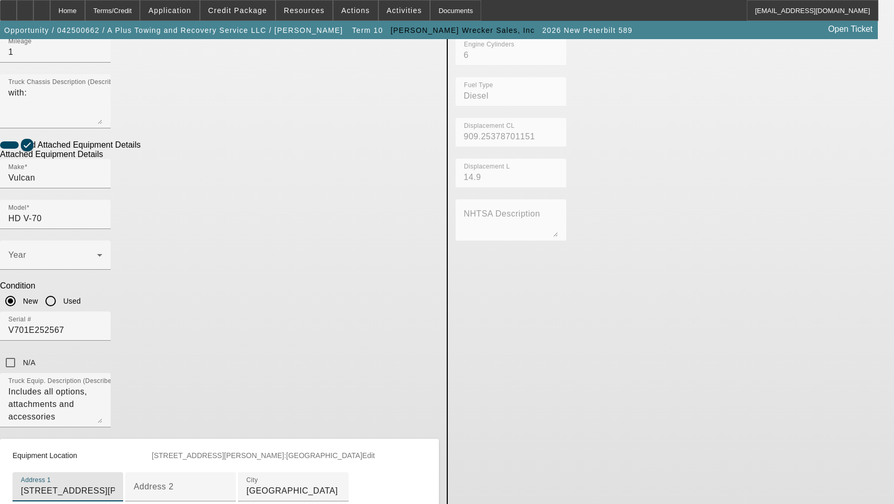
click at [115, 485] on input "2245 Boyd Ave" at bounding box center [68, 491] width 94 height 13
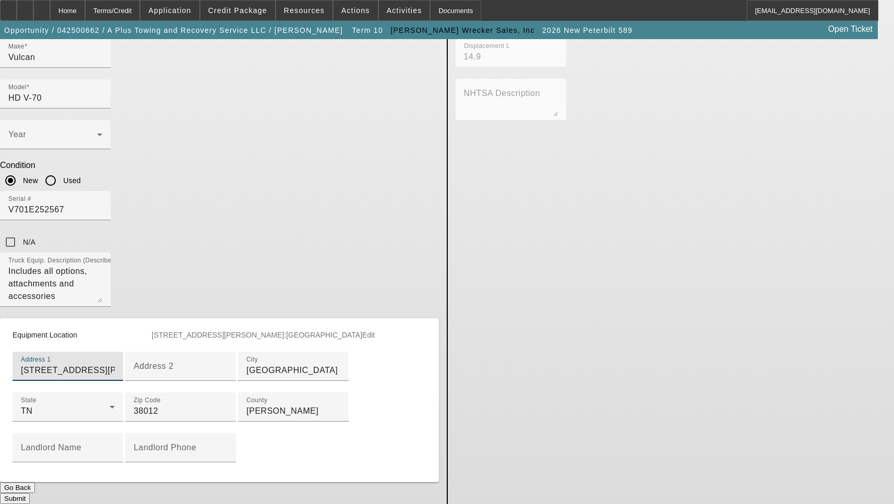
scroll to position [525, 0]
click at [30, 493] on button "Submit" at bounding box center [15, 498] width 30 height 11
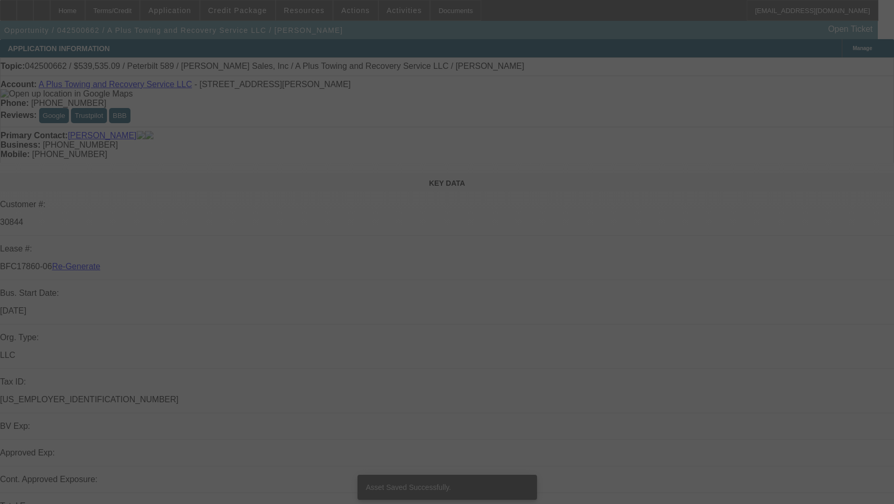
select select "3"
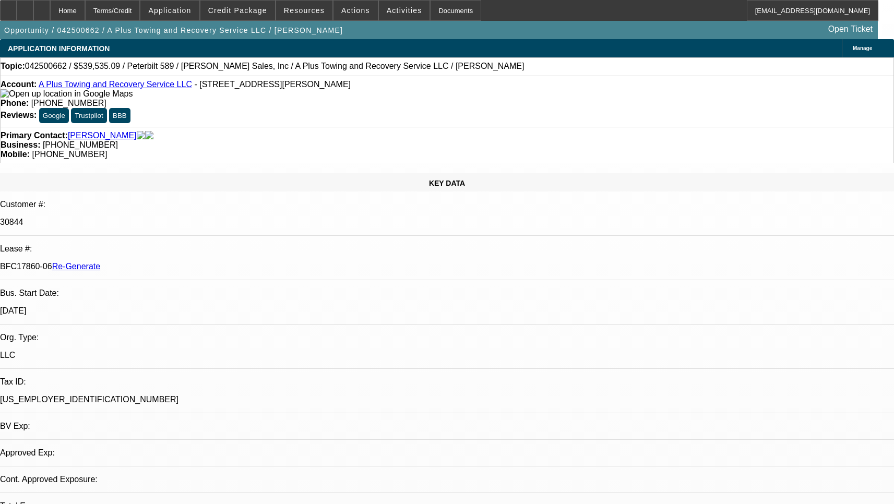
select select "0"
select select "2"
select select "0"
select select "6"
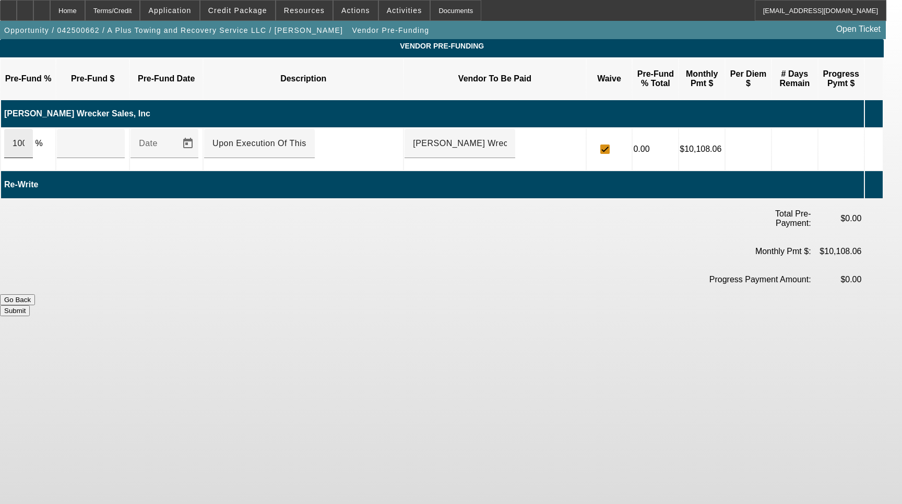
click at [33, 132] on div "100" at bounding box center [18, 143] width 29 height 29
type input "$338,306.36"
click at [30, 305] on button "Submit" at bounding box center [15, 310] width 30 height 11
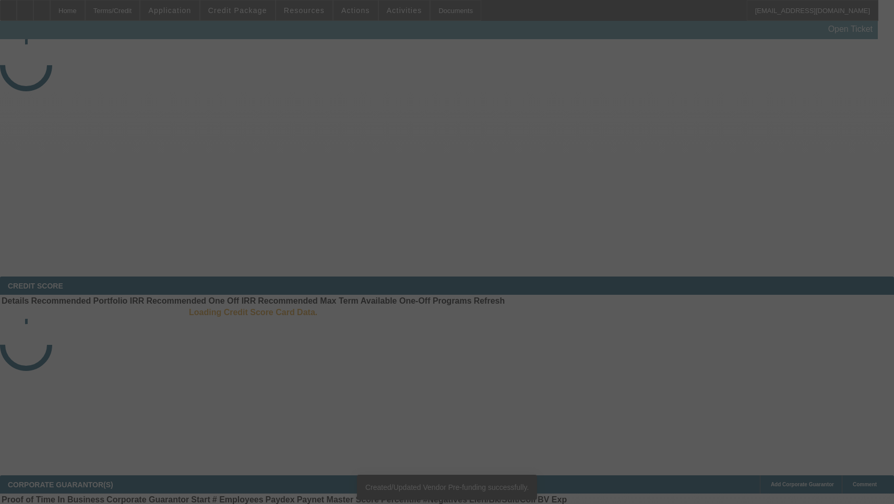
select select "3"
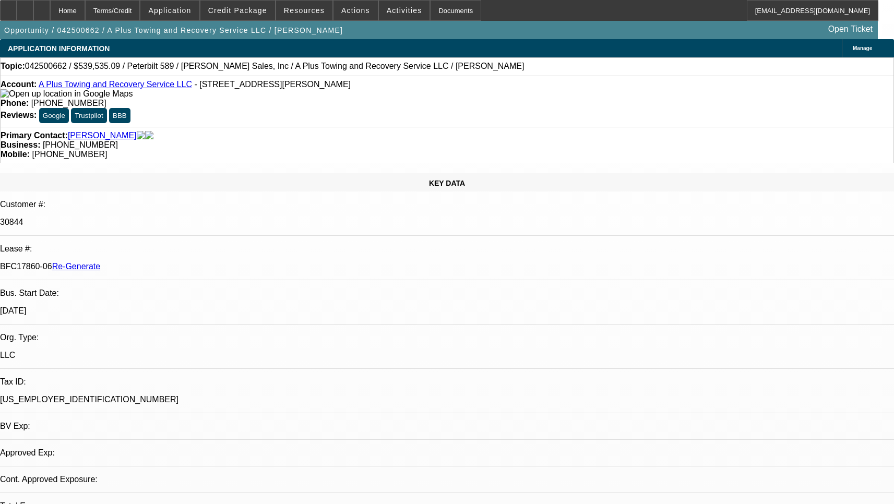
select select "0"
select select "2"
select select "0"
select select "6"
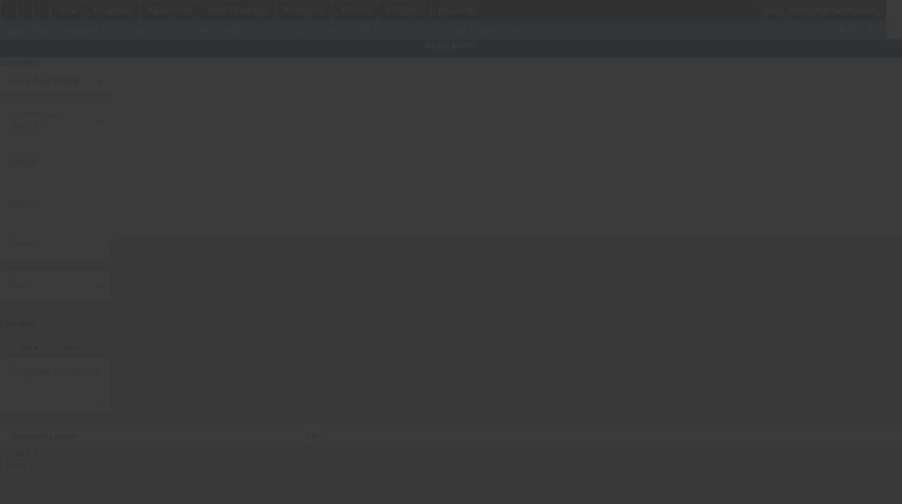
type input "[US_VEHICLE_IDENTIFICATION_NUMBER]"
type input "Peterbilt"
type input "389"
radio input "true"
type textarea "Peterbilt 389"
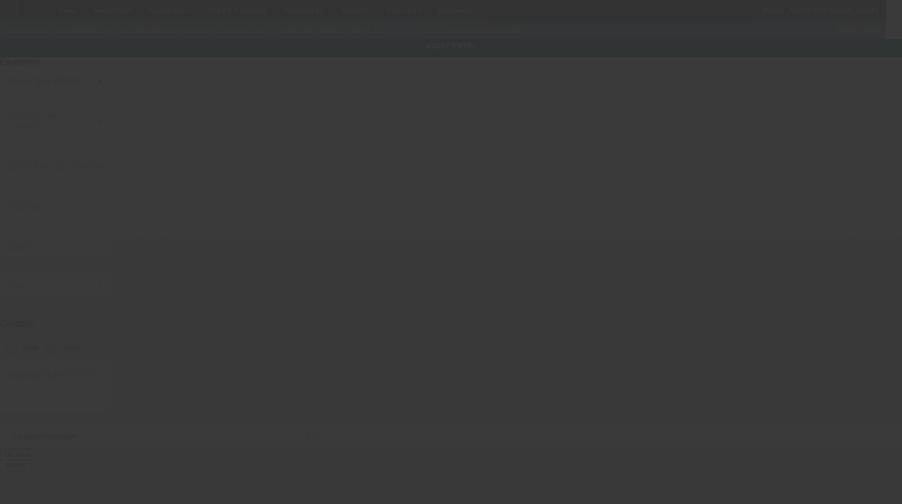
type input "[STREET_ADDRESS][PERSON_NAME]"
type input "[GEOGRAPHIC_DATA]"
type input "38012"
type input "[PERSON_NAME]"
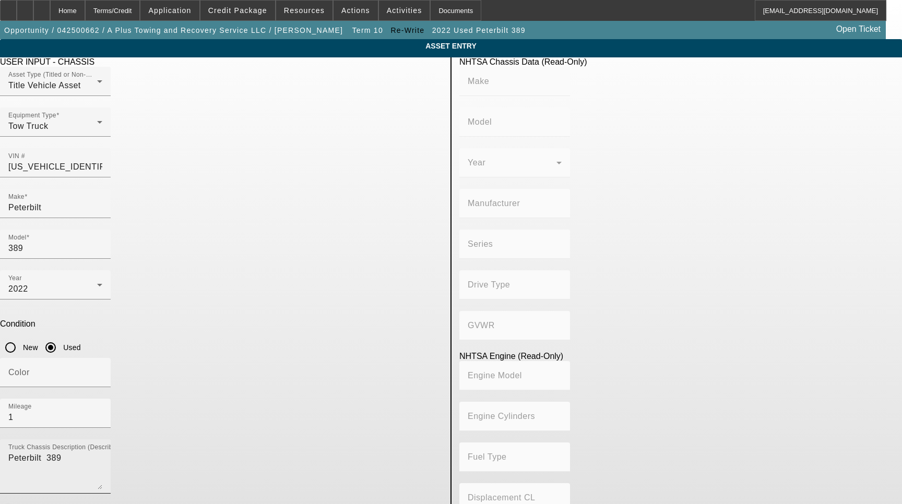
click at [102, 452] on textarea "Peterbilt 389" at bounding box center [55, 471] width 94 height 38
type textarea "with:"
click at [19, 500] on span "button" at bounding box center [8, 510] width 21 height 21
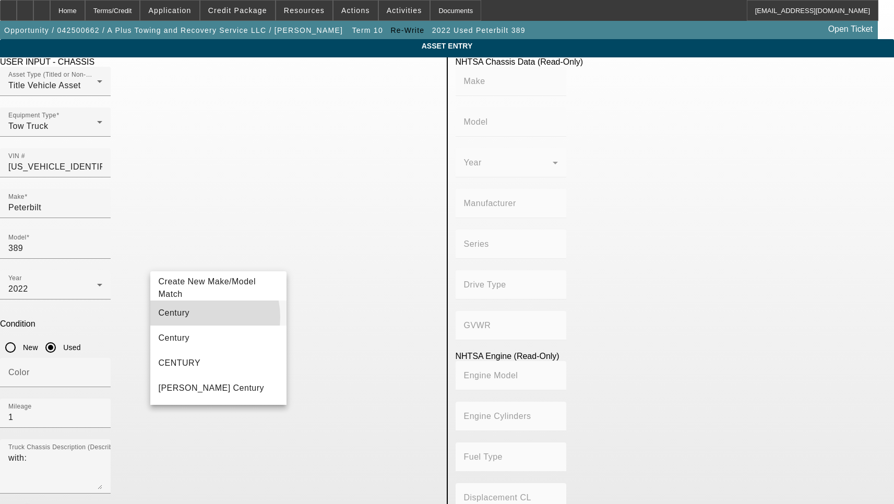
click at [194, 317] on mat-option "Century" at bounding box center [218, 313] width 137 height 25
type input "Century"
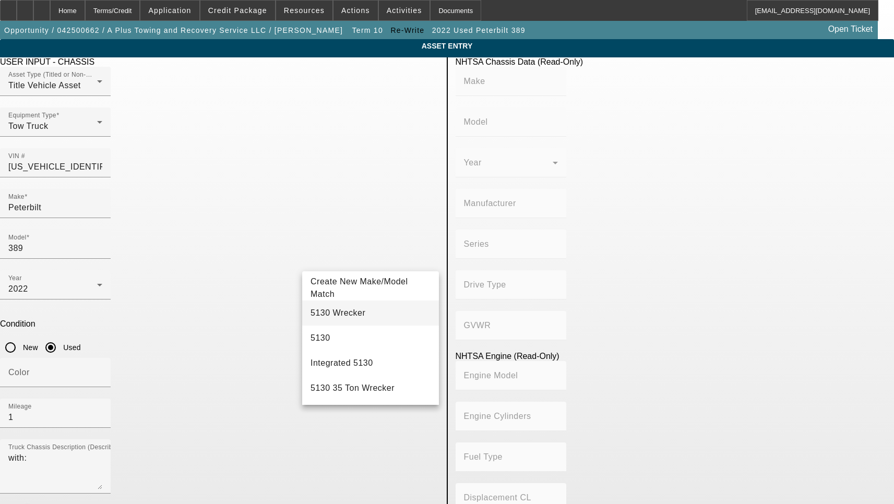
click at [349, 315] on span "5130 Wrecker" at bounding box center [338, 312] width 55 height 9
type input "5130 Wrecker"
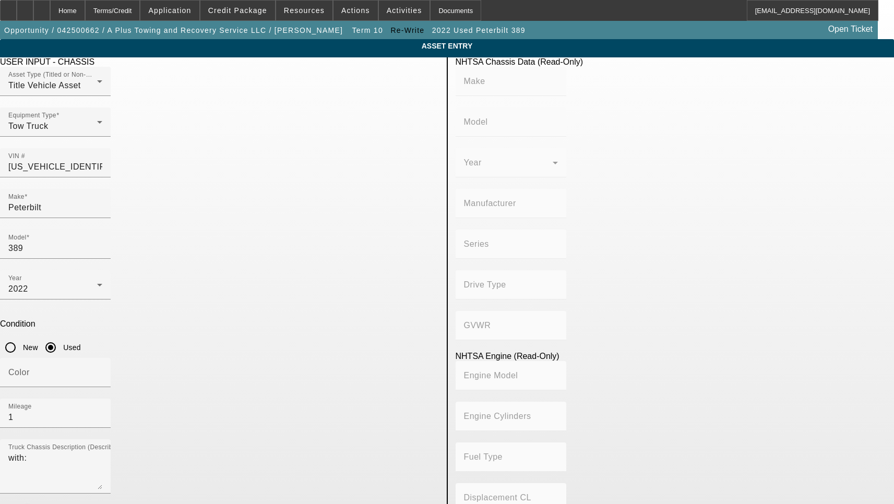
radio input "true"
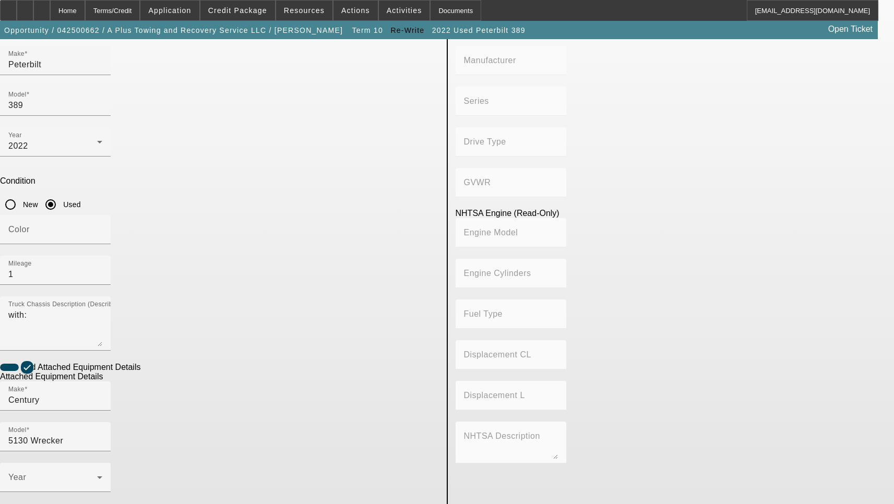
scroll to position [157, 0]
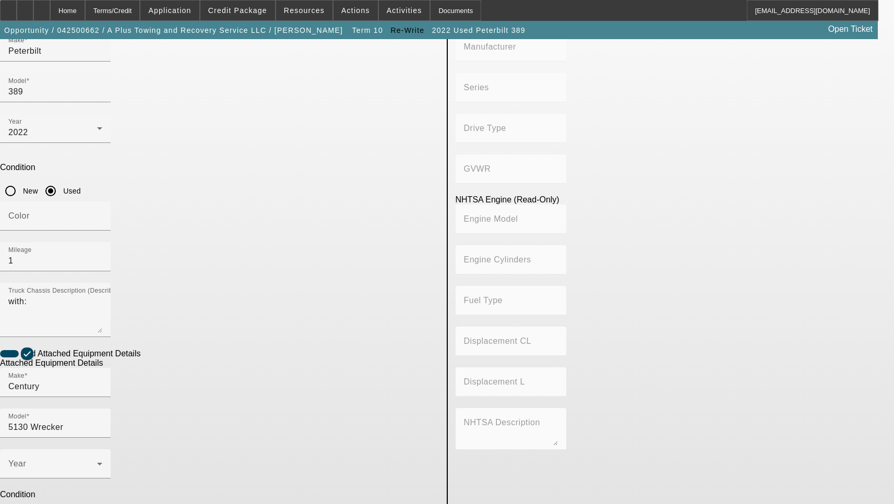
checkbox input "true"
type textarea "Includes all options, attachments and accessories"
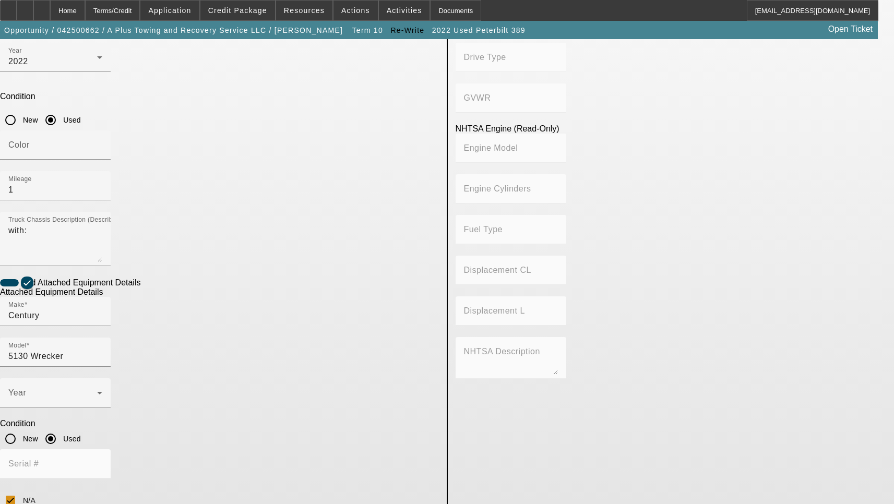
scroll to position [313, 0]
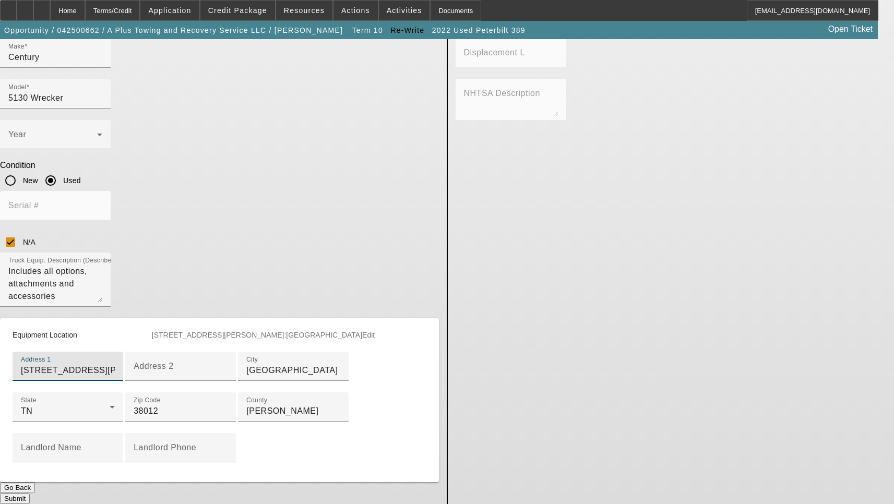
scroll to position [525, 0]
click at [30, 493] on button "Submit" at bounding box center [15, 498] width 30 height 11
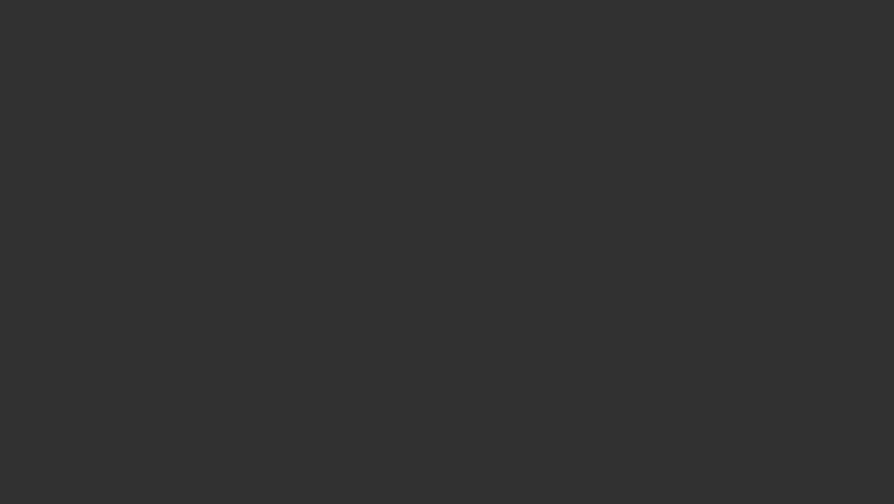
select select "3"
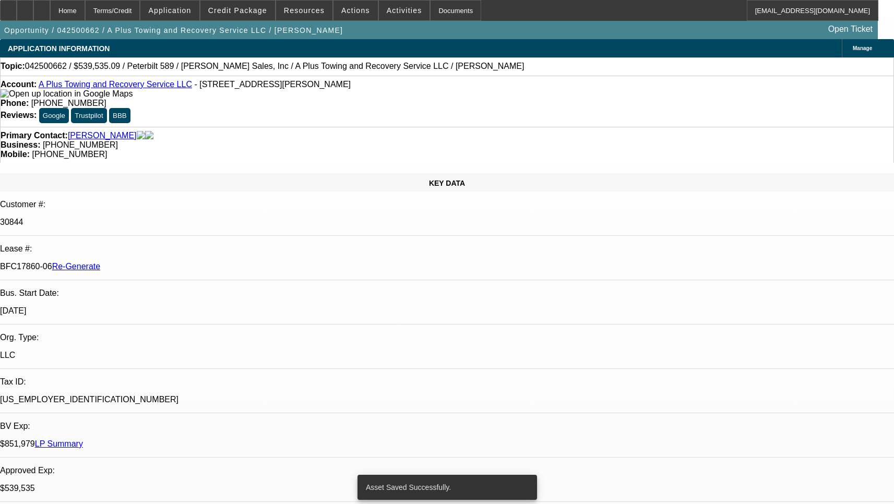
select select "0"
select select "2"
select select "0"
select select "6"
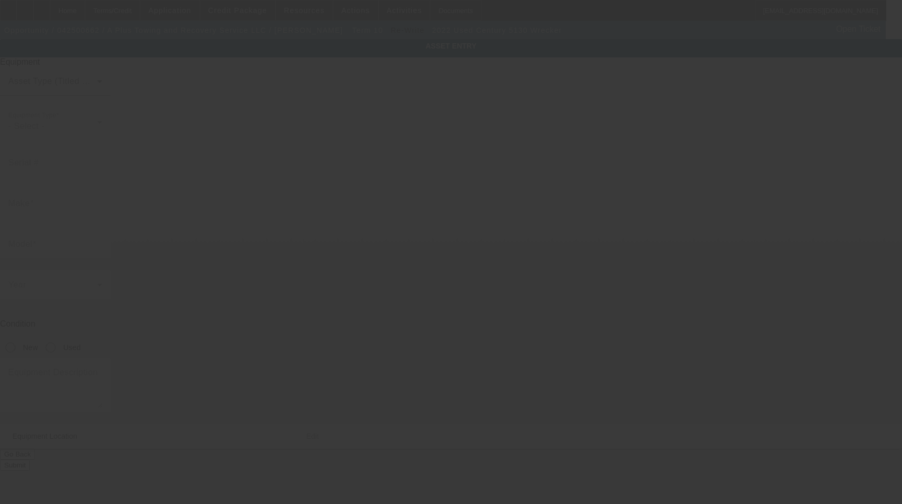
type input "N/A"
type input "Century"
type input "5130 Wrecker"
radio input "true"
type textarea "Century 5130 Wrecker"
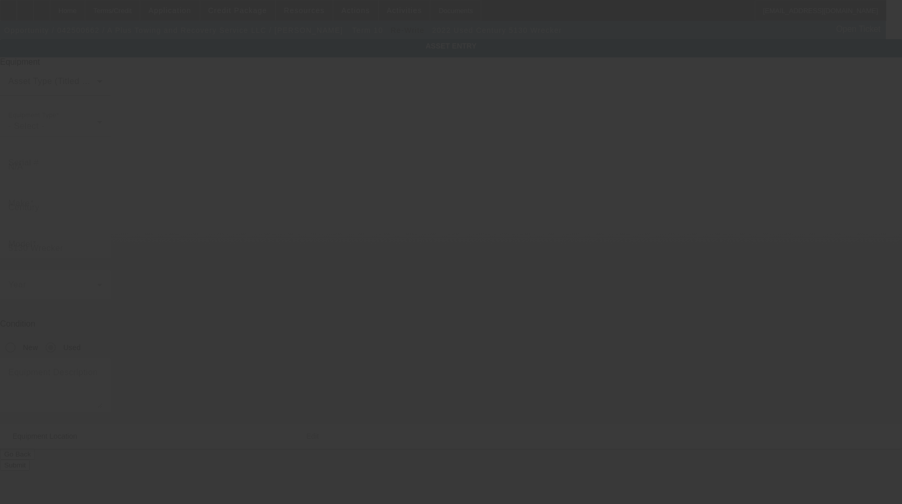
type input "[STREET_ADDRESS][PERSON_NAME]"
type input "[GEOGRAPHIC_DATA]"
type input "38012"
type input "[PERSON_NAME]"
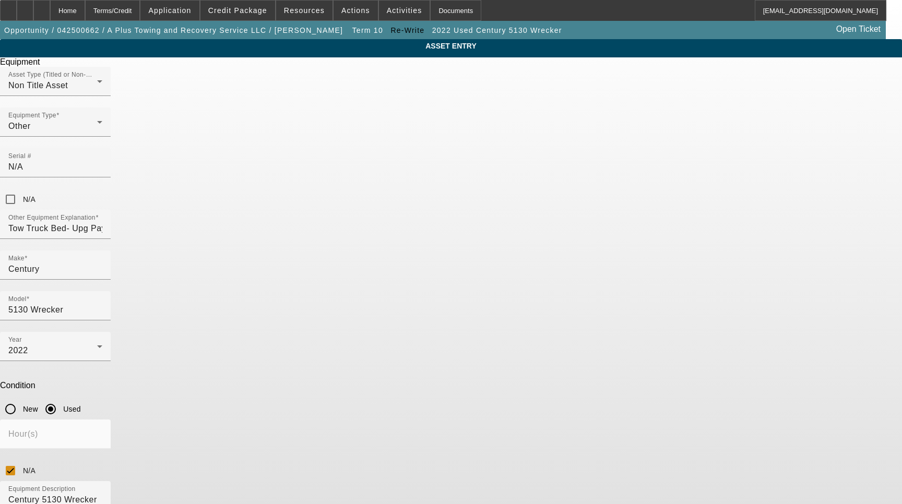
click at [861, 12] on span "Delete asset" at bounding box center [876, 9] width 31 height 6
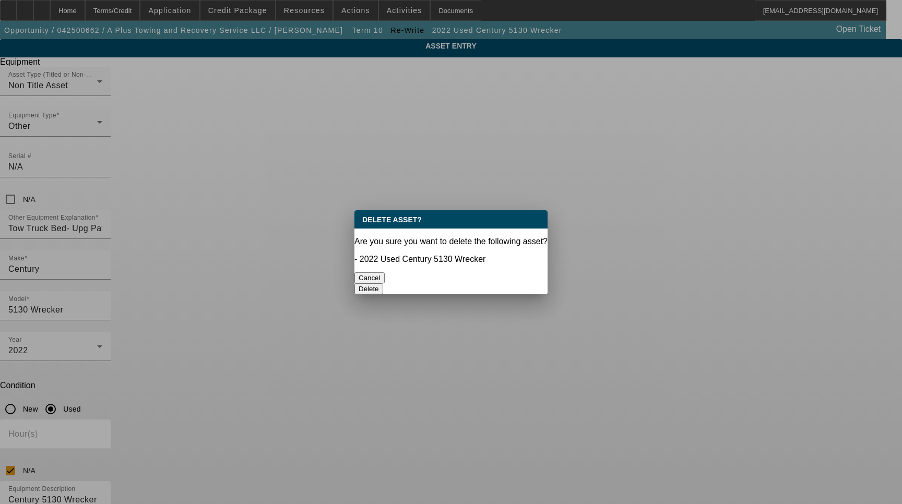
click at [383, 283] on button "Delete" at bounding box center [368, 288] width 29 height 11
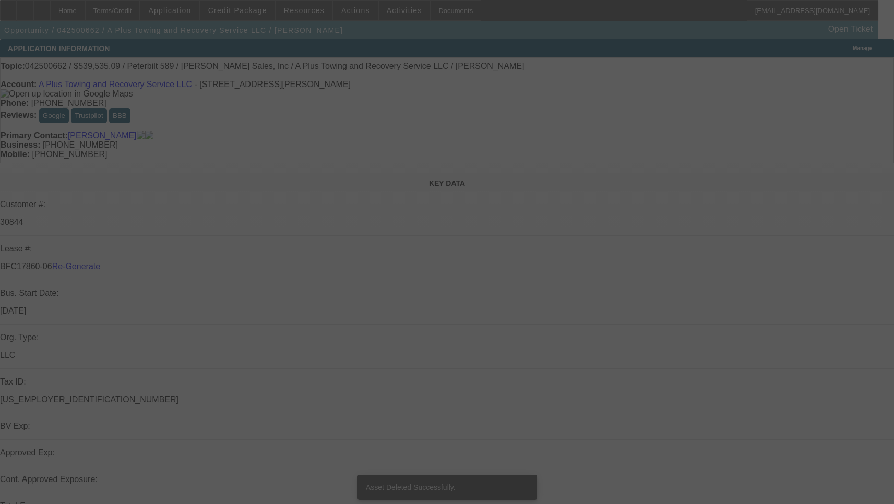
select select "3"
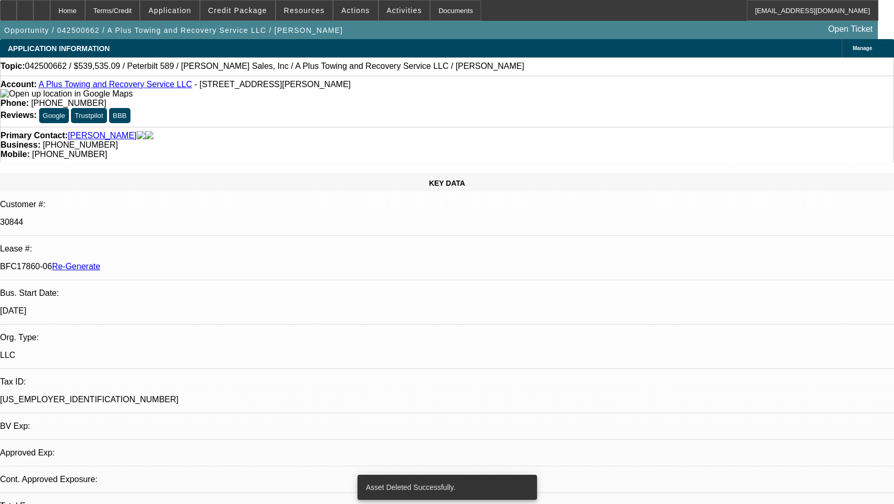
select select "0"
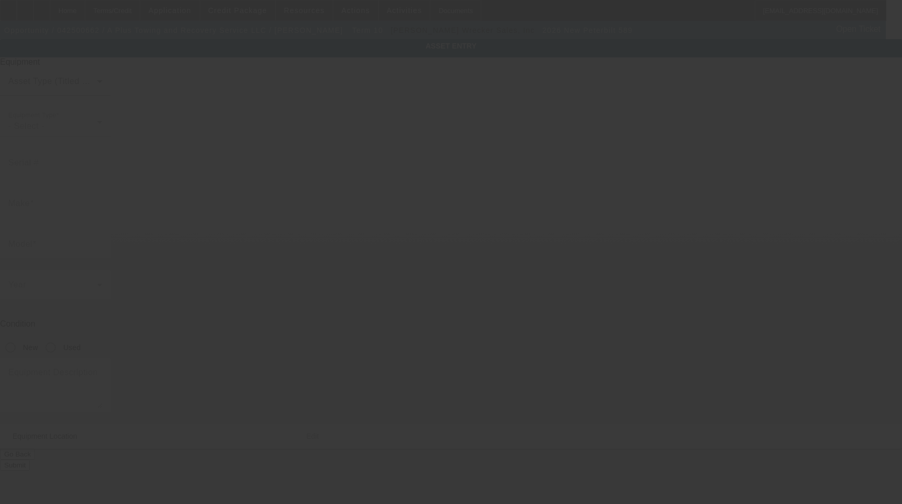
type input "[US_VEHICLE_IDENTIFICATION_NUMBER]"
type input "Peterbilt"
type input "589"
radio input "true"
type textarea "with:"
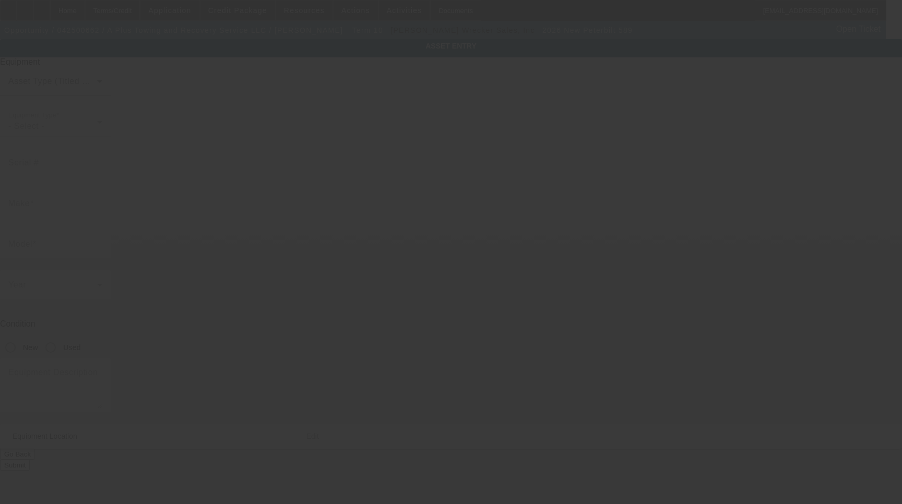
type input "[STREET_ADDRESS][PERSON_NAME]"
type input "[GEOGRAPHIC_DATA]"
type input "38012"
type input "[PERSON_NAME]"
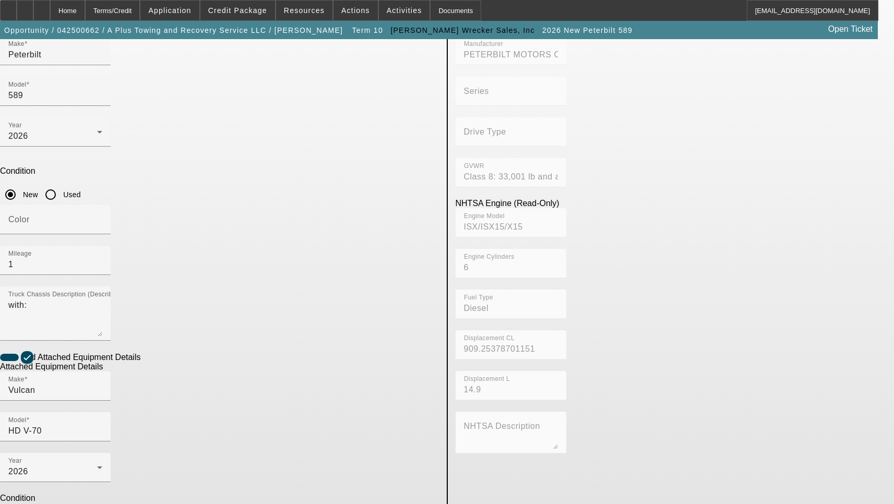
scroll to position [157, 0]
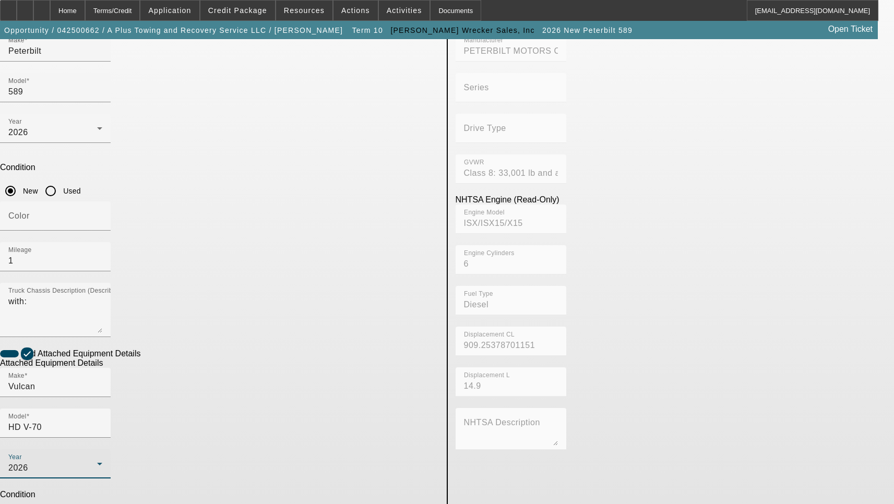
click at [106, 458] on icon at bounding box center [99, 464] width 13 height 13
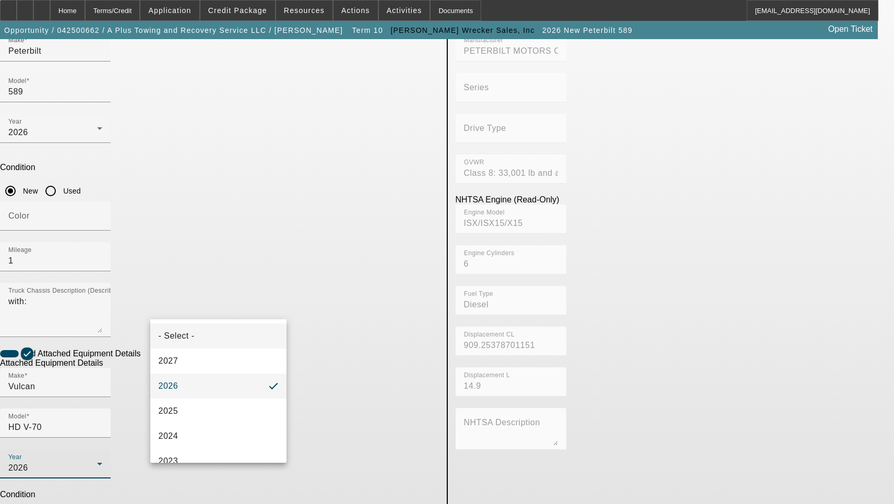
click at [250, 331] on mat-option "- Select -" at bounding box center [218, 336] width 137 height 25
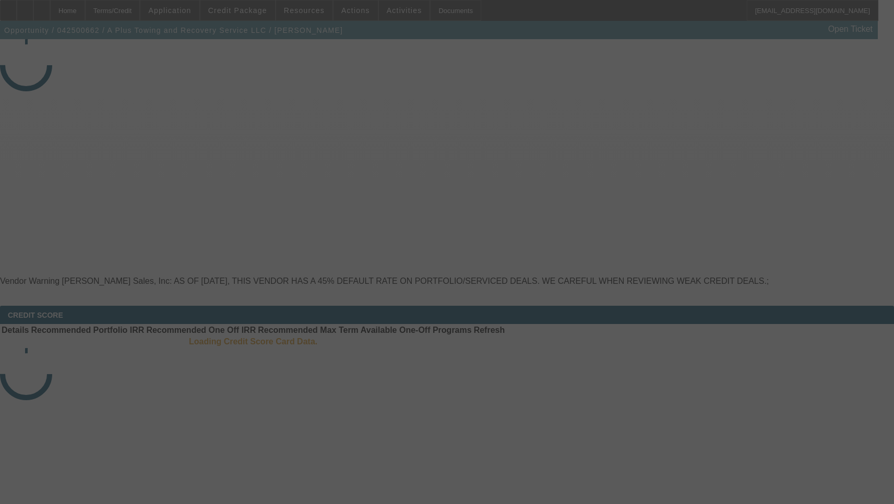
select select "3"
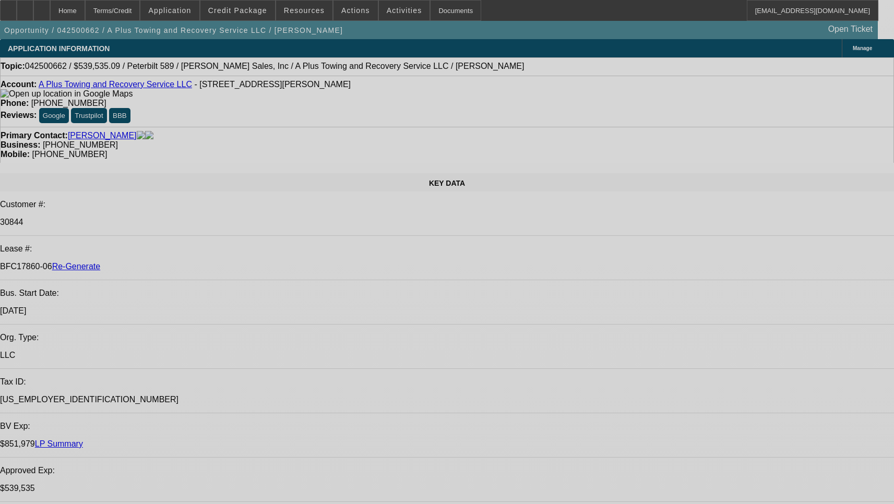
select select "0"
select select "2"
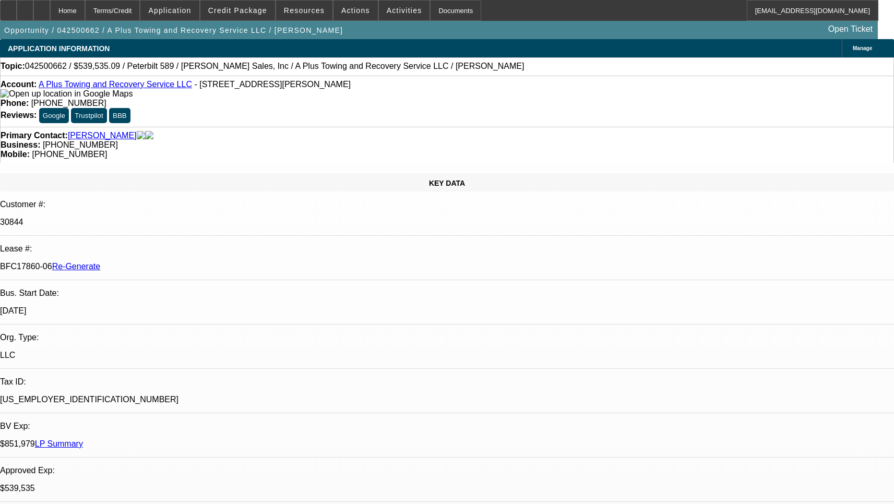
select select "0"
select select "6"
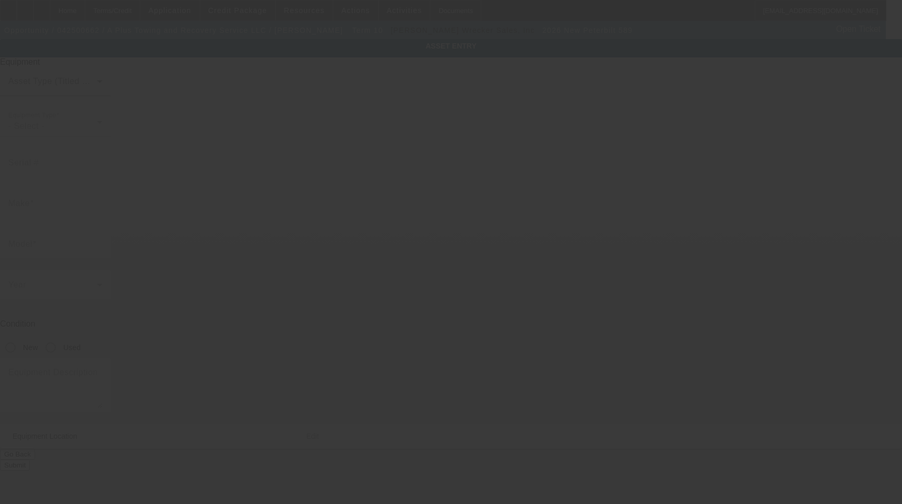
type input "[US_VEHICLE_IDENTIFICATION_NUMBER]"
type input "Peterbilt"
type input "589"
radio input "true"
type textarea "with:"
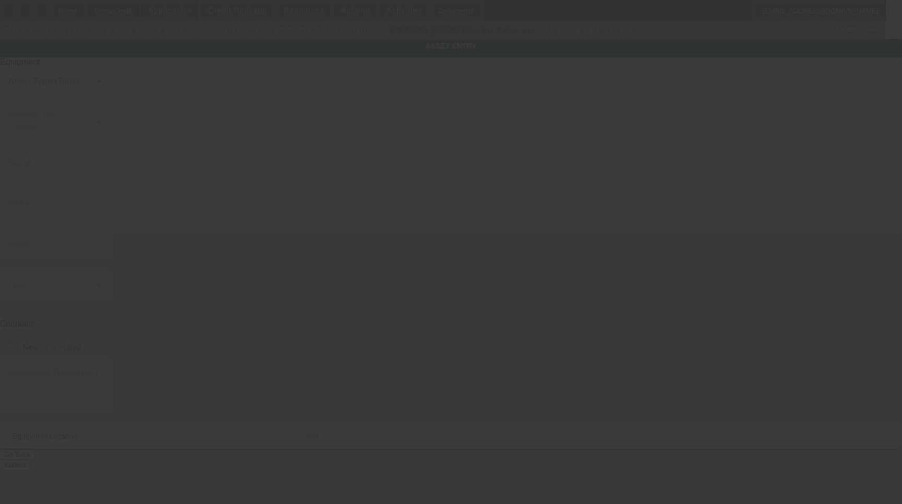
type input "[STREET_ADDRESS][PERSON_NAME]"
type input "[GEOGRAPHIC_DATA]"
type input "38012"
type input "[PERSON_NAME]"
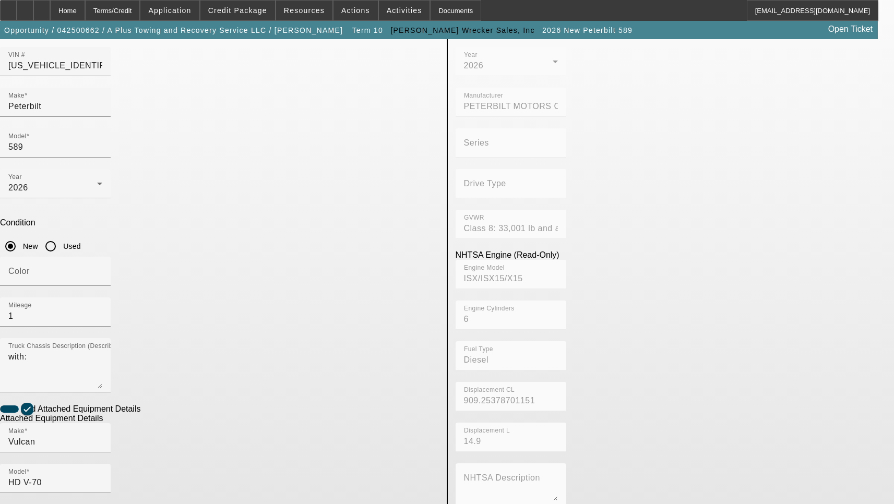
scroll to position [104, 0]
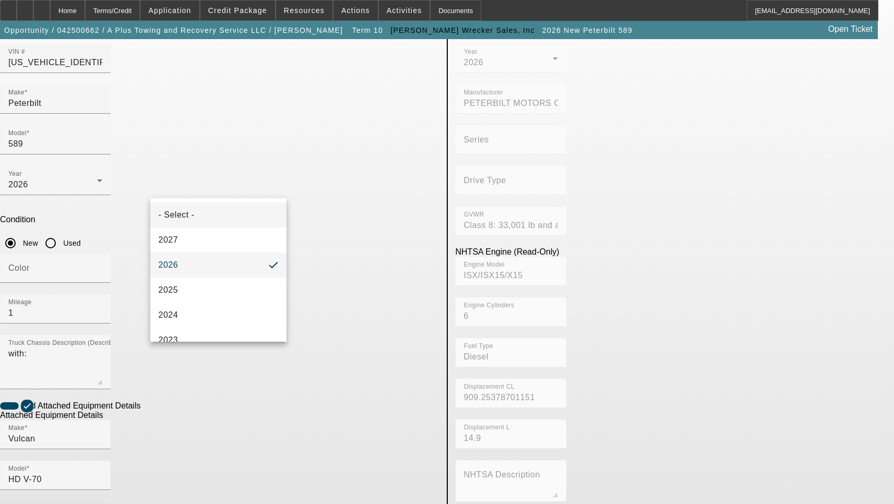
click at [207, 215] on mat-option "- Select -" at bounding box center [218, 214] width 137 height 25
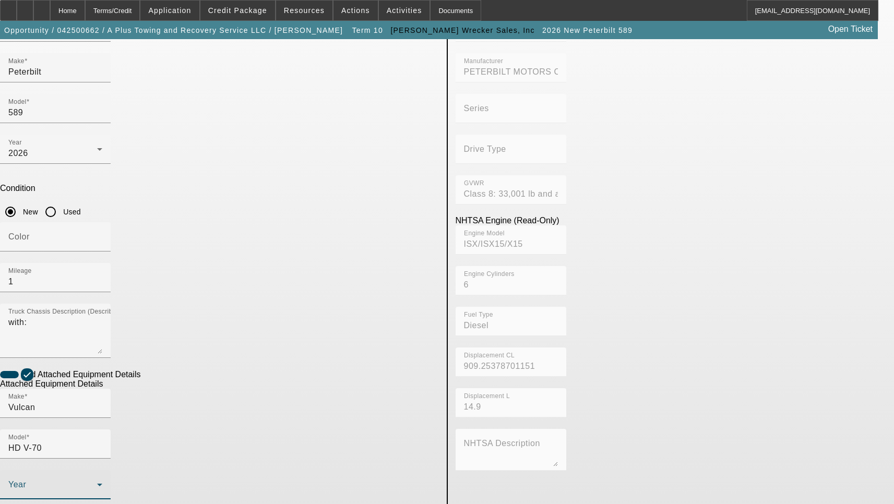
scroll to position [168, 0]
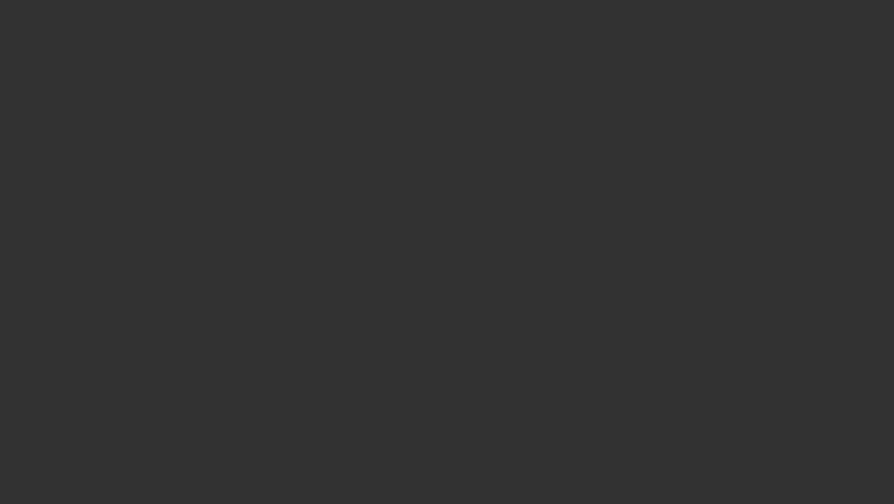
select select "3"
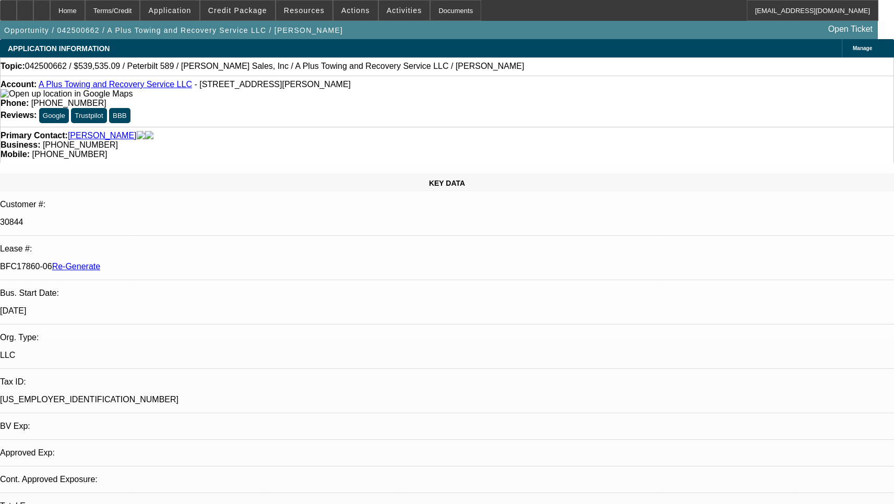
select select "0"
select select "2"
select select "0"
select select "6"
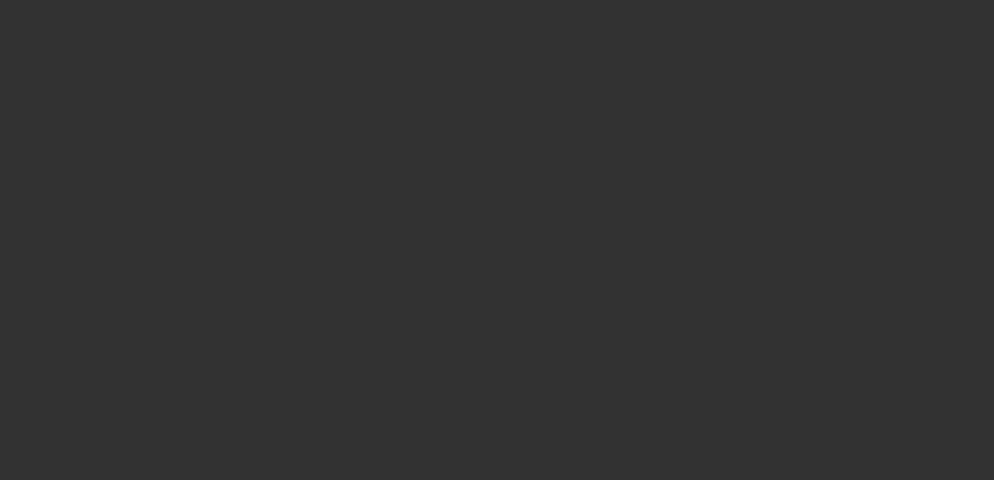
select select "3"
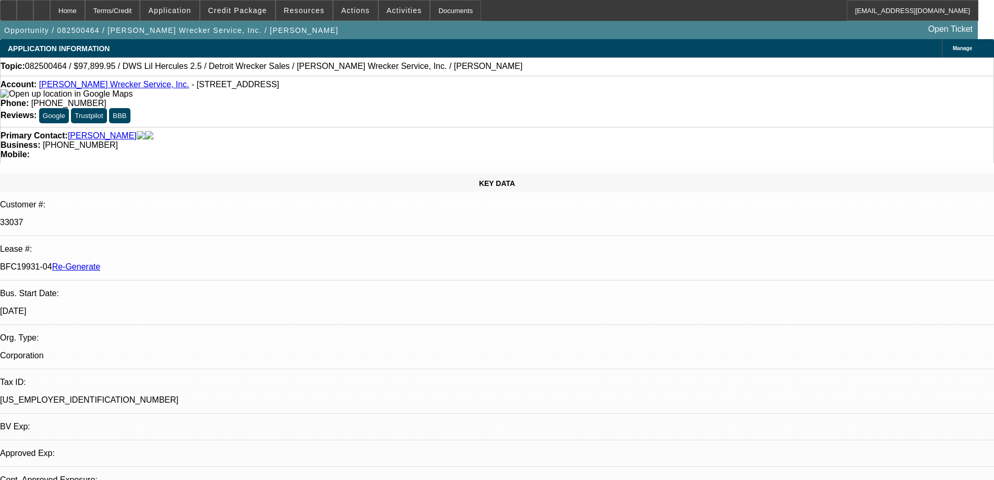
select select "0"
select select "2"
select select "0"
select select "1"
select select "2"
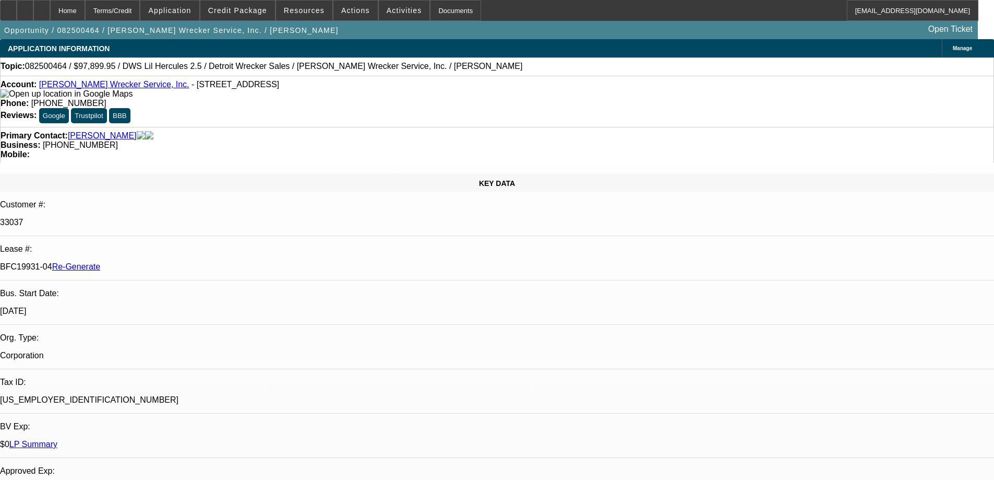
select select "6"
click at [452, 14] on div "Documents" at bounding box center [455, 10] width 51 height 21
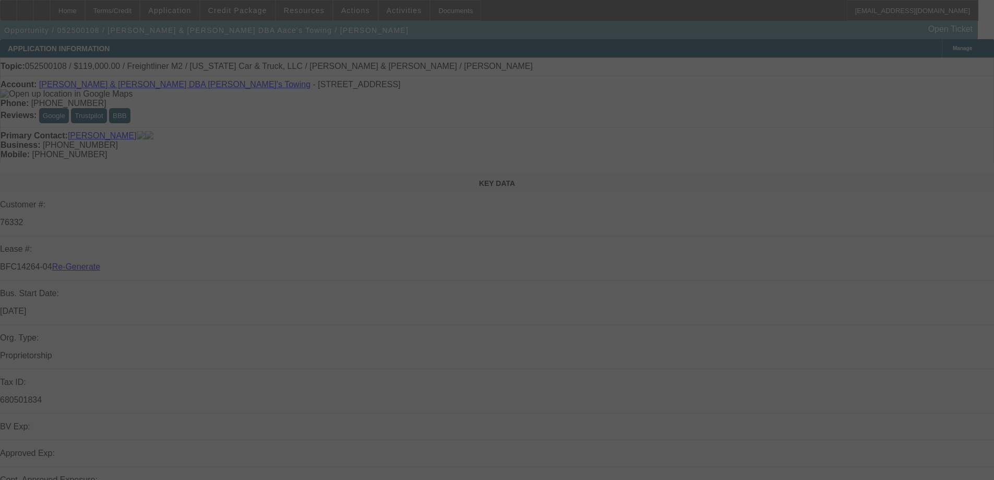
select select "3"
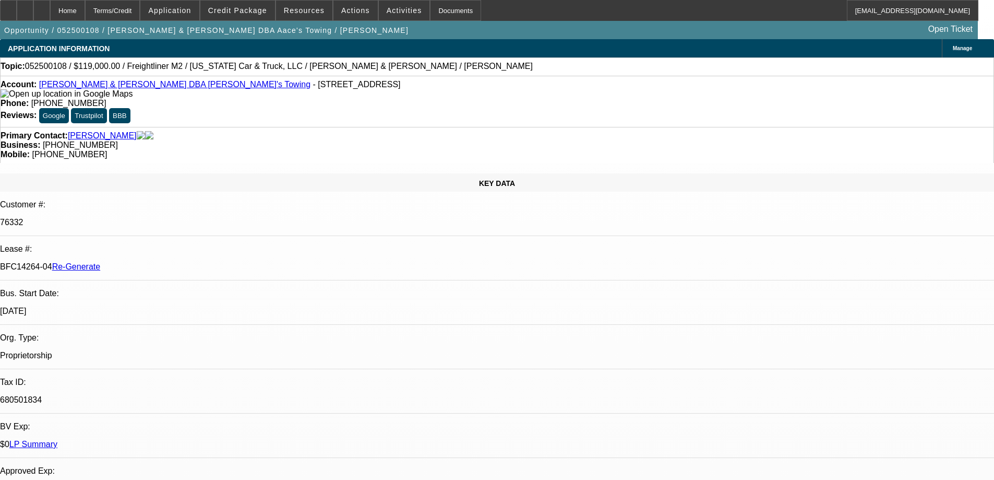
select select "0"
select select "2"
select select "0.1"
select select "4"
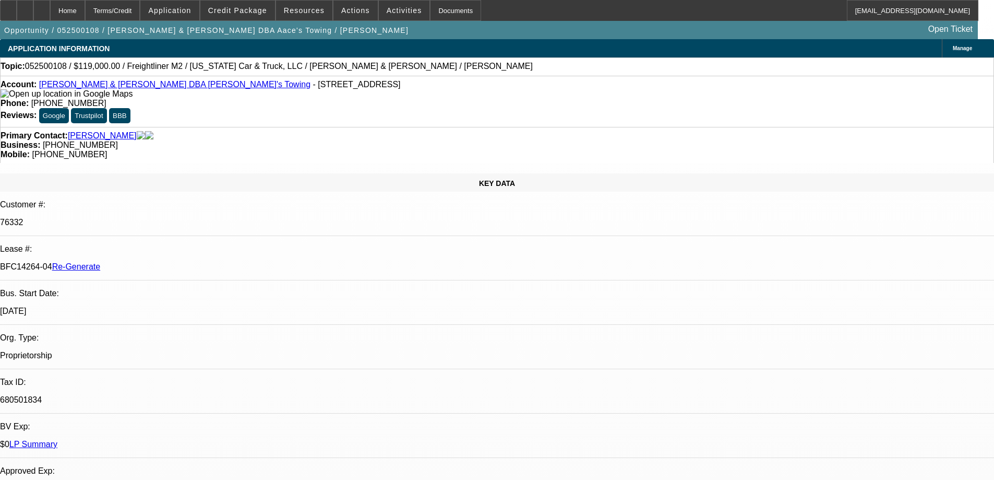
click at [430, 11] on div "Documents" at bounding box center [455, 10] width 51 height 21
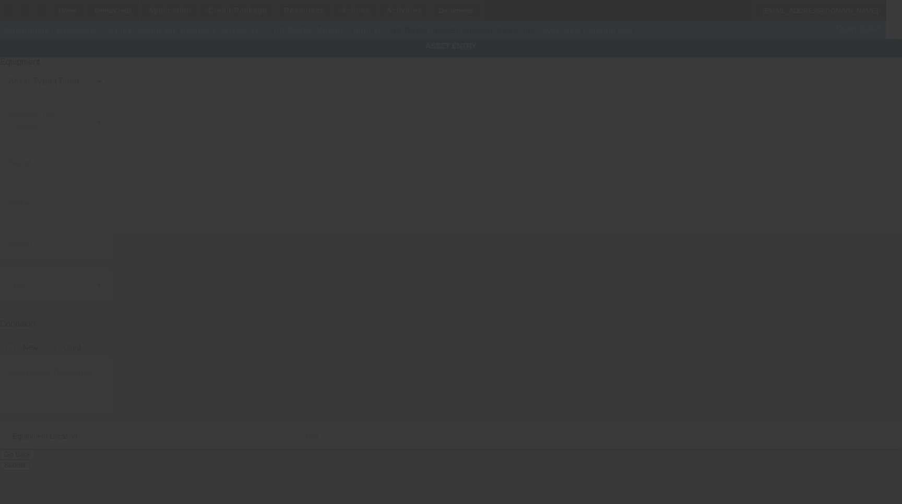
type input "1NPEX40X9TD796971"
type input "Peterbilt"
type input "589"
radio input "true"
type textarea "with:"
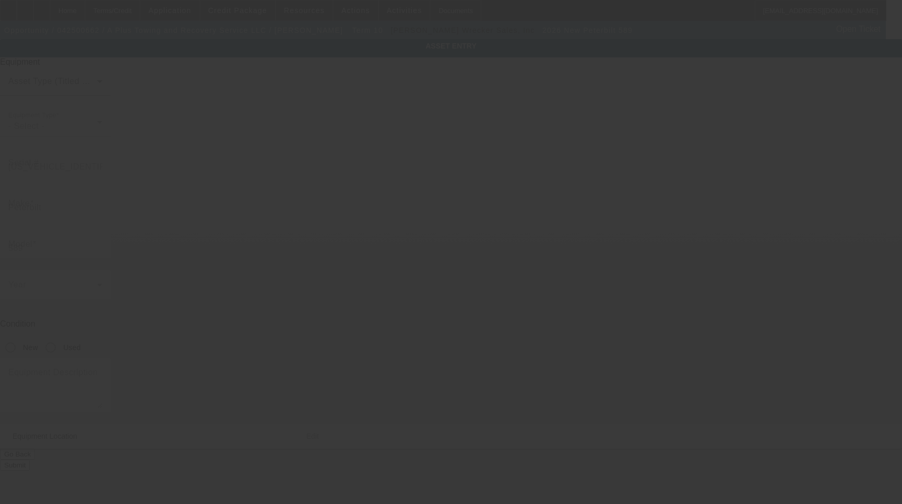
type input "2245 Boyd Ave"
type input "Brownsville"
type input "38012"
type input "Haywood"
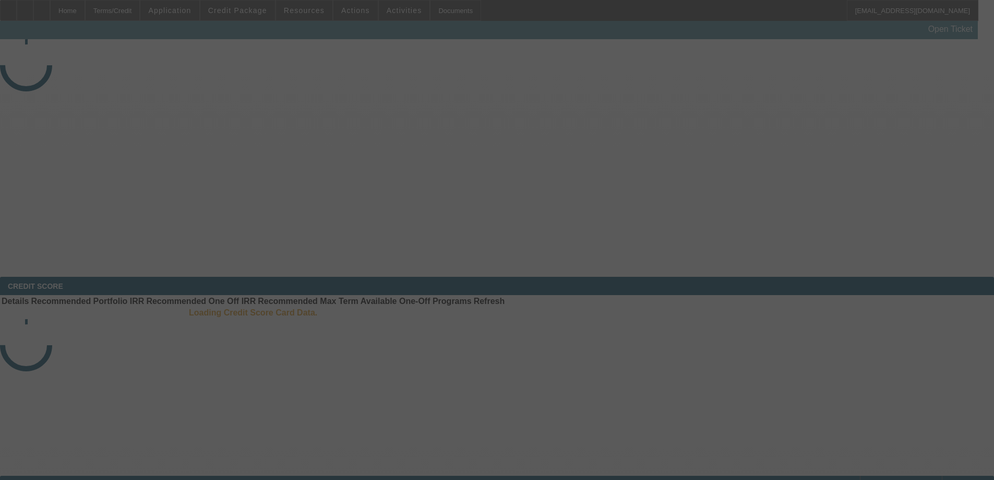
select select "3"
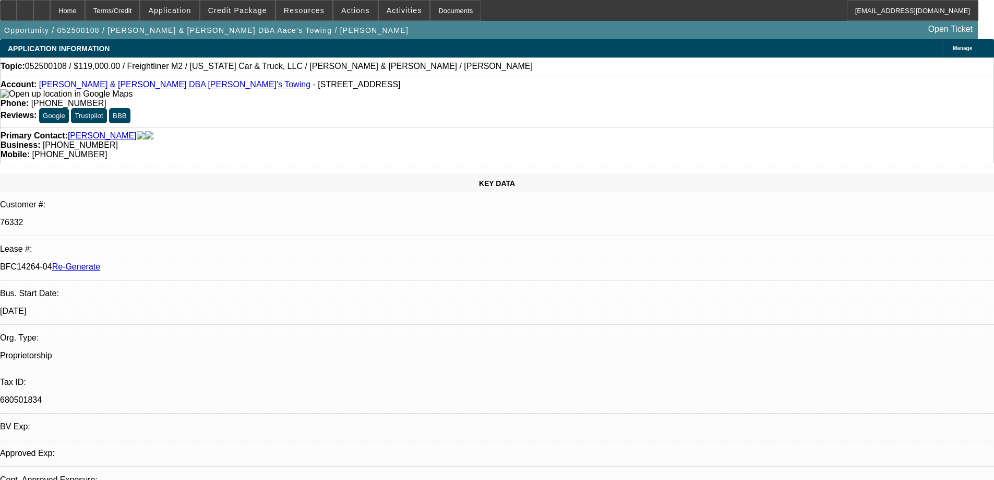
select select "0"
select select "2"
select select "0.1"
select select "4"
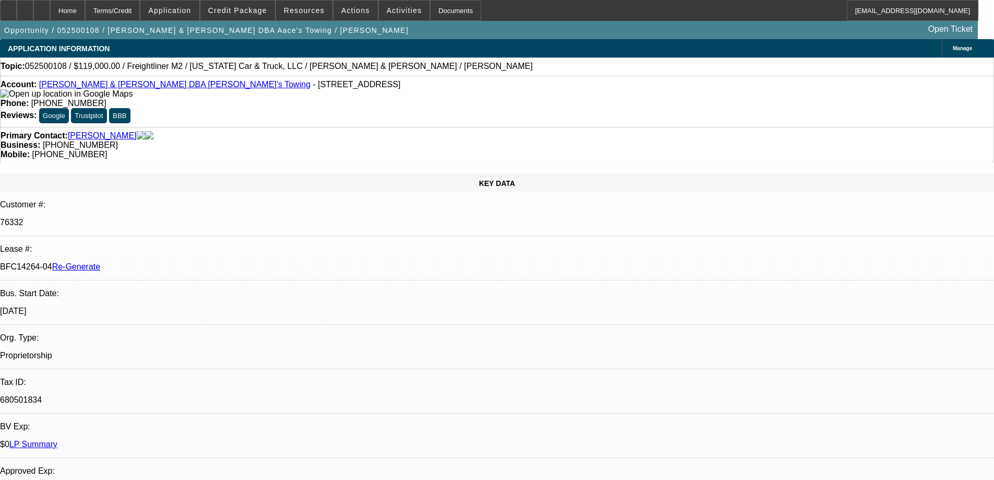
click at [430, 6] on div "Documents" at bounding box center [455, 10] width 51 height 21
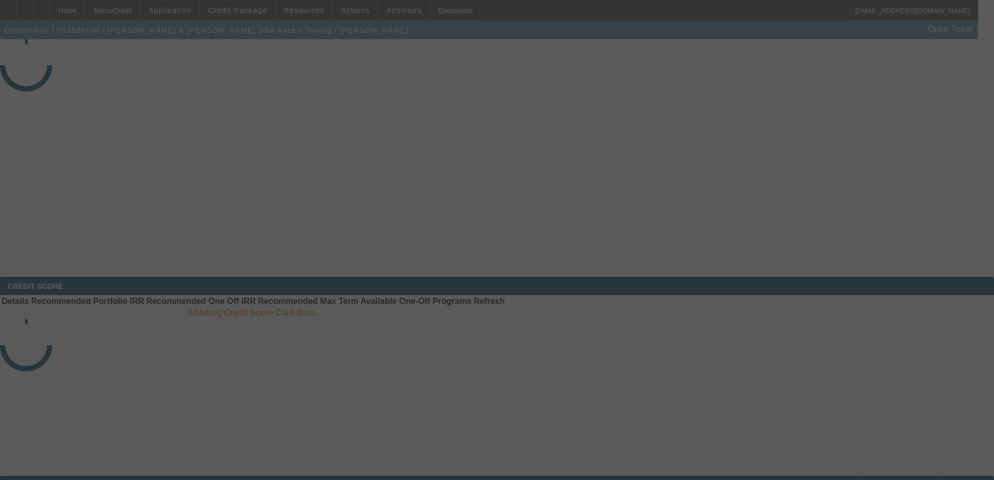
select select "3"
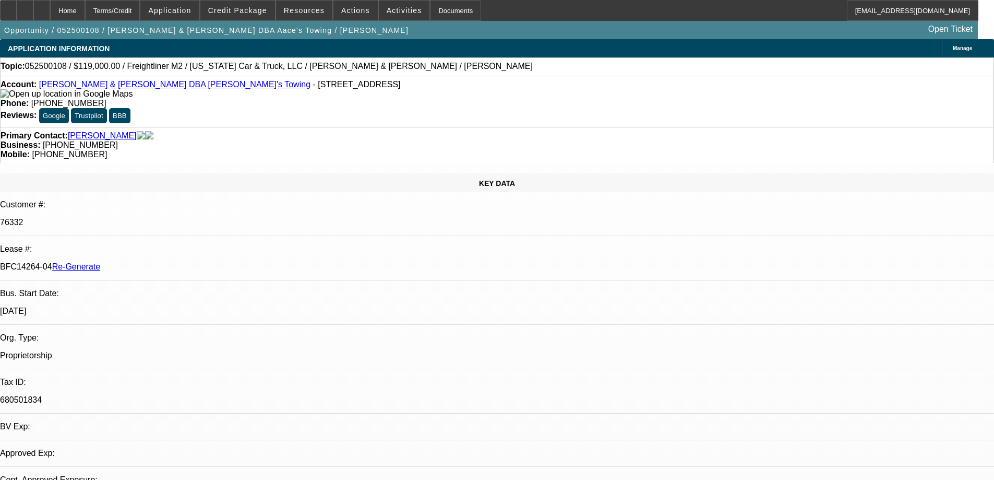
select select "0"
select select "2"
select select "0.1"
select select "4"
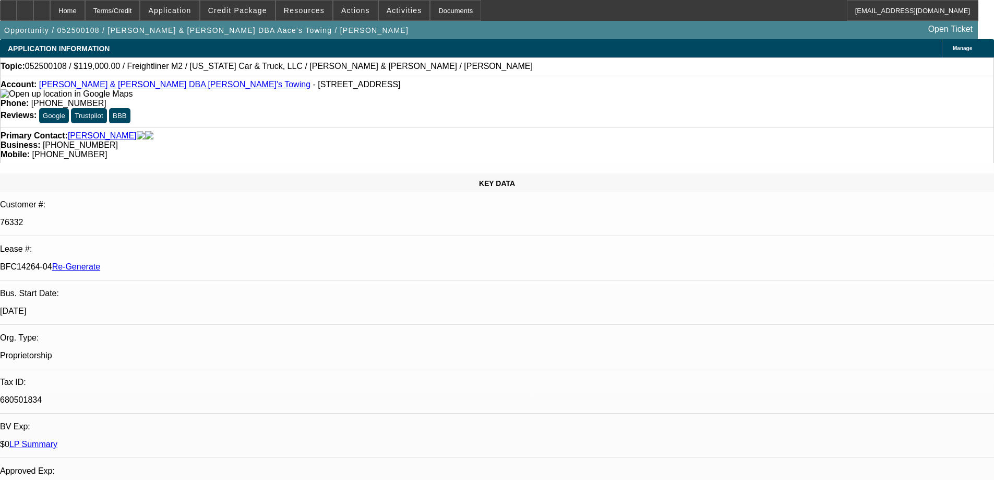
click at [73, 173] on div "KEY DATA Customer #: 76332 Lease #: BFC14264-04 Re-Generate Bus. Start Date: [D…" at bounding box center [497, 433] width 994 height 520
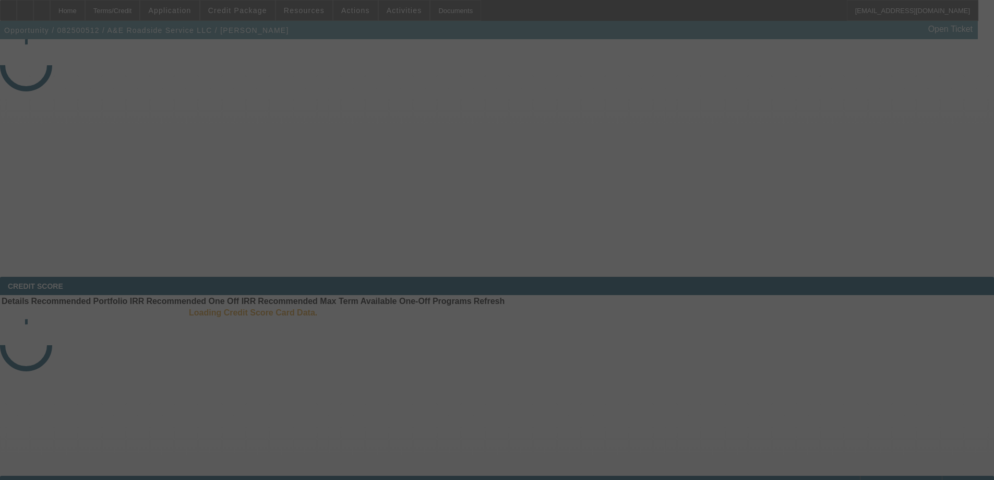
select select "4"
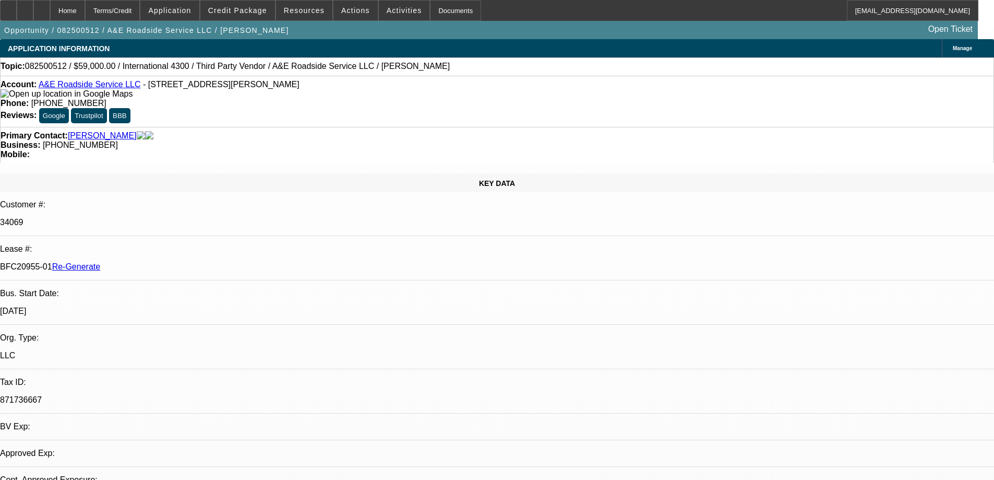
select select "0"
select select "0.1"
select select "4"
